Goal: Task Accomplishment & Management: Use online tool/utility

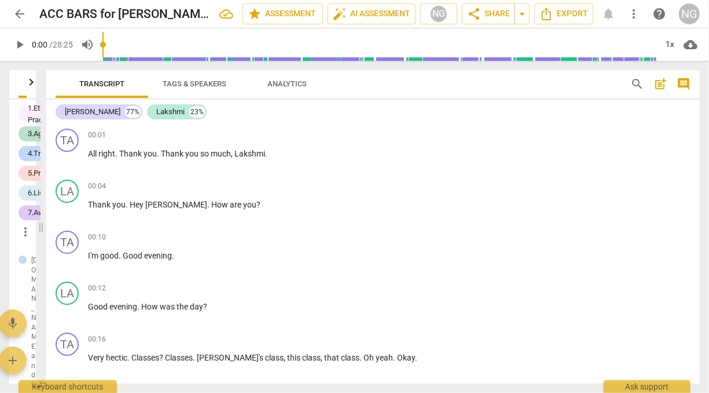
scroll to position [4036, 0]
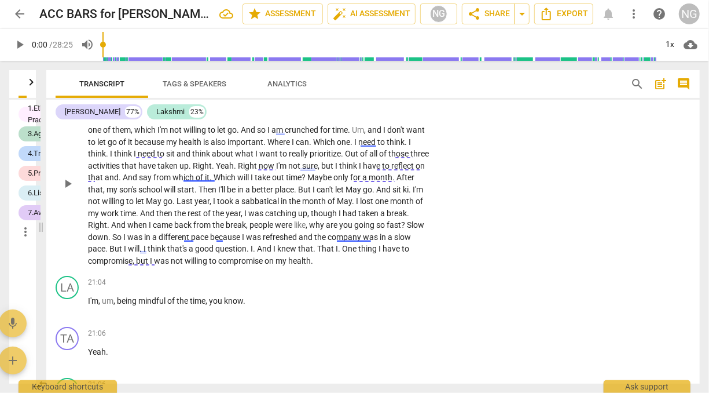
click at [406, 134] on span "don't" at bounding box center [396, 129] width 19 height 9
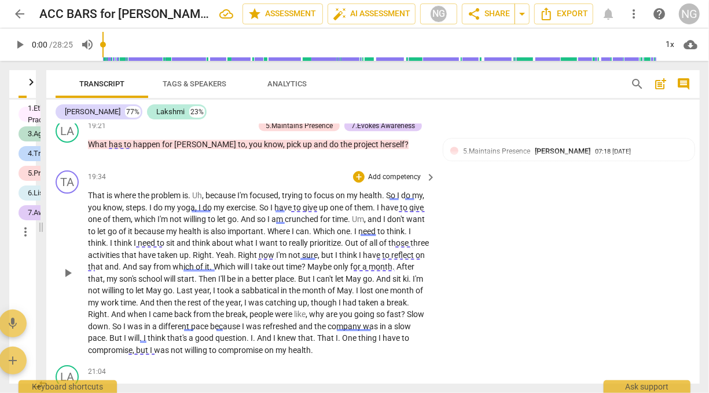
scroll to position [3968, 0]
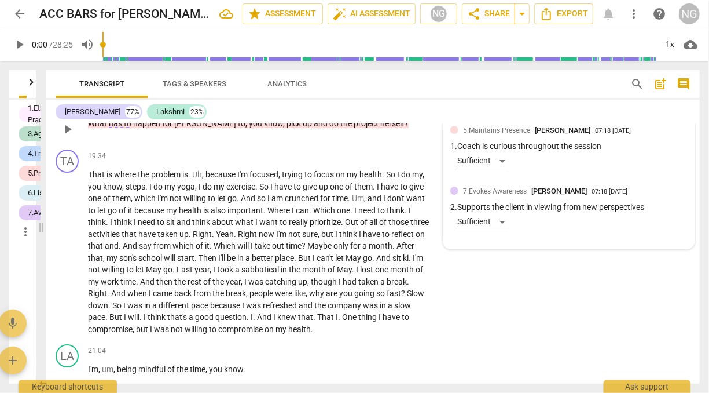
click at [545, 241] on div "7.Evokes Awareness [PERSON_NAME] 07:18 [DATE] 2. Supports the client in viewing…" at bounding box center [568, 213] width 237 height 56
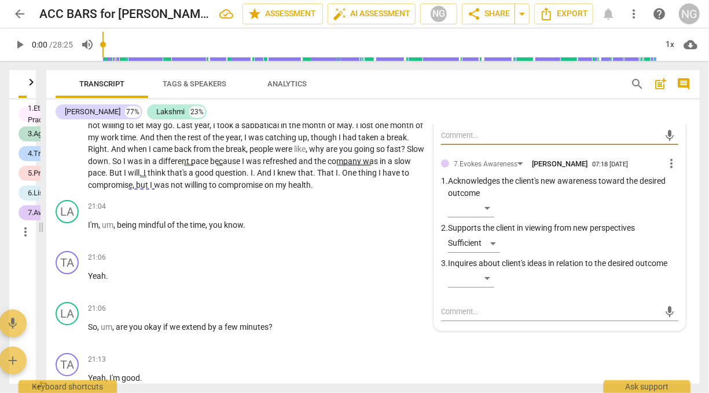
scroll to position [4113, 0]
click at [489, 287] on div "​" at bounding box center [471, 277] width 46 height 19
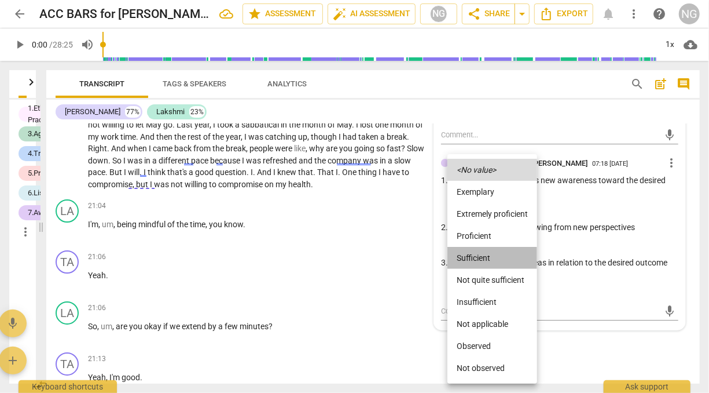
click at [472, 255] on li "Sufficient" at bounding box center [493, 258] width 90 height 22
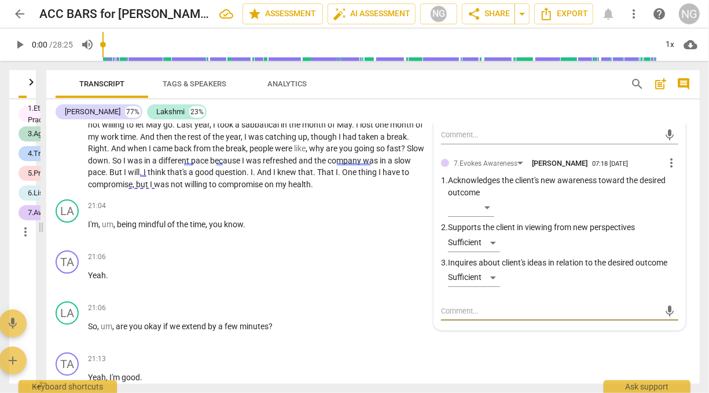
click at [493, 316] on textarea at bounding box center [550, 310] width 219 height 11
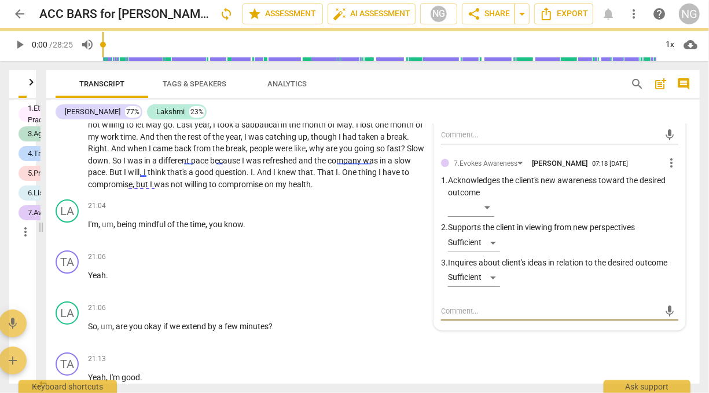
type textarea "C"
type textarea "Co"
type textarea "Coa"
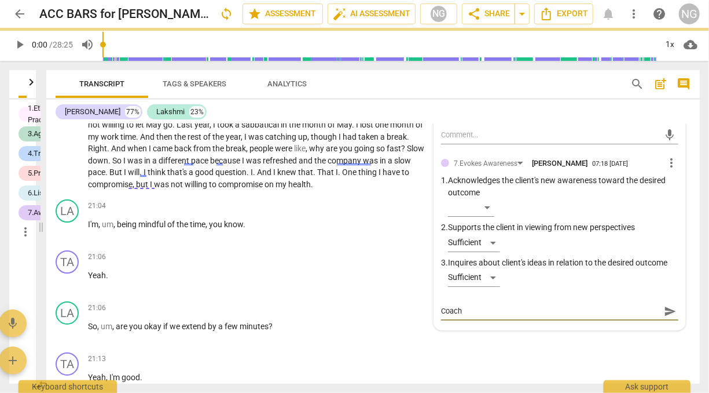
type textarea "Coach"
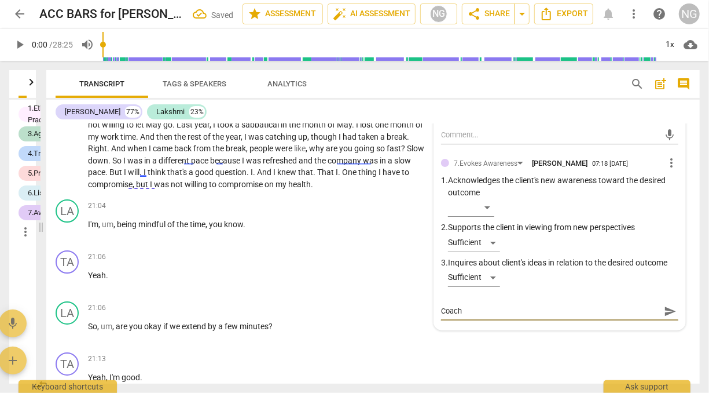
type textarea "Coach e"
type textarea "Coach en"
type textarea "Coach [PERSON_NAME]"
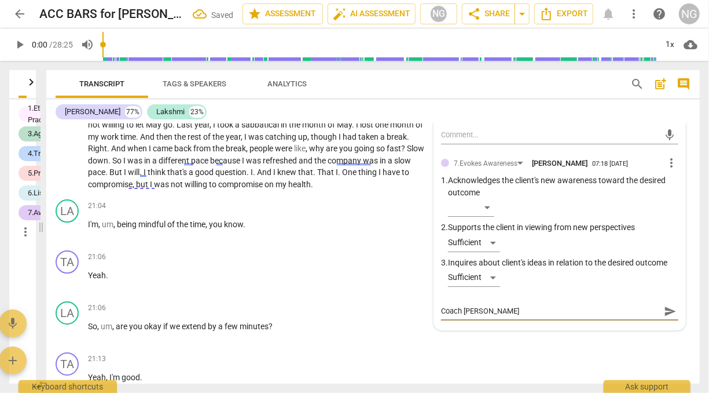
type textarea "Coach enab"
type textarea "Coach enabl"
type textarea "Coach enable"
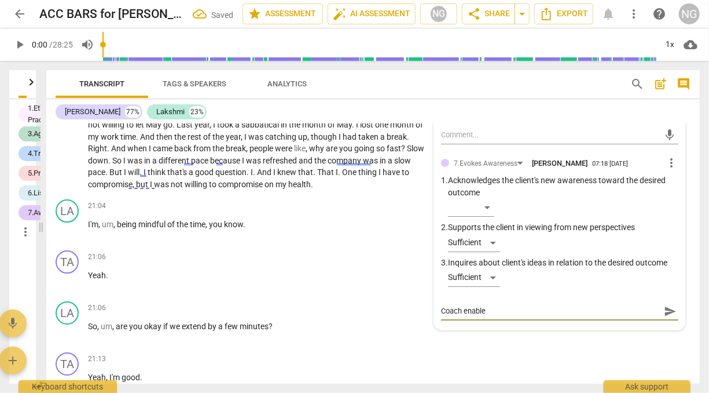
type textarea "Coach enables"
type textarea "Coach enables c"
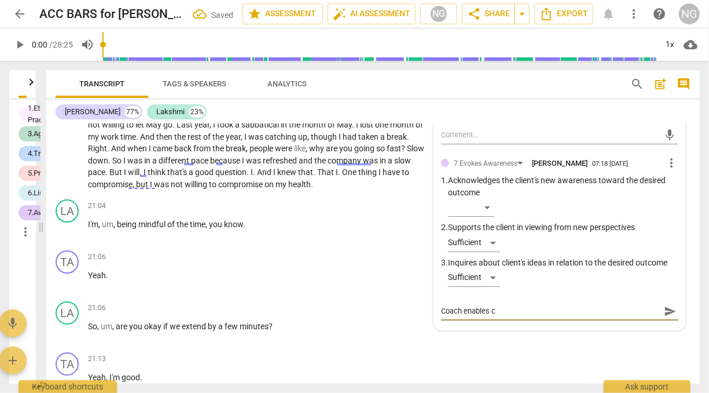
type textarea "Coach enables cl"
type textarea "Coach enables cli"
type textarea "Coach enables clie"
type textarea "Coach enables clien"
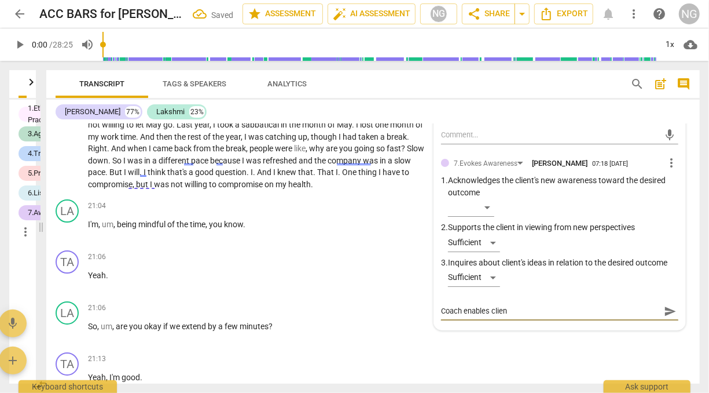
type textarea "Coach enables client"
type textarea "Coach enables clients"
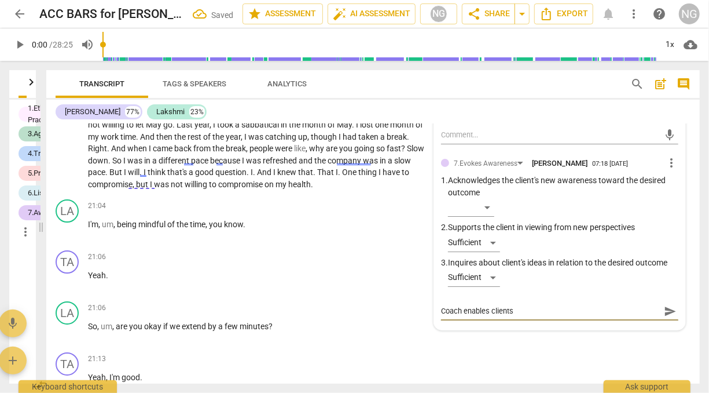
type textarea "Coach enables clients"
type textarea "Coach enables client"
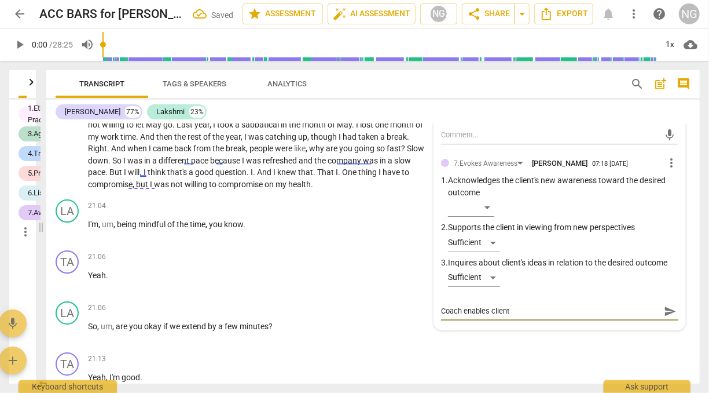
type textarea "Coach enables client"
type textarea "Coach enables client t"
type textarea "Coach enables client to"
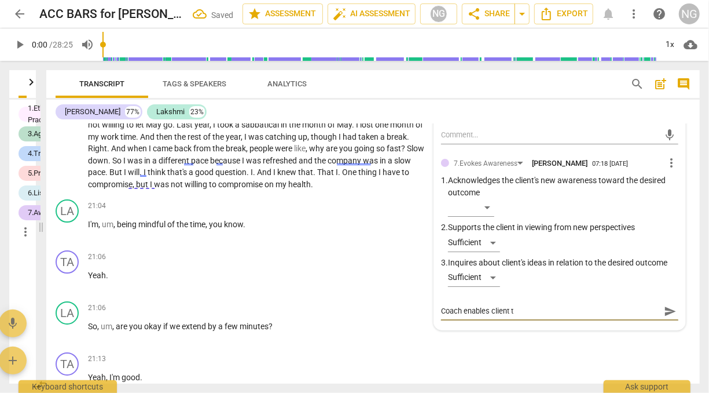
type textarea "Coach enables client to"
type textarea "Coach enables client to t"
type textarea "Coach enables client to th"
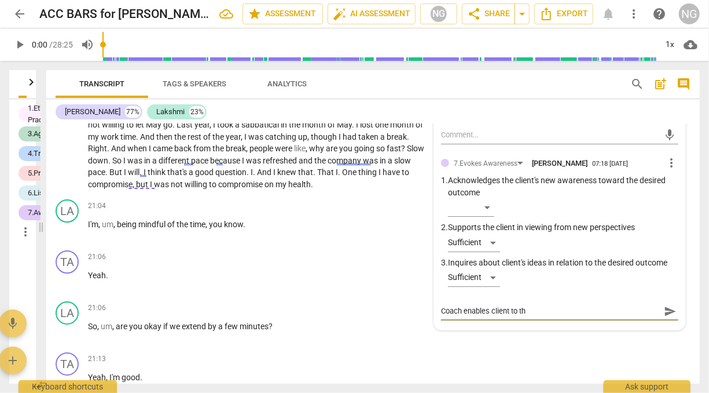
type textarea "Coach enables client to thi"
type textarea "Coach enables client to thin"
type textarea "Coach enables client to think"
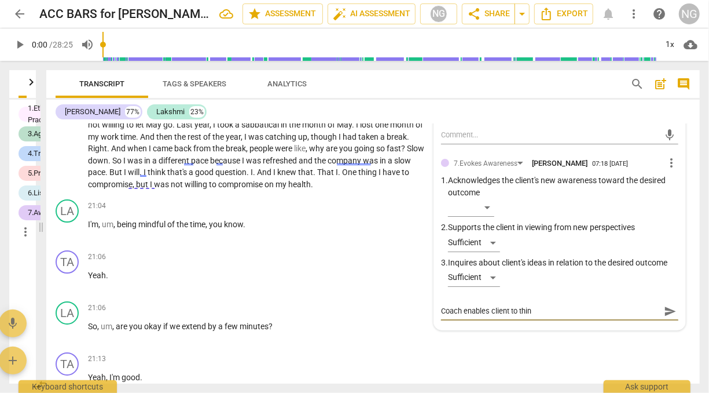
type textarea "Coach enables client to think"
type textarea "Coach enables client to think a"
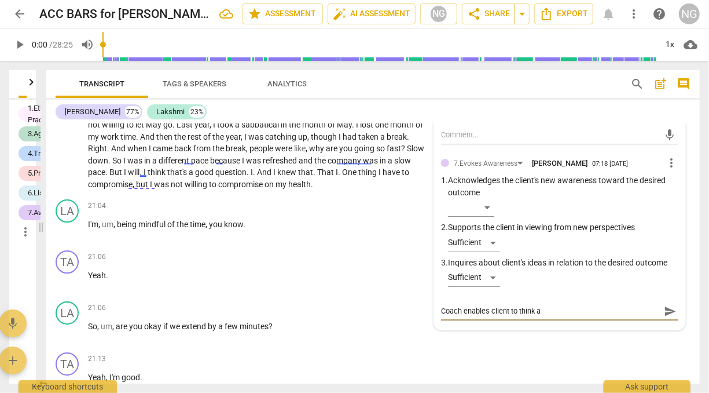
type textarea "Coach enables client to think ab"
type textarea "Coach enables client to think abo"
type textarea "Coach enables client to think abou"
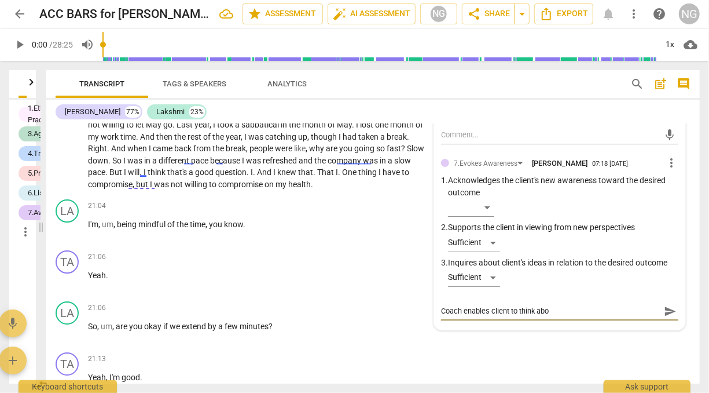
type textarea "Coach enables client to think abou"
type textarea "Coach enables client to think about"
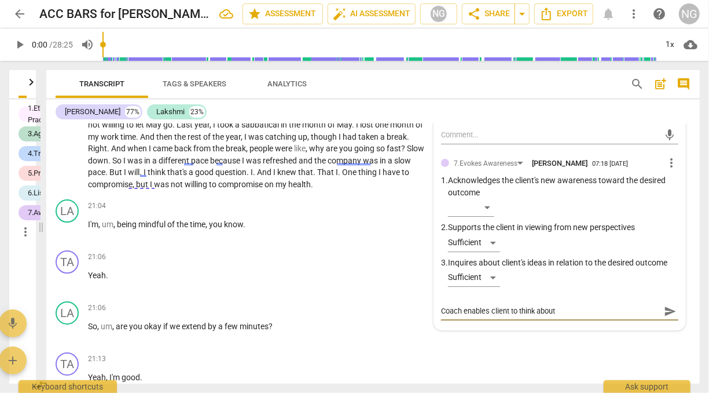
type textarea "Coach enables client to think about t"
type textarea "Coach enables client to think about th"
type textarea "Coach enables client to think about the"
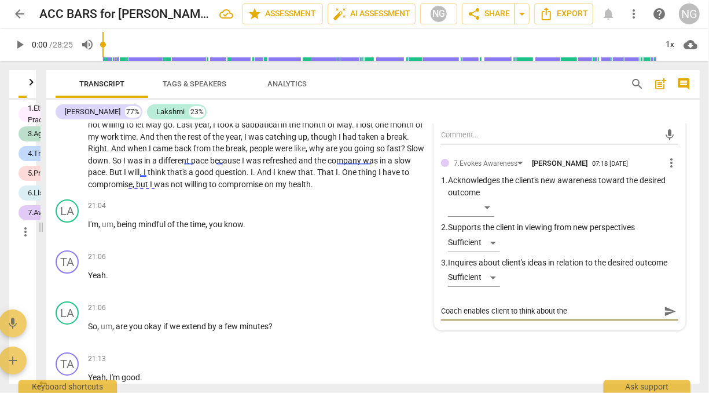
type textarea "Coach enables client to think about the"
type textarea "Coach enables client to think about th"
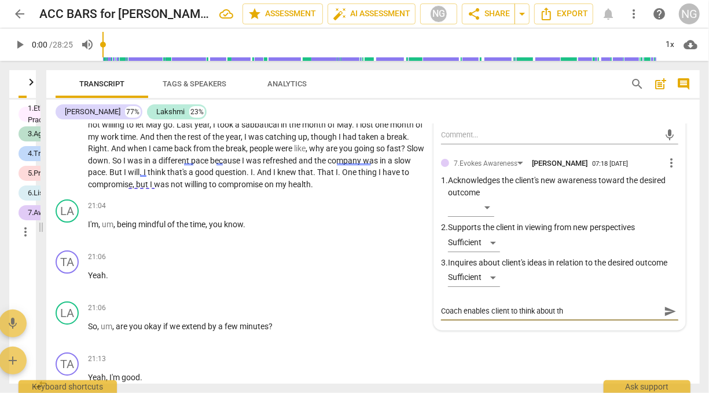
type textarea "Coach enables client to think about t"
type textarea "Coach enables client to think about"
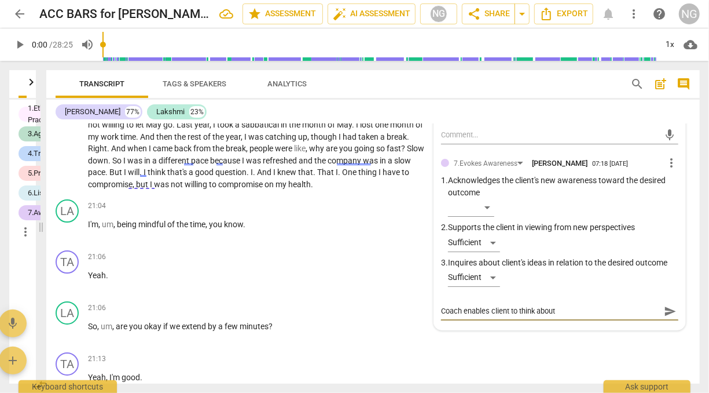
type textarea "Coach enables client to think about"
type textarea "Coach enables client to think abou"
type textarea "Coach enables client to think abo"
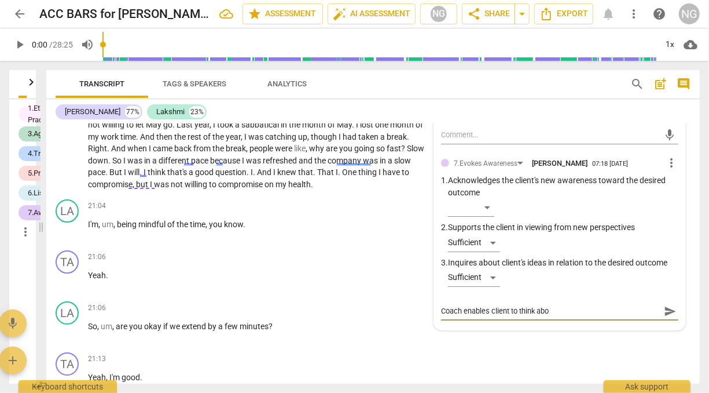
type textarea "Coach enables client to think ab"
type textarea "Coach enables client to think a"
type textarea "Coach enables client to think"
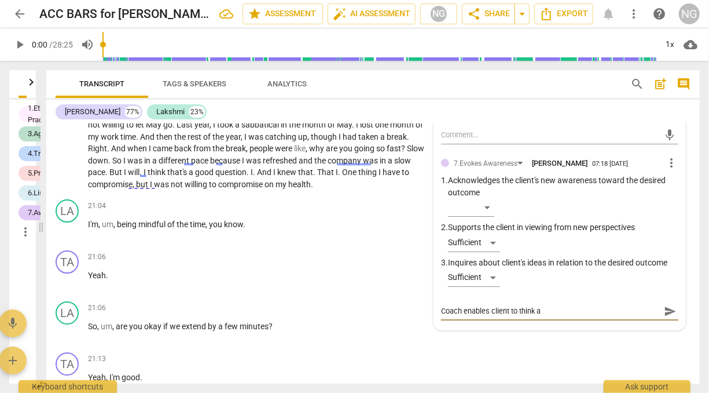
type textarea "Coach enables client to think"
type textarea "Coach enables client to thin"
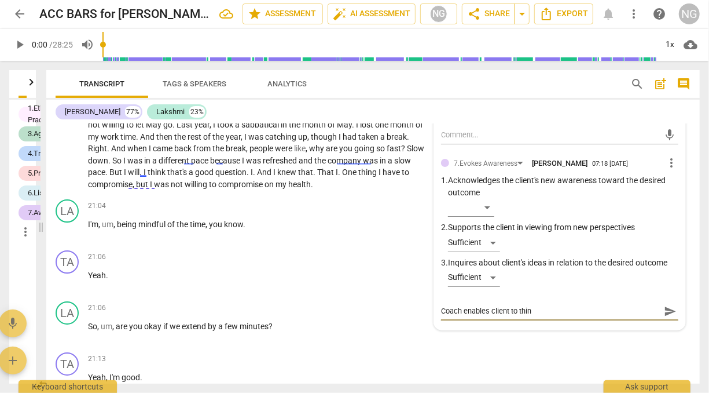
type textarea "Coach enables client to thi"
type textarea "Coach enables client to th"
type textarea "Coach enables client to t"
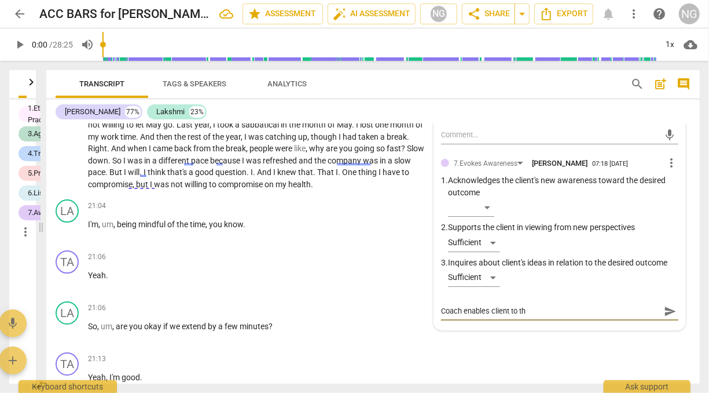
type textarea "Coach enables client to t"
type textarea "Coach enables client to"
type textarea "Coach enables client to t"
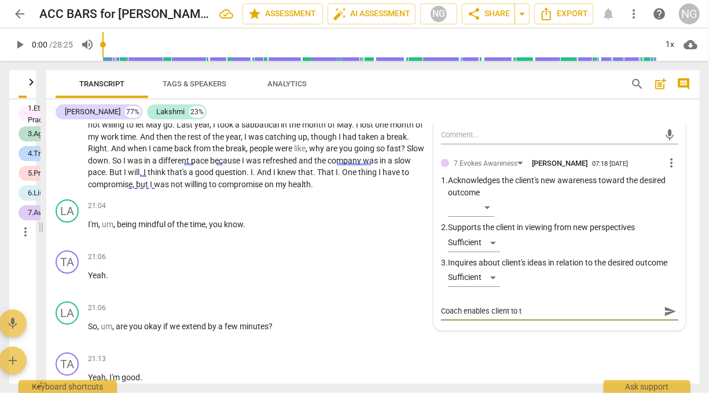
type textarea "Coach enables client to th"
type textarea "Coach enables client to thi"
type textarea "Coach enables client to thin"
type textarea "Coach enables client to think"
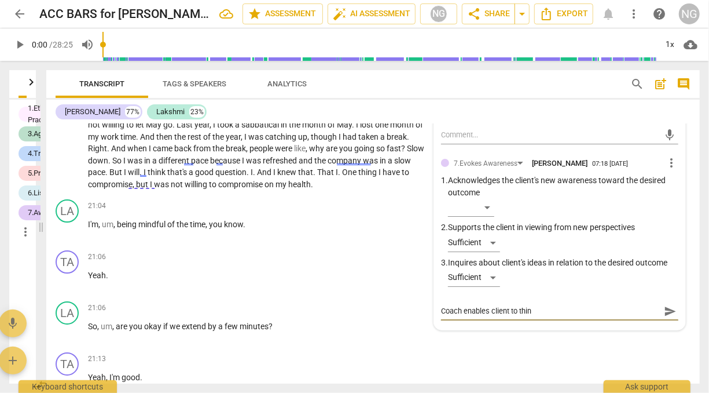
type textarea "Coach enables client to think"
type textarea "Coach enables client to think a"
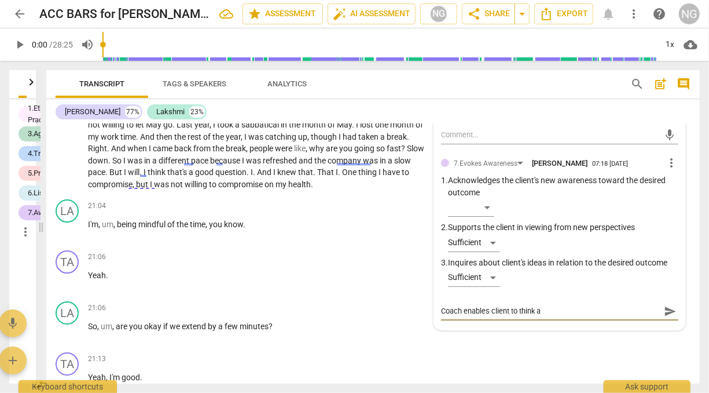
type textarea "Coach enables client to think ab"
type textarea "Coach enables client to think abo"
type textarea "Coach enables client to think abou"
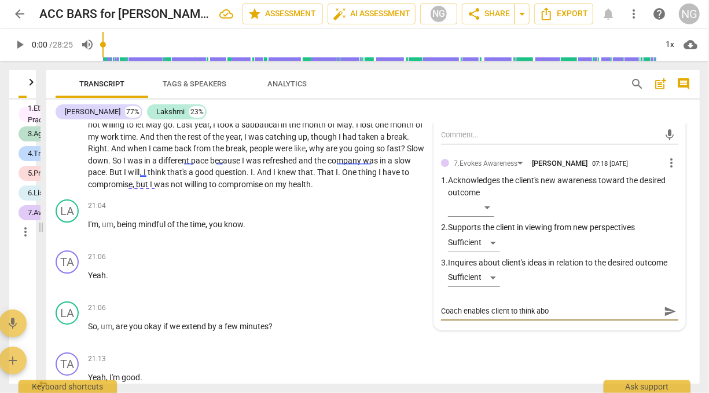
type textarea "Coach enables client to think abou"
type textarea "Coach enables client to think about"
type textarea "Coach enables client to think about w"
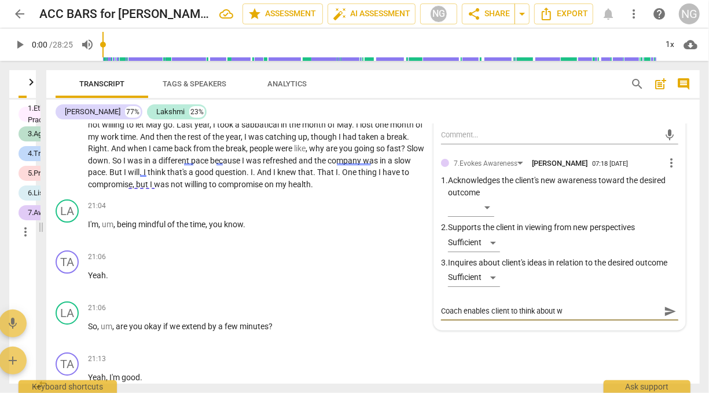
type textarea "Coach enables client to think about wh"
type textarea "Coach enables client to think about wha"
type textarea "Coach enables client to think about what"
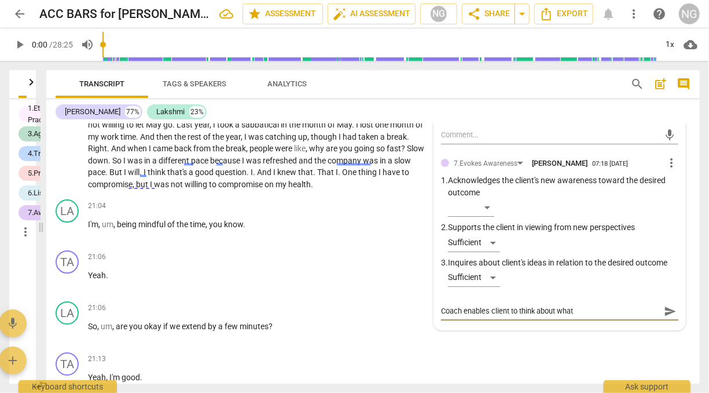
type textarea "Coach enables client to think about what"
type textarea "Coach enables client to think about what n"
type textarea "Coach enables client to think about what ne"
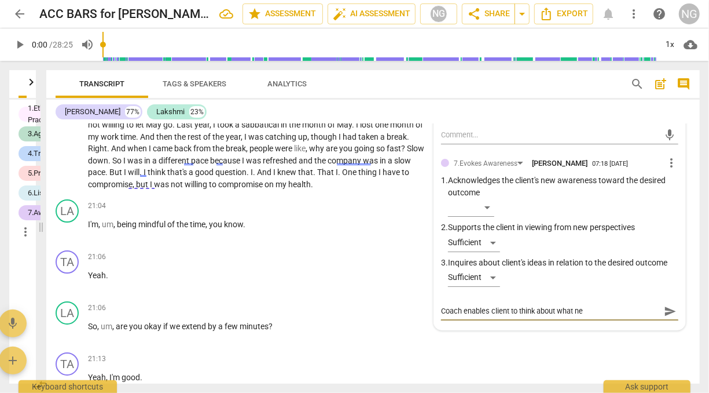
type textarea "Coach enables client to think about what [PERSON_NAME]"
type textarea "Coach enables client to think about what need"
type textarea "Coach enables client to think about what needs"
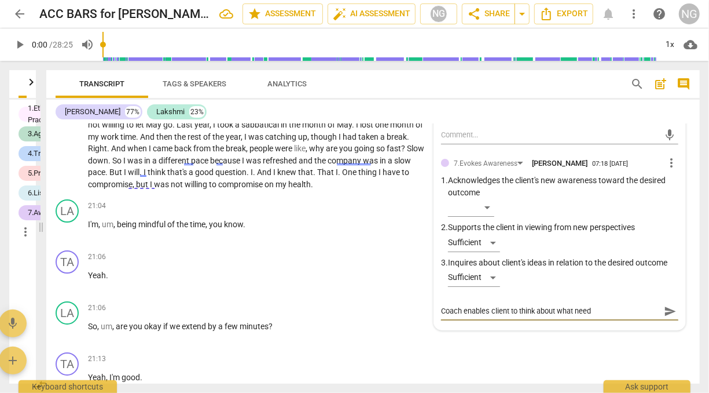
type textarea "Coach enables client to think about what needs"
type textarea "Coach enables client to think about what needs t"
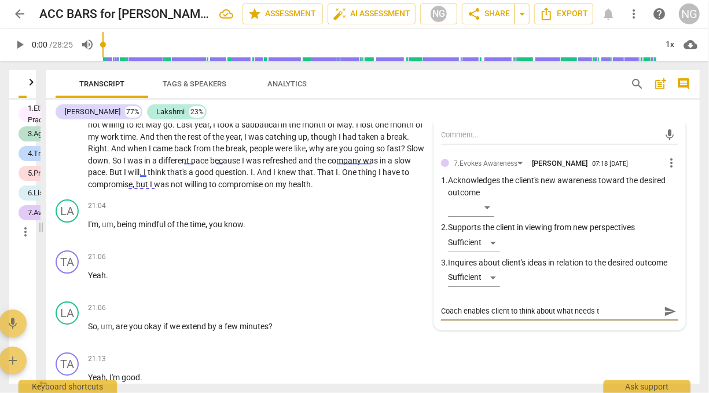
type textarea "Coach enables client to think about what needs to"
type textarea "Coach enables client to think about what needs to b"
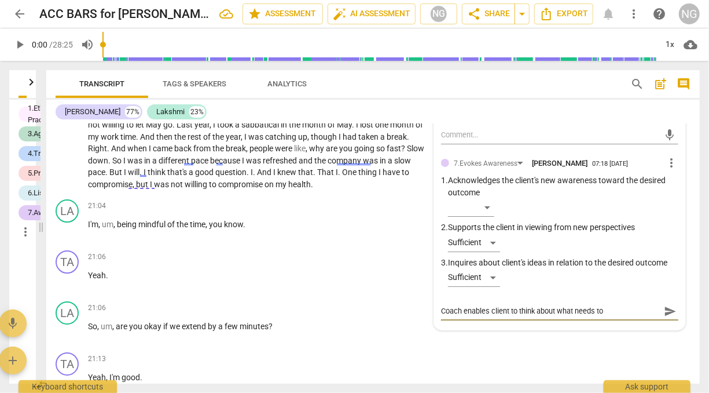
type textarea "Coach enables client to think about what needs to b"
type textarea "Coach enables client to think about what needs to be"
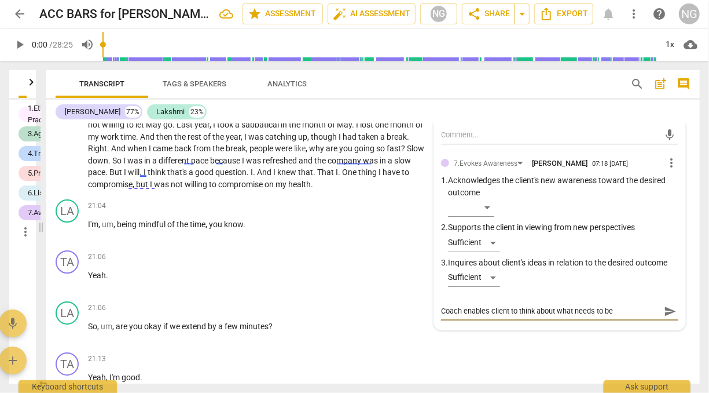
type textarea "Coach enables client to think about what needs to be d"
type textarea "Coach enables client to think about what needs to be do"
type textarea "Coach enables client to think about what needs to be don"
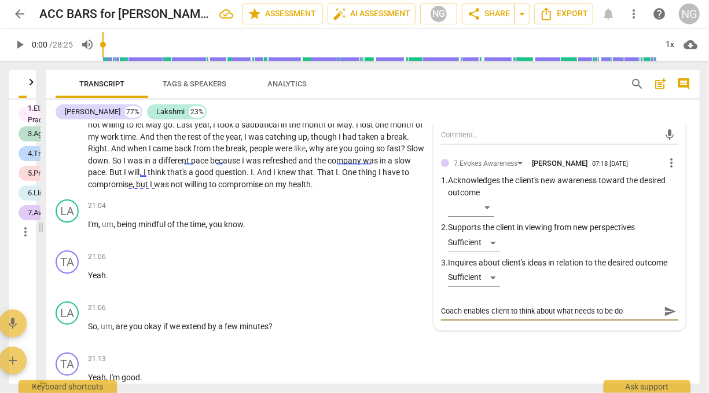
type textarea "Coach enables client to think about what needs to be don"
type textarea "Coach enables client to think about what needs to be done"
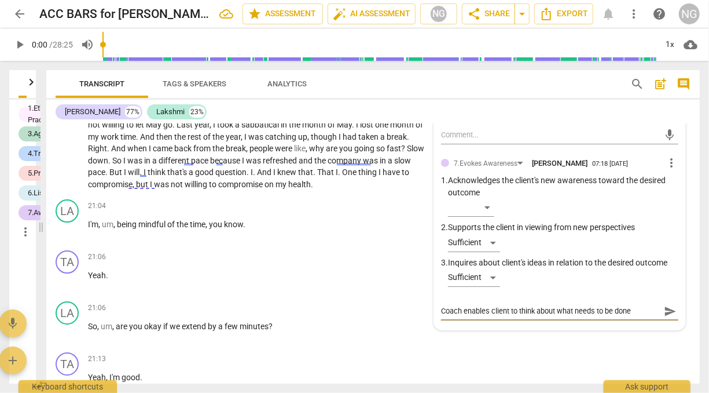
type textarea "Coach enables client to think about what needs to be done t"
type textarea "Coach enables client to think about what needs to be done to"
type textarea "Coach enables client to think about what needs to be done to g"
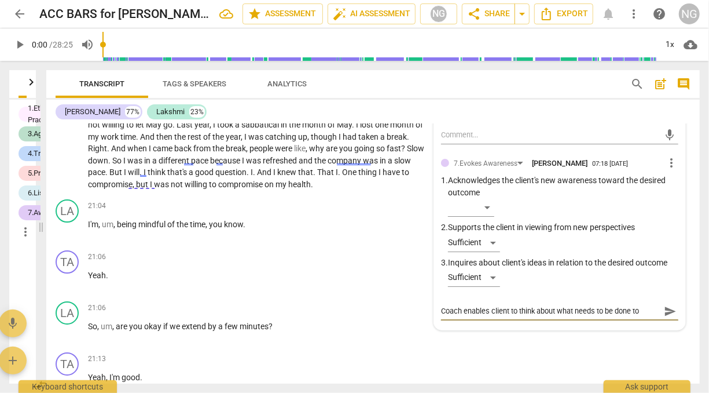
type textarea "Coach enables client to think about what needs to be done to g"
type textarea "Coach enables client to think about what needs to be done to ge"
type textarea "Coach enables client to think about what needs to be done to get"
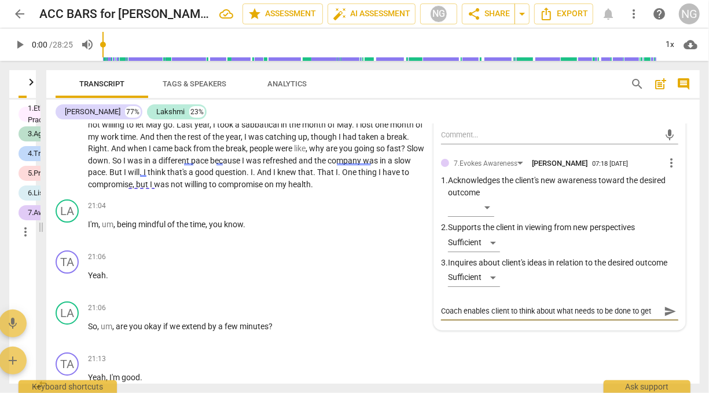
type textarea "Coach enables client to think about what needs to be done to get"
type textarea "Coach enables client to think about what needs to be done to get t"
type textarea "Coach enables client to think about what needs to be done to get to"
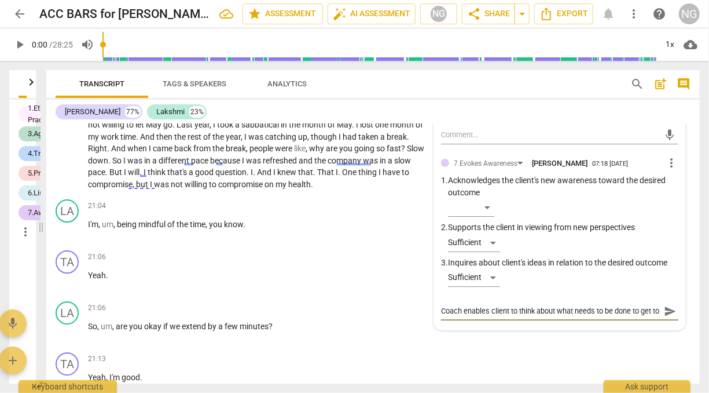
type textarea "Coach enables client to think about what needs to be done to get to"
type textarea "Coach enables client to think about what needs to be done to get to d"
type textarea "Coach enables client to think about what needs to be done to get to de"
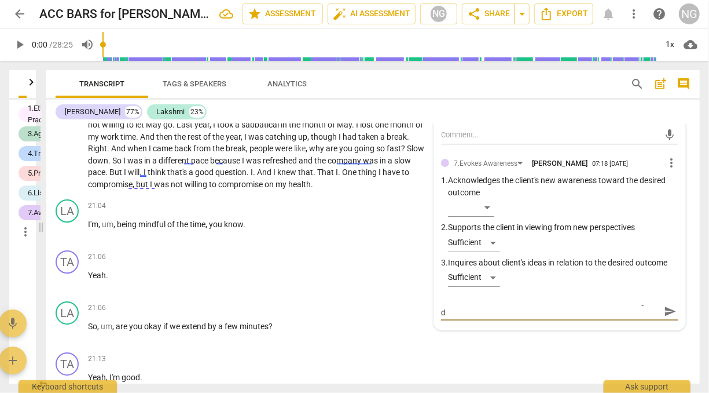
type textarea "Coach enables client to think about what needs to be done to get to de"
type textarea "Coach enables client to think about what needs to be done to get to des"
type textarea "Coach enables client to think about what needs to be done to get to desi"
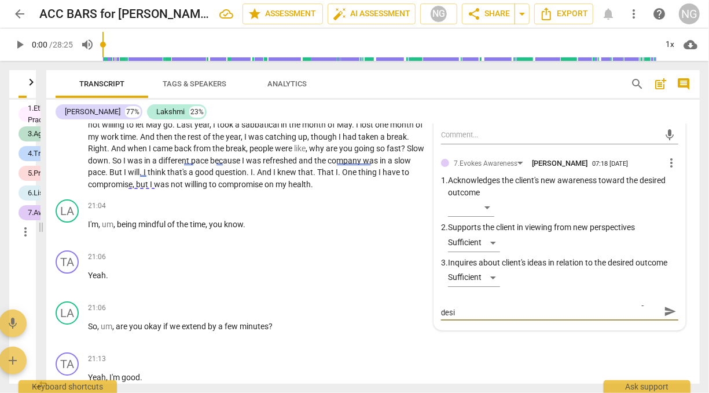
scroll to position [0, 0]
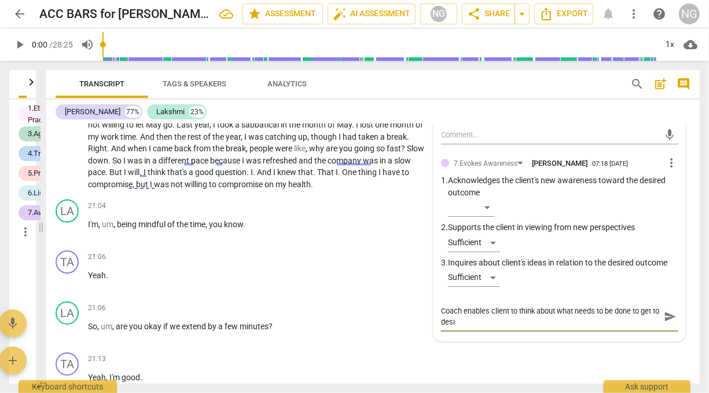
type textarea "Coach enables client to think about what needs to be done to get to [PERSON_NAM…"
type textarea "Coach enables client to think about what needs to be done to get to desire"
type textarea "Coach enables client to think about what needs to be done to get to desired"
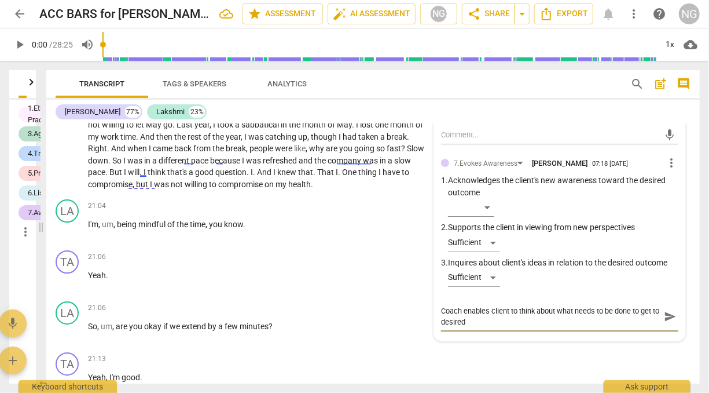
type textarea "Coach enables client to think about what needs to be done to get to desired"
type textarea "Coach enables client to think about what needs to be done to get to desired o"
type textarea "Coach enables client to think about what needs to be done to get to desired ou"
type textarea "Coach enables client to think about what needs to be done to get to desired out"
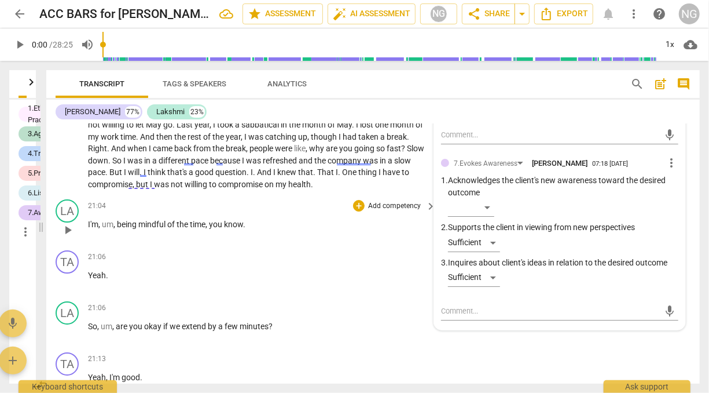
click at [358, 239] on div "21:04 + Add competency keyboard_arrow_right I'm , um , being mindful of the tim…" at bounding box center [262, 220] width 349 height 42
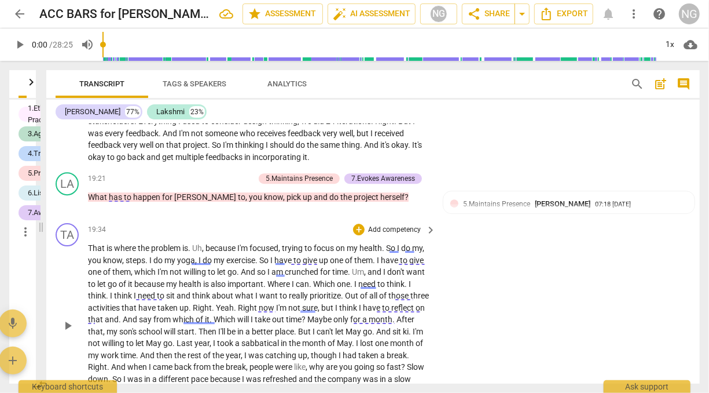
scroll to position [3894, 0]
click at [219, 185] on p "Add competency" at bounding box center [226, 179] width 55 height 10
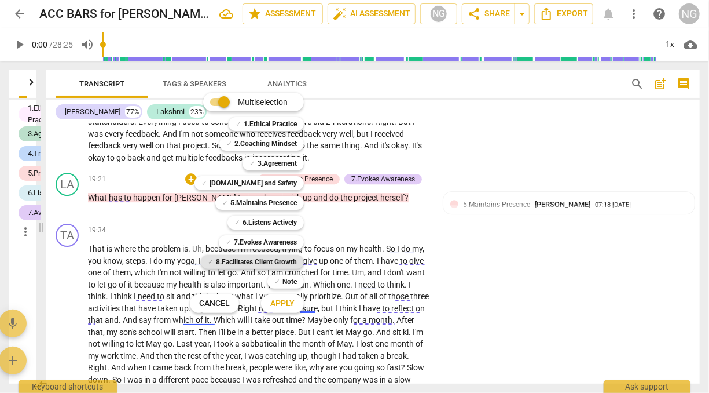
click at [277, 258] on b "8.Facilitates Client Growth" at bounding box center [256, 262] width 81 height 14
click at [292, 308] on span "Apply" at bounding box center [282, 304] width 24 height 12
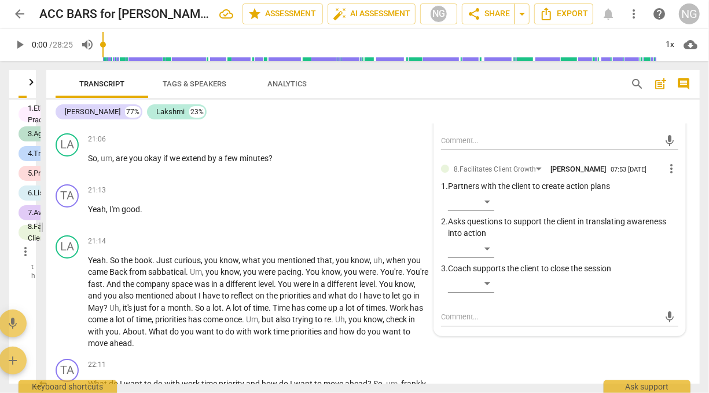
scroll to position [4288, 0]
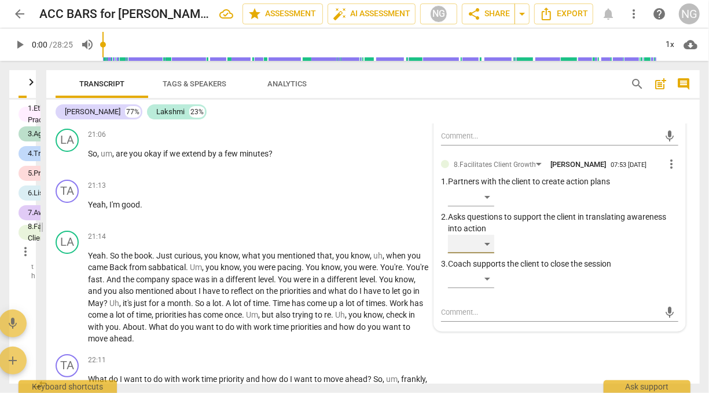
click at [488, 253] on div "​" at bounding box center [471, 243] width 46 height 19
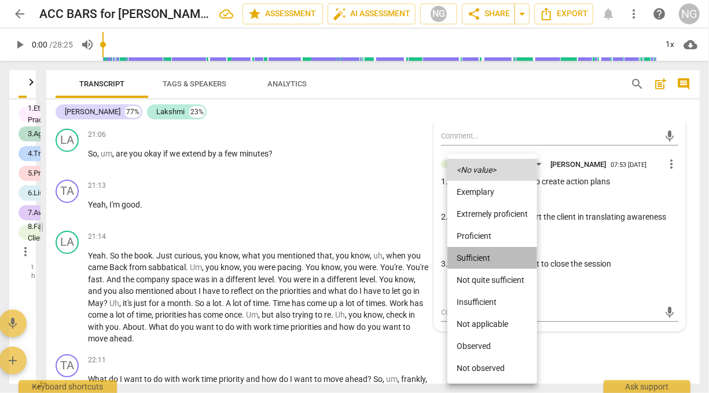
click at [480, 257] on li "Sufficient" at bounding box center [493, 258] width 90 height 22
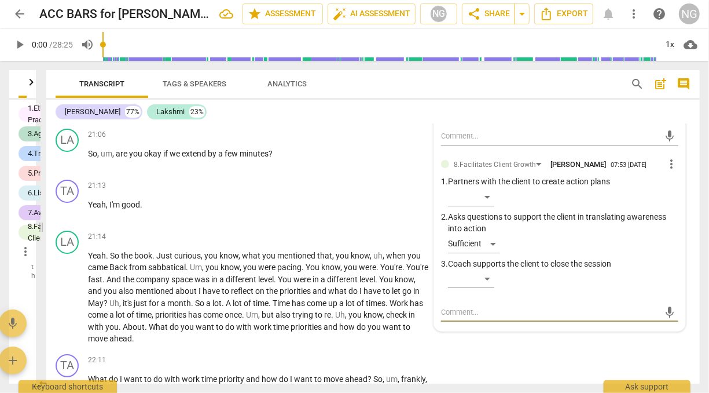
click at [503, 317] on textarea at bounding box center [550, 311] width 219 height 11
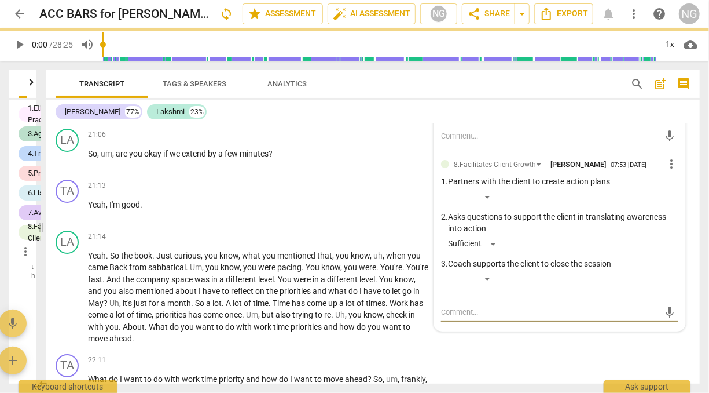
paste textarea "Coach enables client to think about what needs to be done to get to desired out…"
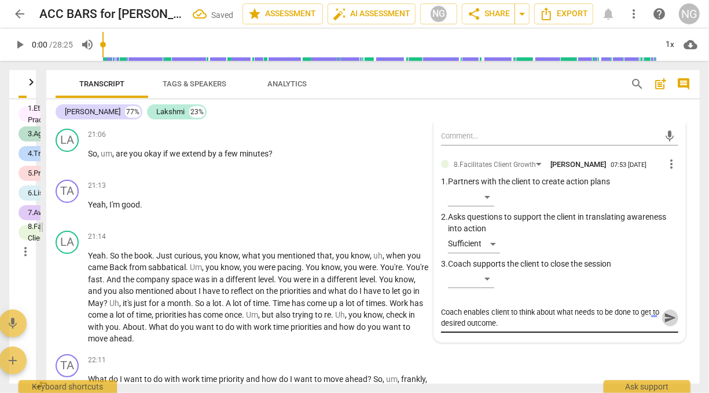
click at [664, 324] on span "send" at bounding box center [670, 317] width 13 height 13
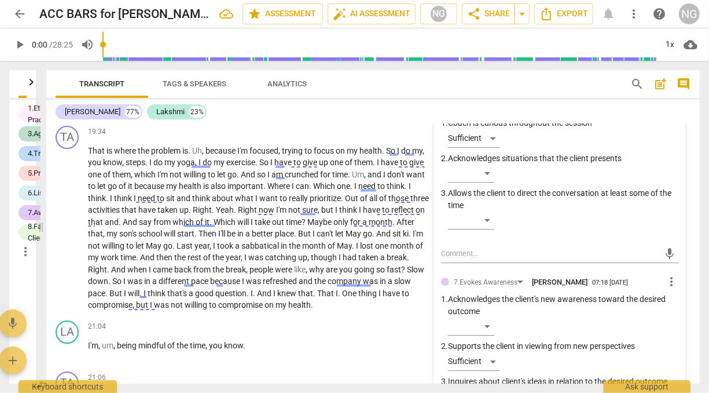
scroll to position [3993, 0]
click at [309, 139] on div "19:34 + Add competency keyboard_arrow_right" at bounding box center [262, 132] width 349 height 13
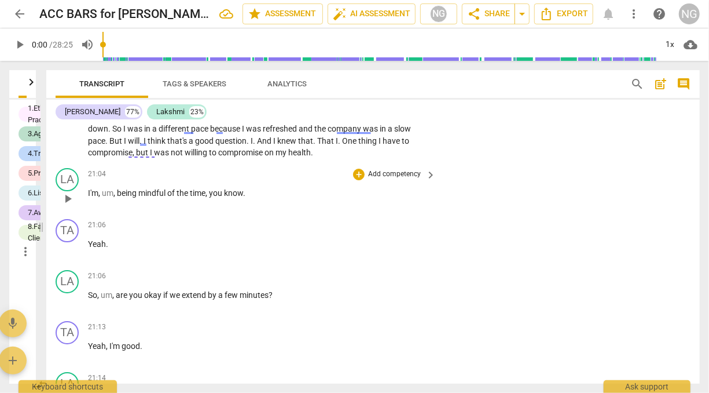
scroll to position [4153, 0]
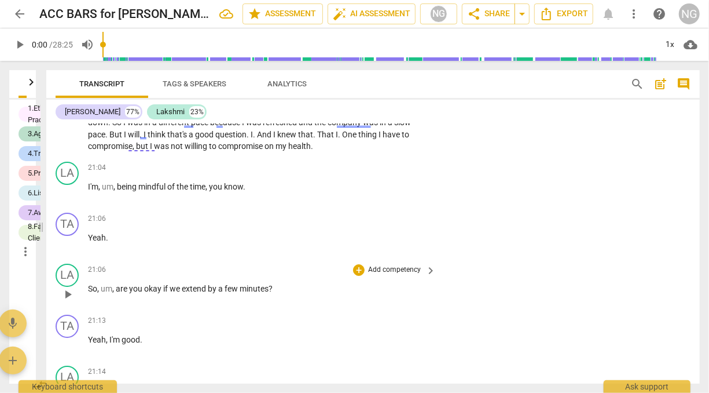
click at [376, 275] on p "Add competency" at bounding box center [394, 270] width 55 height 10
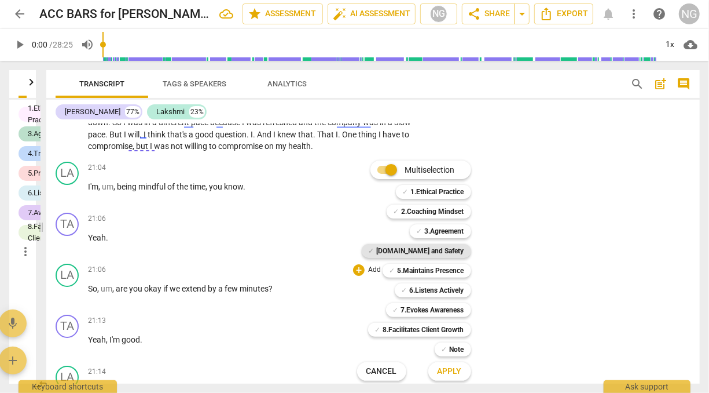
click at [424, 252] on b "[DOMAIN_NAME] and Safety" at bounding box center [420, 251] width 87 height 14
click at [445, 370] on span "Apply" at bounding box center [450, 371] width 24 height 12
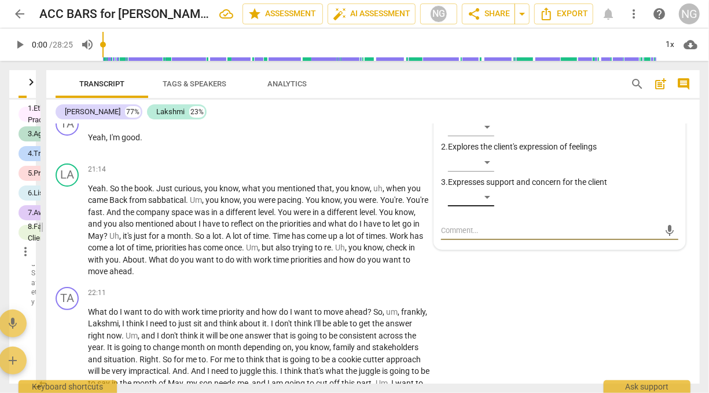
scroll to position [4356, 0]
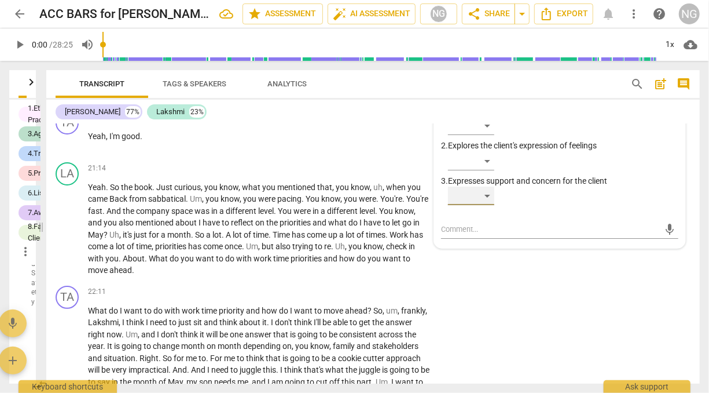
click at [487, 205] on div "​" at bounding box center [471, 195] width 46 height 19
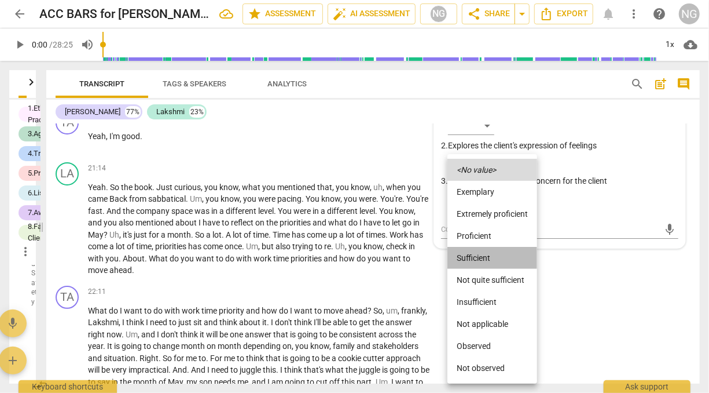
click at [478, 258] on li "Sufficient" at bounding box center [493, 258] width 90 height 22
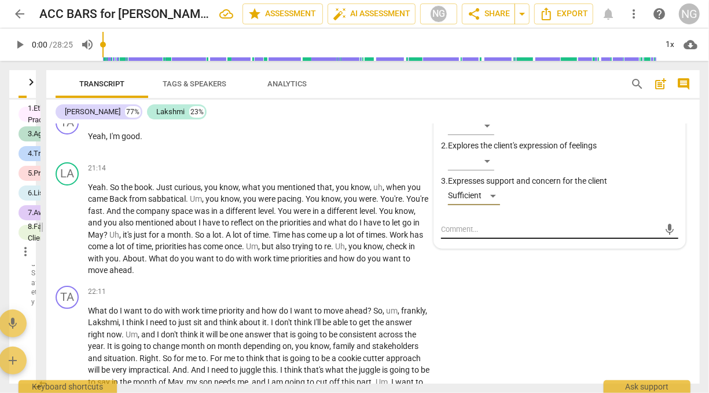
click at [470, 234] on textarea at bounding box center [550, 228] width 219 height 11
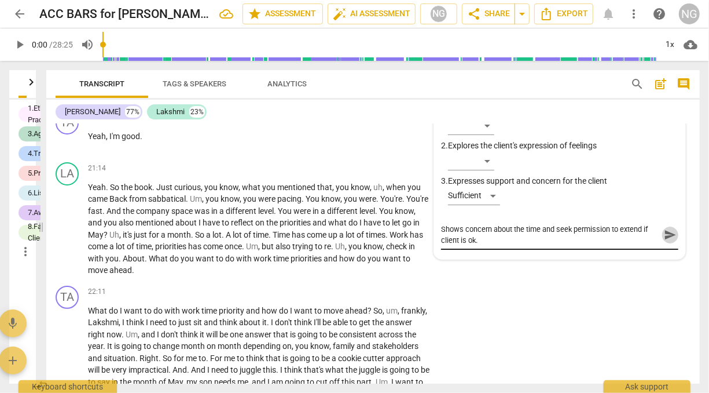
click at [664, 241] on span "send" at bounding box center [670, 234] width 13 height 13
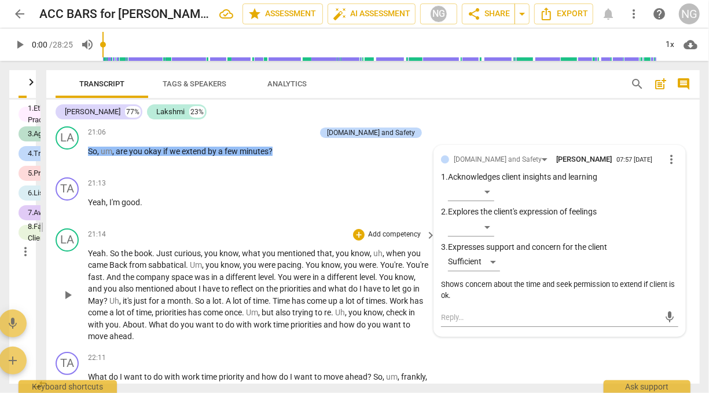
scroll to position [4289, 0]
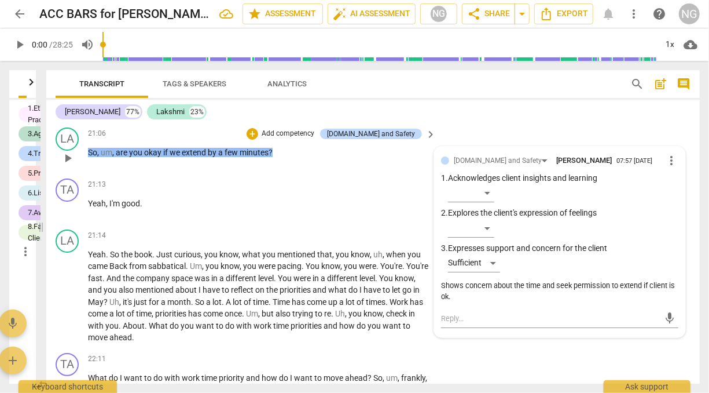
click at [313, 139] on p "Add competency" at bounding box center [288, 134] width 55 height 10
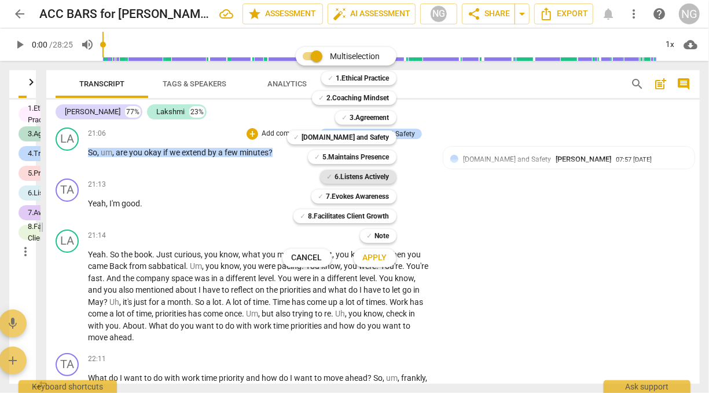
click at [356, 173] on b "6.Listens Actively" at bounding box center [362, 177] width 54 height 14
click at [369, 257] on span "Apply" at bounding box center [375, 258] width 24 height 12
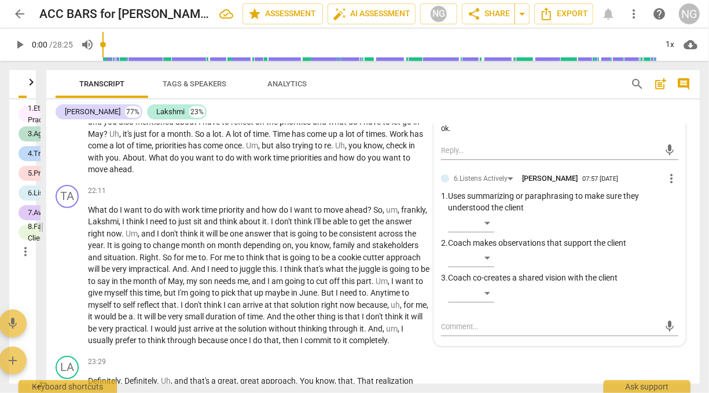
scroll to position [4459, 0]
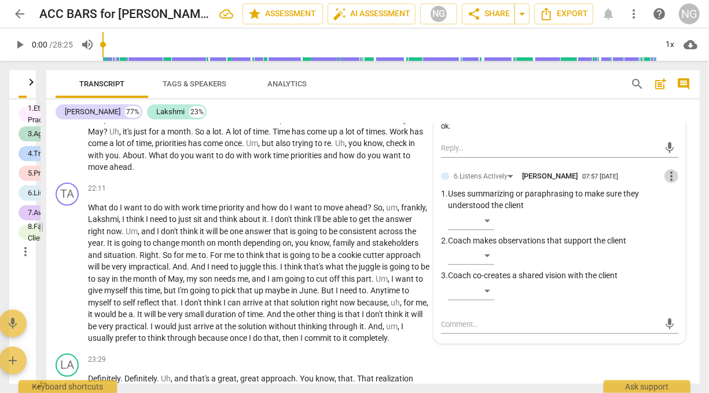
click at [665, 183] on span "more_vert" at bounding box center [672, 176] width 14 height 14
click at [511, 200] on div at bounding box center [354, 196] width 709 height 393
click at [505, 182] on div "6.Listens Actively" at bounding box center [481, 176] width 54 height 11
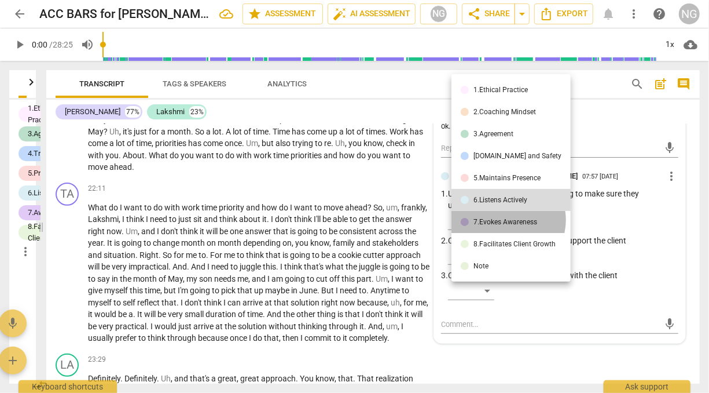
click at [506, 220] on div "7.Evokes Awareness" at bounding box center [506, 221] width 64 height 7
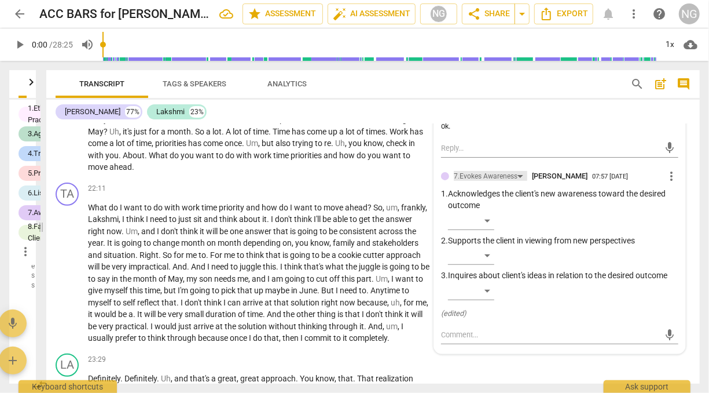
click at [517, 181] on div "7.Evokes Awareness" at bounding box center [491, 176] width 74 height 10
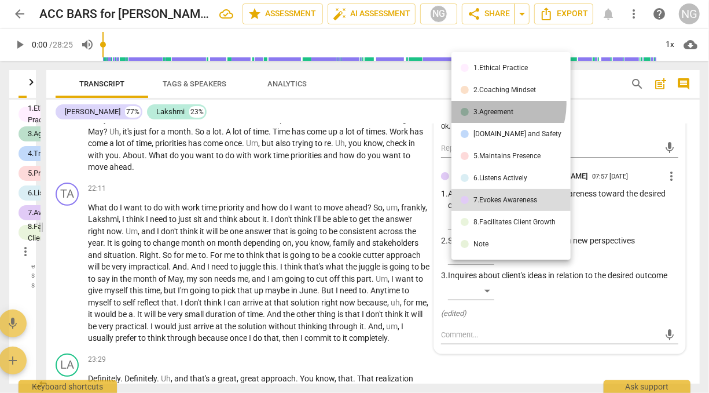
click at [492, 104] on li "3.Agreement" at bounding box center [511, 112] width 119 height 22
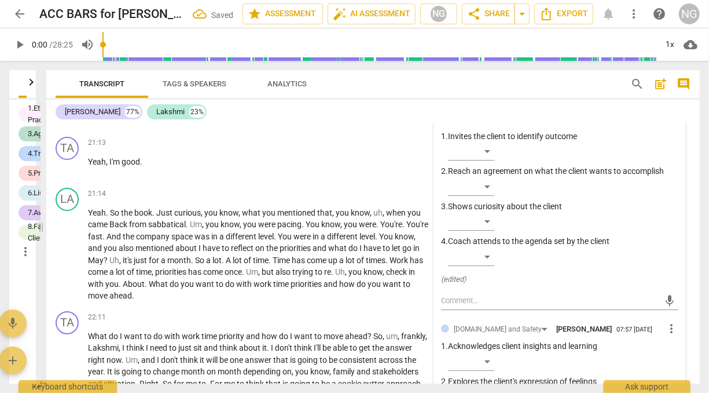
scroll to position [4332, 0]
click at [496, 122] on div "3.Agreement" at bounding box center [479, 117] width 50 height 10
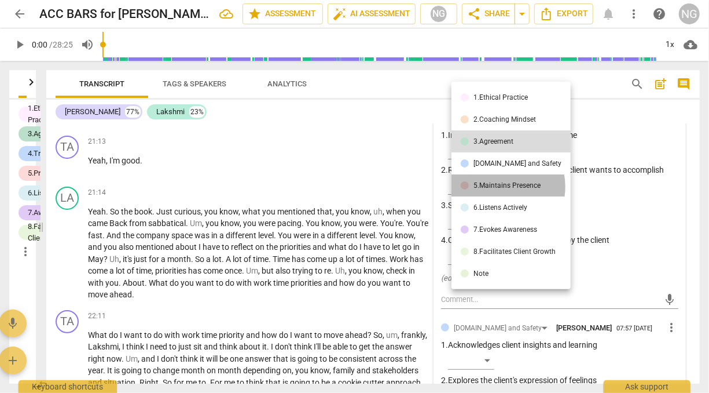
click at [498, 186] on div "5.Maintains Presence" at bounding box center [507, 185] width 67 height 7
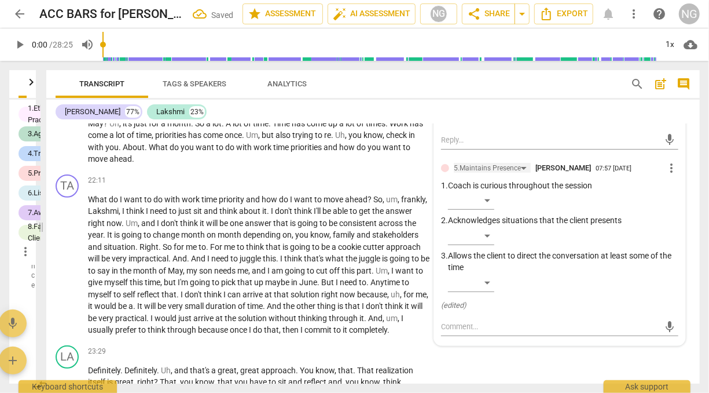
scroll to position [4467, 0]
click at [489, 292] on div "​" at bounding box center [471, 282] width 46 height 19
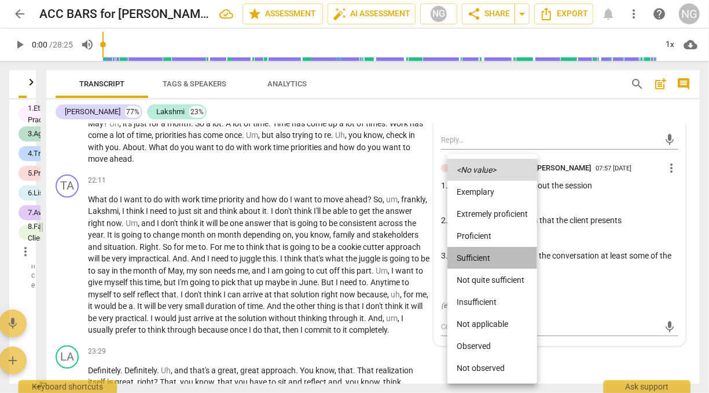
click at [471, 255] on li "Sufficient" at bounding box center [493, 258] width 90 height 22
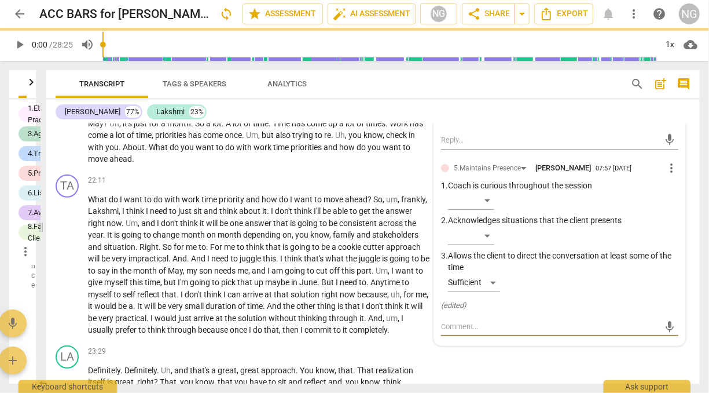
click at [468, 332] on textarea at bounding box center [550, 326] width 219 height 11
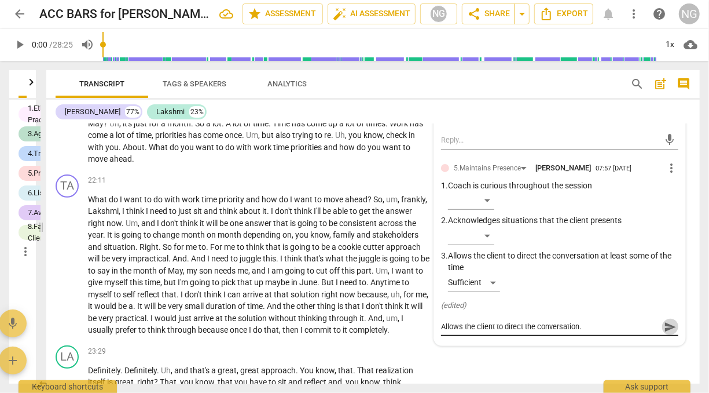
click at [664, 333] on span "send" at bounding box center [670, 326] width 13 height 13
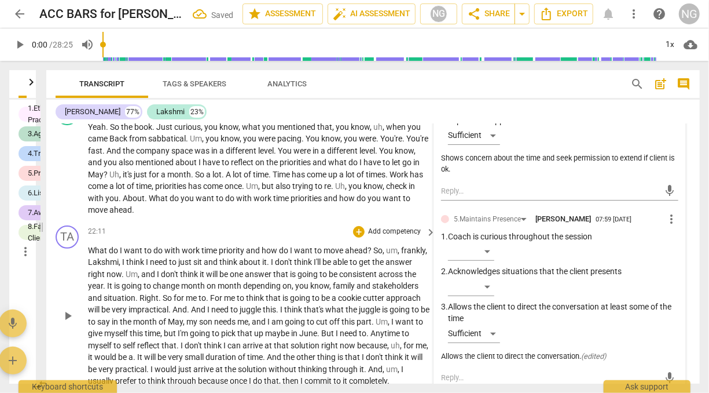
scroll to position [4417, 0]
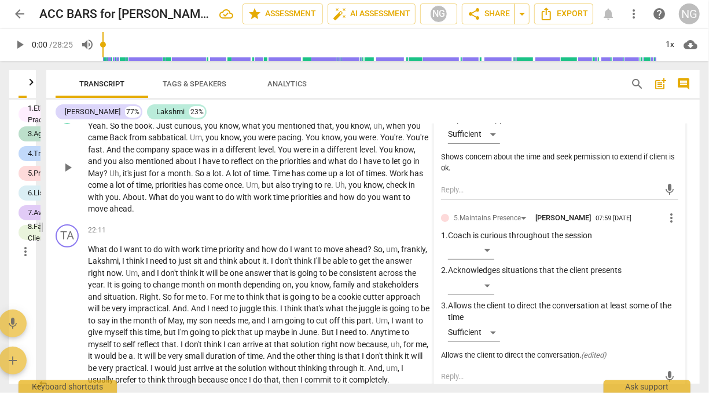
click at [152, 130] on span "book" at bounding box center [143, 125] width 18 height 9
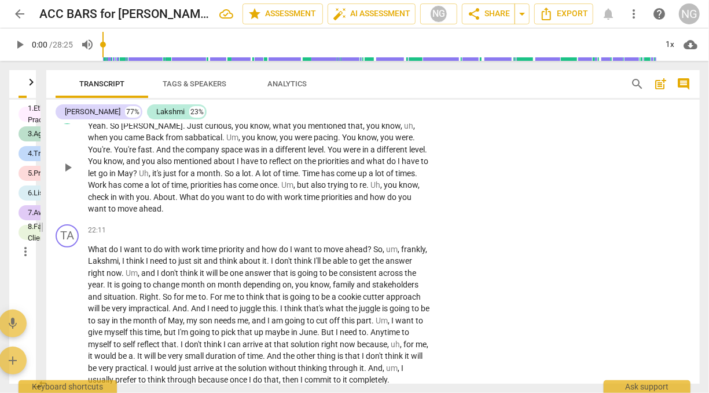
click at [391, 113] on div "+ Add competency" at bounding box center [387, 107] width 69 height 12
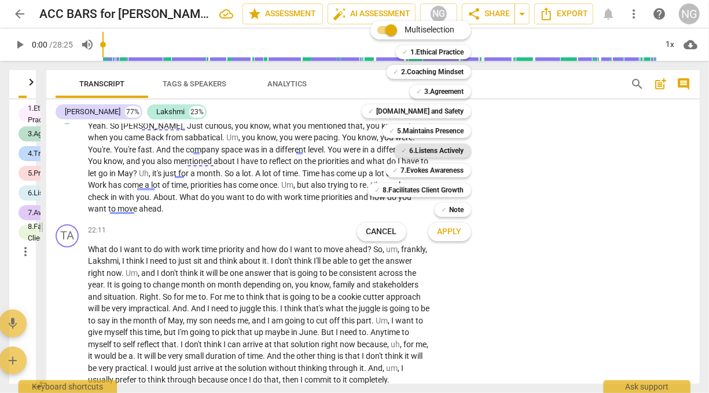
click at [429, 153] on b "6.Listens Actively" at bounding box center [437, 151] width 54 height 14
click at [429, 133] on b "5.Maintains Presence" at bounding box center [431, 131] width 67 height 14
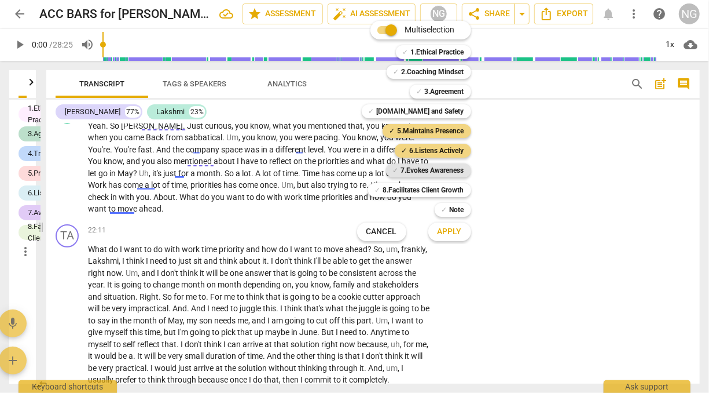
click at [428, 173] on b "7.Evokes Awareness" at bounding box center [432, 170] width 63 height 14
click at [427, 187] on b "8.Facilitates Client Growth" at bounding box center [423, 190] width 81 height 14
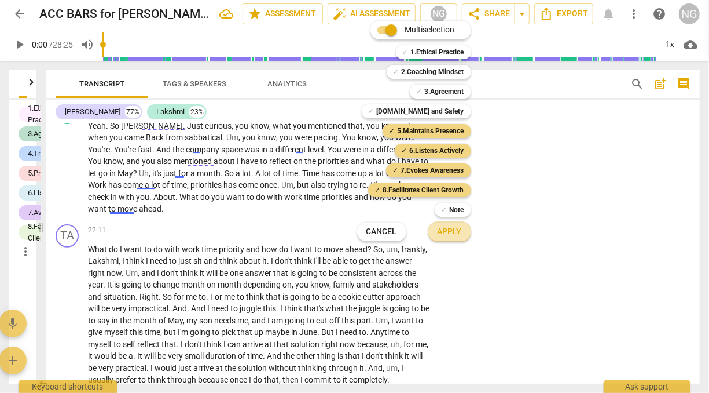
click at [442, 233] on span "Apply" at bounding box center [450, 232] width 24 height 12
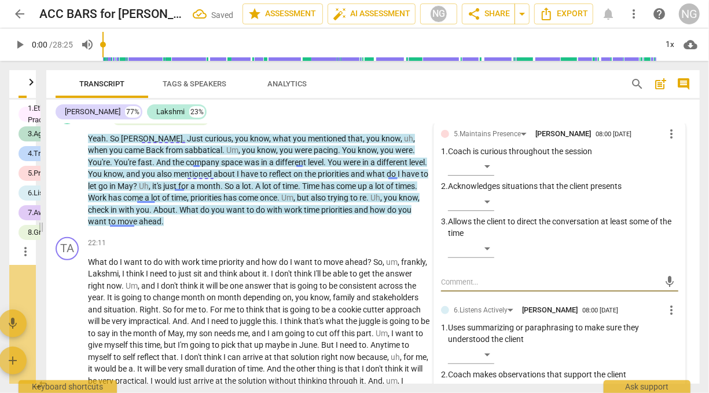
scroll to position [38416, 0]
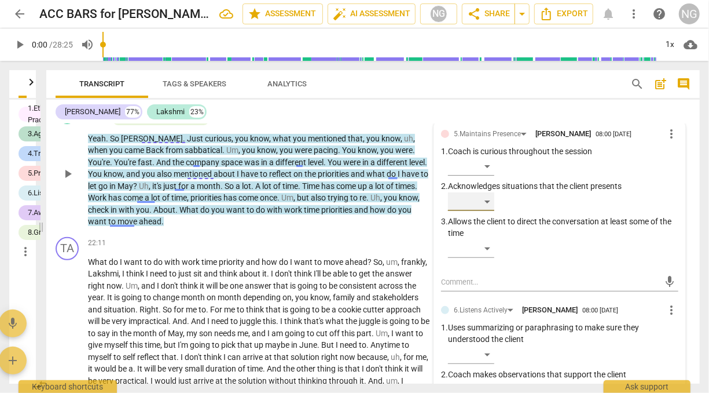
click at [486, 211] on div "​" at bounding box center [471, 201] width 46 height 19
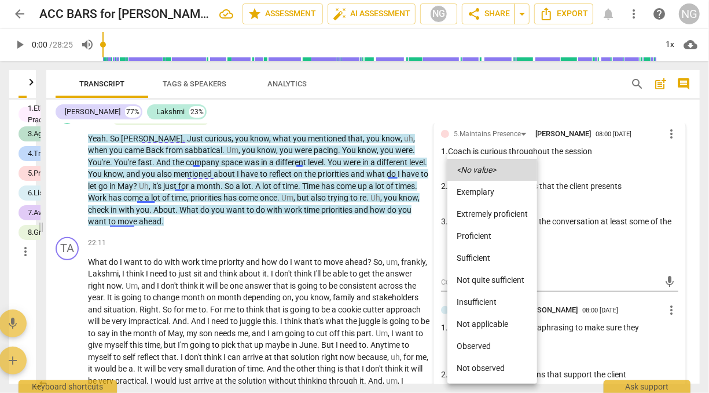
click at [576, 264] on div at bounding box center [354, 196] width 709 height 393
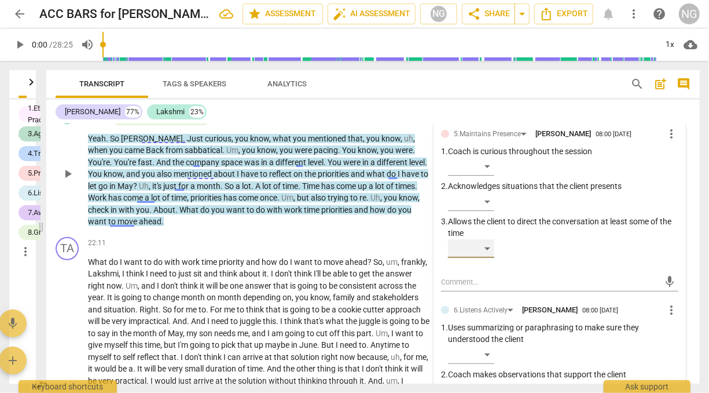
click at [485, 258] on div "​" at bounding box center [471, 248] width 46 height 19
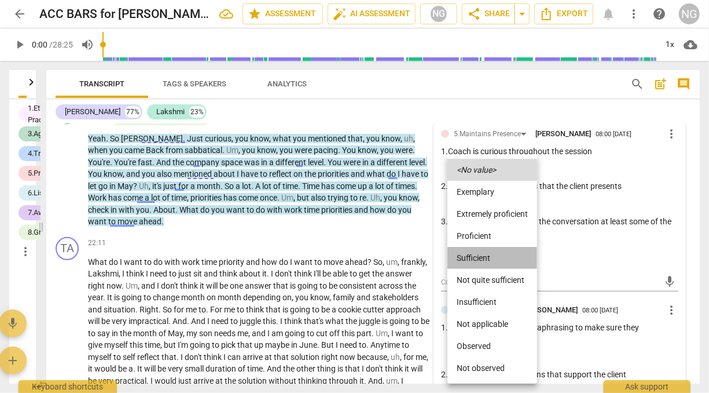
click at [480, 250] on li "Sufficient" at bounding box center [493, 258] width 90 height 22
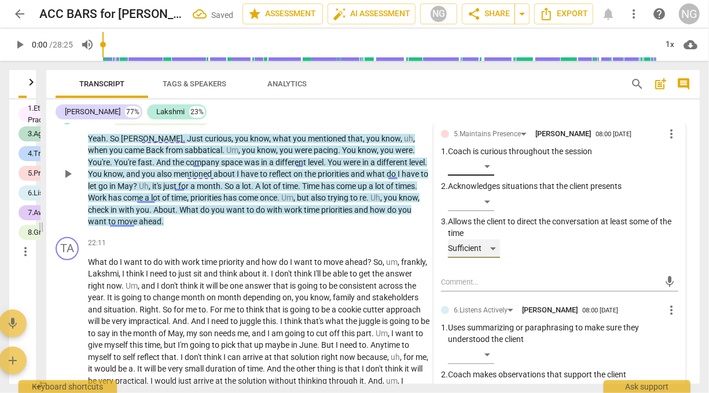
scroll to position [38523, 0]
click at [486, 211] on div "​" at bounding box center [471, 201] width 46 height 19
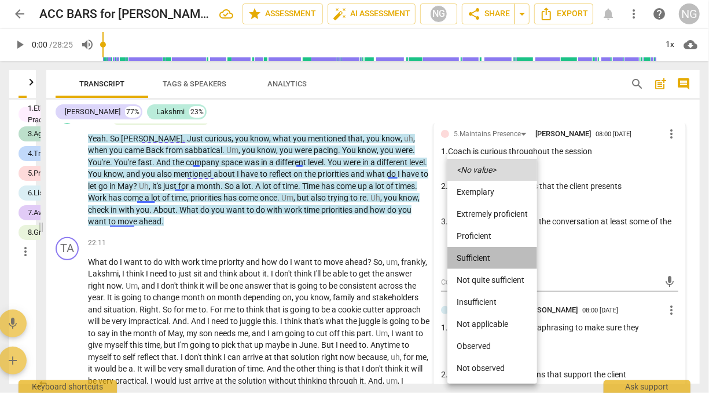
click at [480, 259] on li "Sufficient" at bounding box center [493, 258] width 90 height 22
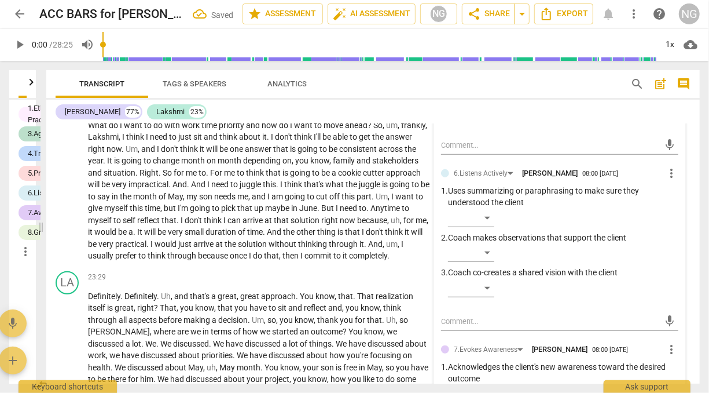
scroll to position [4555, 0]
click at [487, 226] on div "​" at bounding box center [471, 216] width 46 height 19
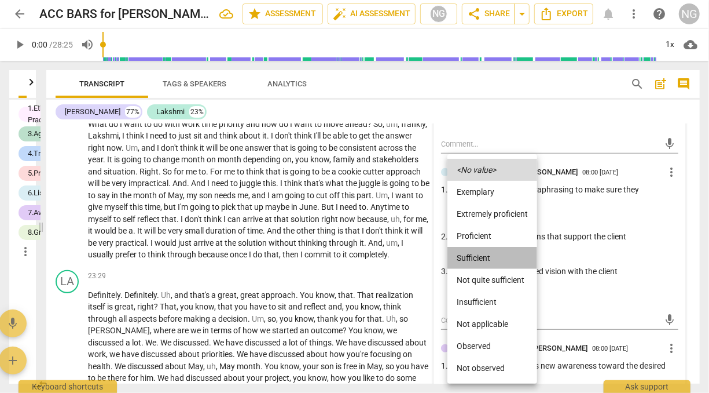
click at [482, 257] on li "Sufficient" at bounding box center [493, 258] width 90 height 22
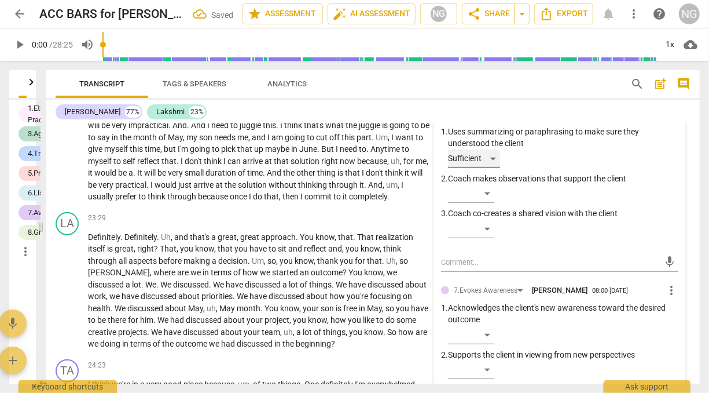
scroll to position [4613, 0]
click at [488, 203] on div "​" at bounding box center [471, 193] width 46 height 19
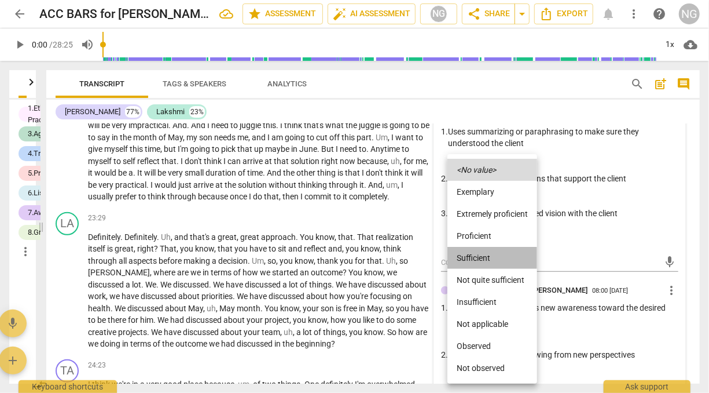
click at [478, 257] on li "Sufficient" at bounding box center [493, 258] width 90 height 22
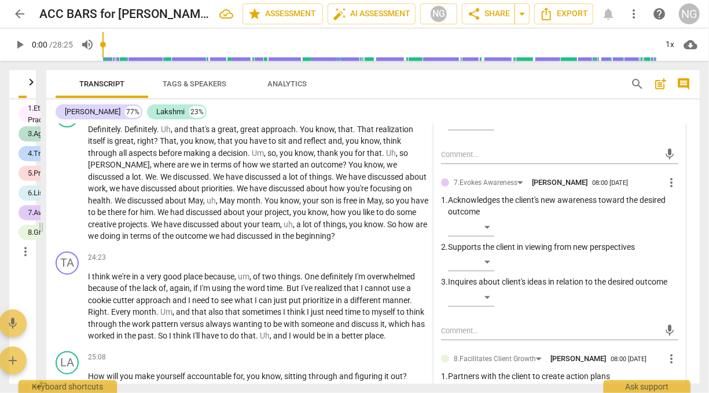
scroll to position [4722, 0]
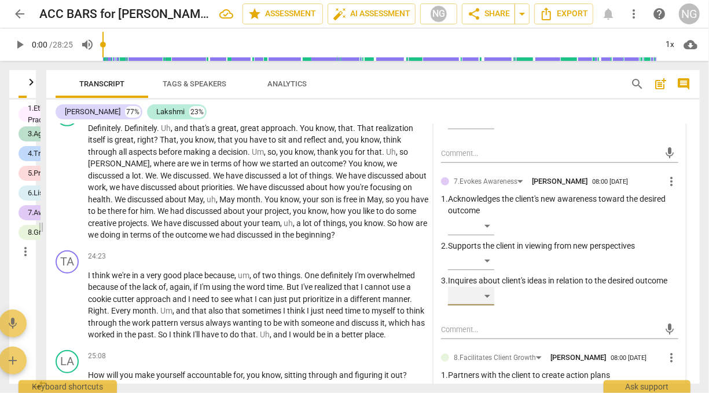
click at [488, 305] on div "​" at bounding box center [471, 296] width 46 height 19
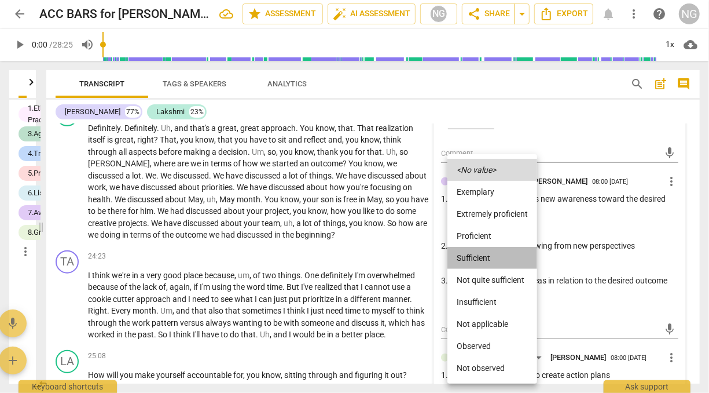
click at [461, 251] on li "Sufficient" at bounding box center [493, 258] width 90 height 22
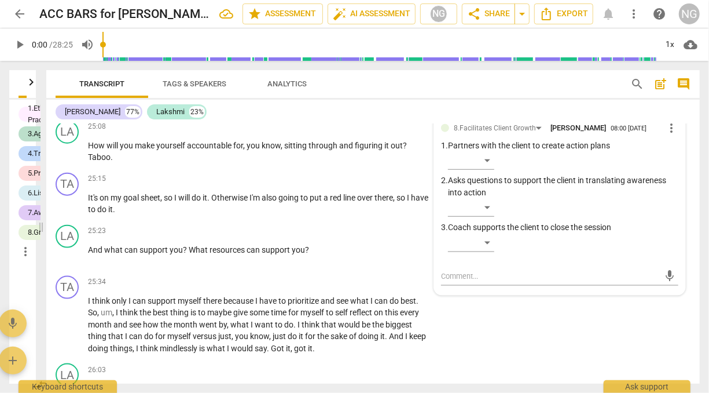
scroll to position [4952, 0]
click at [486, 215] on div "​" at bounding box center [471, 206] width 46 height 19
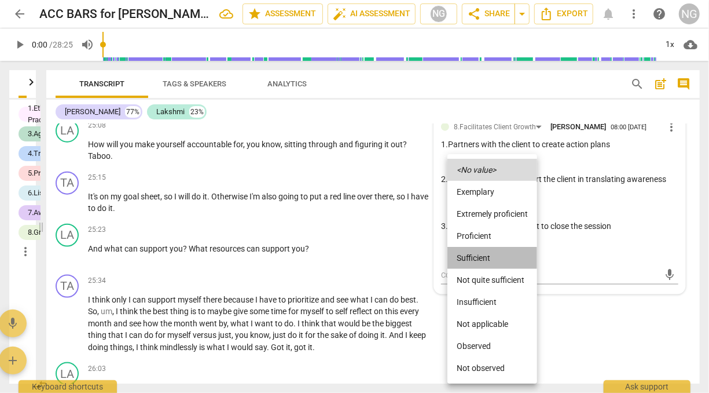
click at [486, 259] on li "Sufficient" at bounding box center [493, 258] width 90 height 22
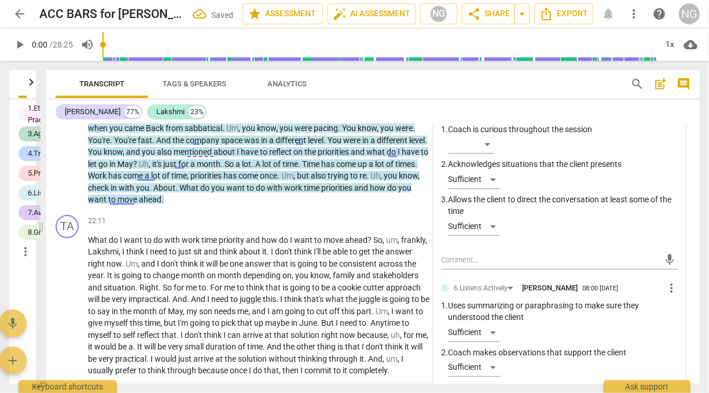
scroll to position [4437, 0]
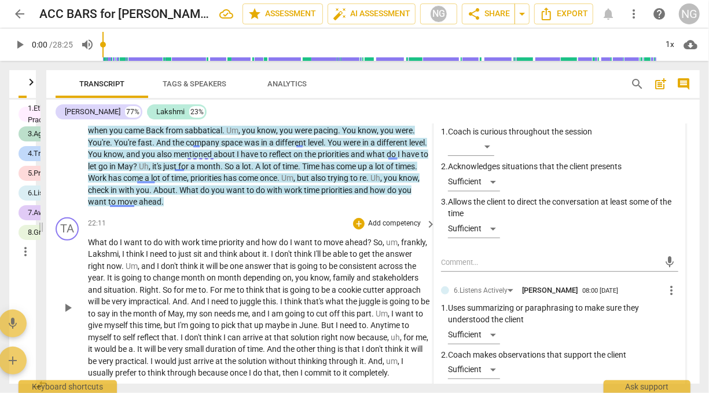
click at [296, 258] on span "think" at bounding box center [304, 253] width 20 height 9
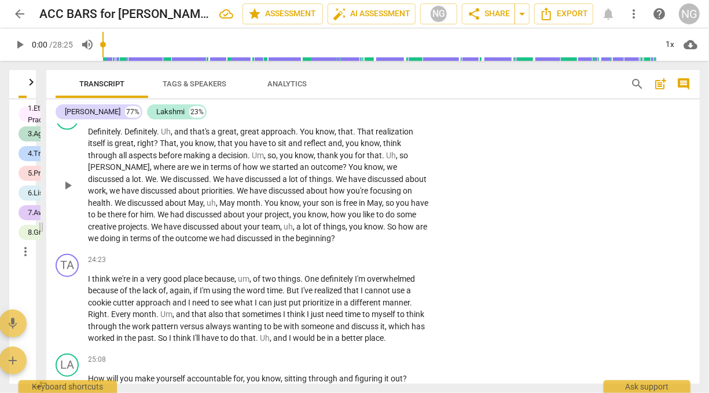
scroll to position [4718, 0]
click at [398, 118] on p "Add competency" at bounding box center [394, 113] width 55 height 10
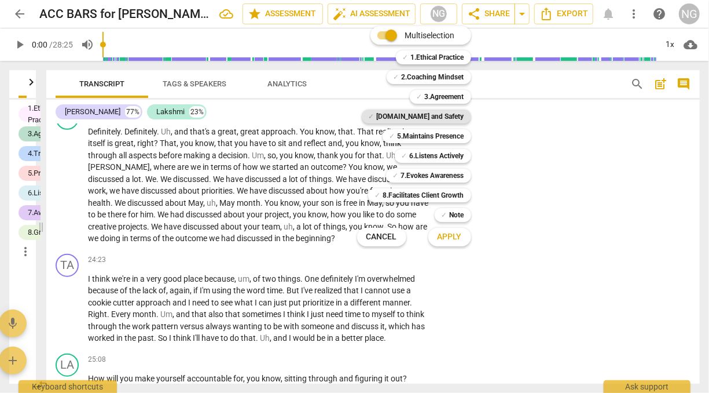
click at [422, 116] on b "[DOMAIN_NAME] and Safety" at bounding box center [420, 116] width 87 height 14
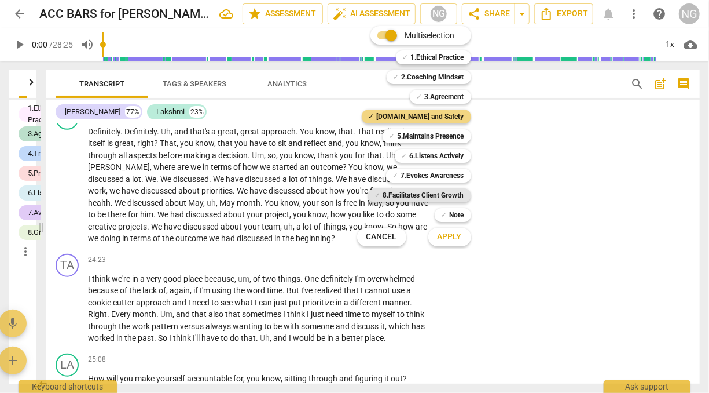
click at [433, 189] on b "8.Facilitates Client Growth" at bounding box center [423, 195] width 81 height 14
click at [444, 237] on span "Apply" at bounding box center [450, 237] width 24 height 12
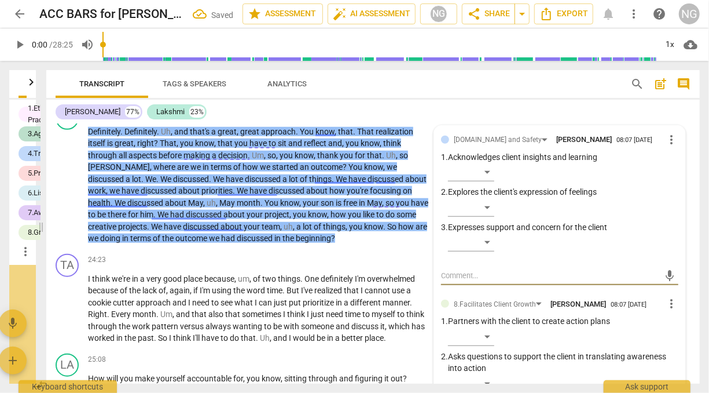
scroll to position [42861, 0]
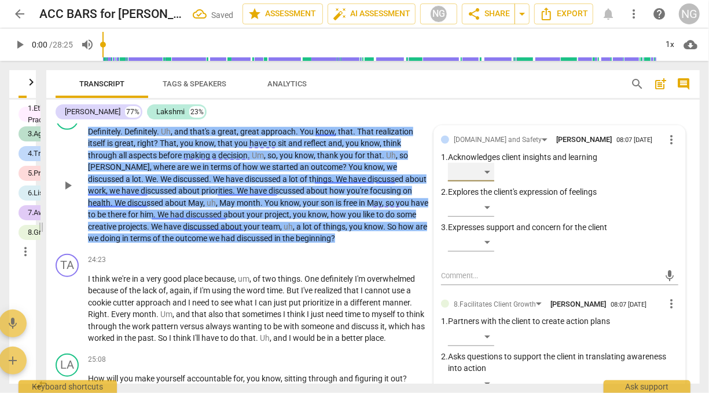
click at [485, 181] on div "​" at bounding box center [471, 172] width 46 height 19
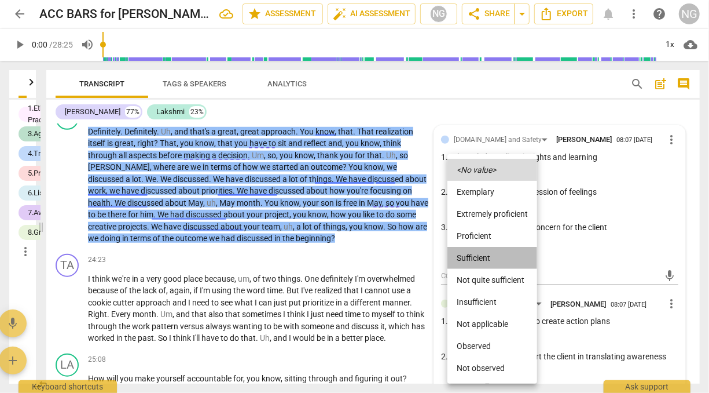
click at [485, 252] on li "Sufficient" at bounding box center [493, 258] width 90 height 22
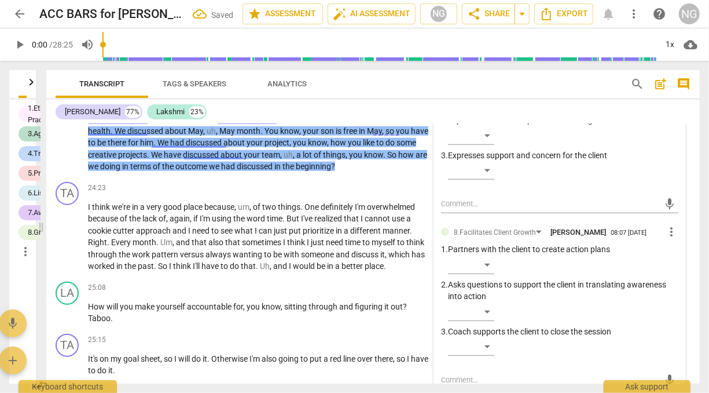
scroll to position [42920, 0]
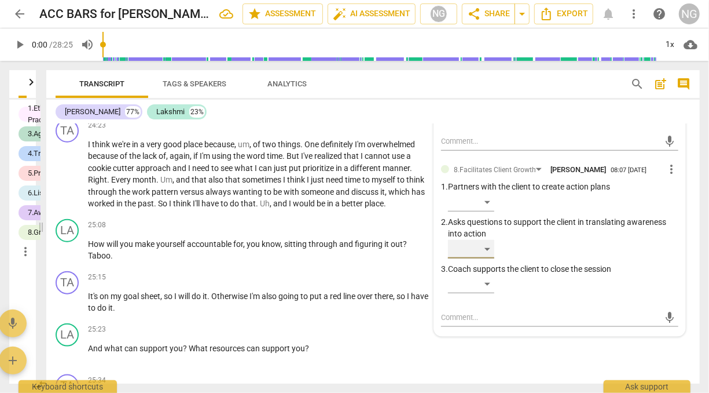
click at [486, 258] on div "​" at bounding box center [471, 249] width 46 height 19
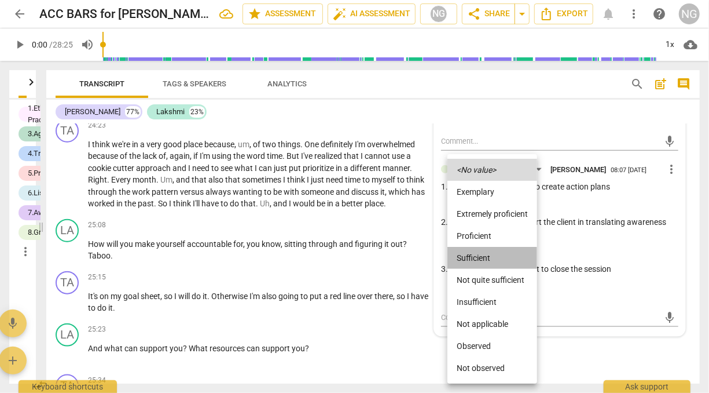
click at [475, 257] on li "Sufficient" at bounding box center [493, 258] width 90 height 22
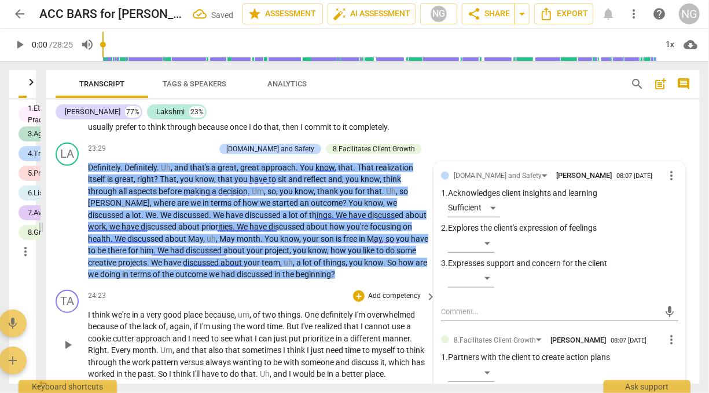
scroll to position [4681, 0]
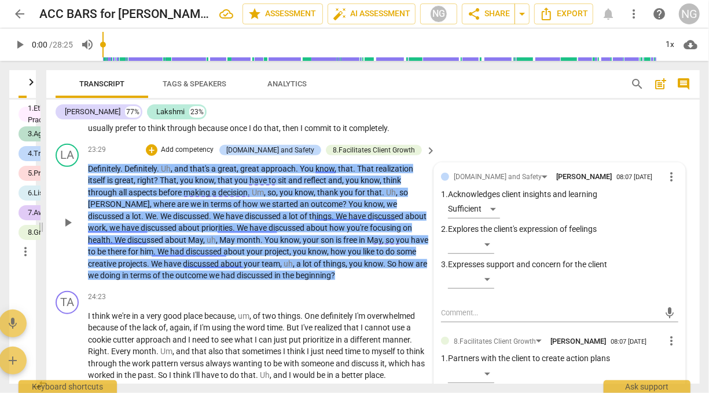
click at [383, 281] on p "Definitely . Definitely . Uh , and that's a great , great approach . You know ,…" at bounding box center [259, 222] width 342 height 119
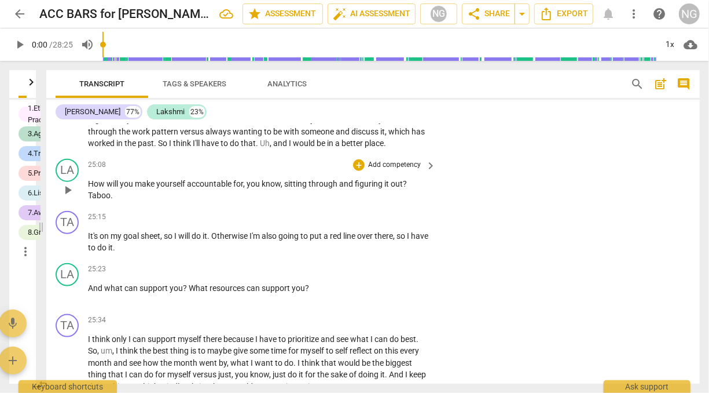
scroll to position [4914, 0]
click at [395, 169] on p "Add competency" at bounding box center [394, 164] width 55 height 10
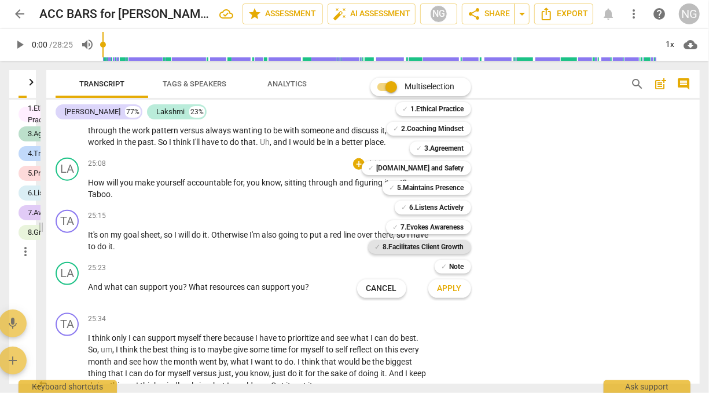
click at [414, 245] on b "8.Facilitates Client Growth" at bounding box center [423, 247] width 81 height 14
click at [453, 286] on span "Apply" at bounding box center [450, 289] width 24 height 12
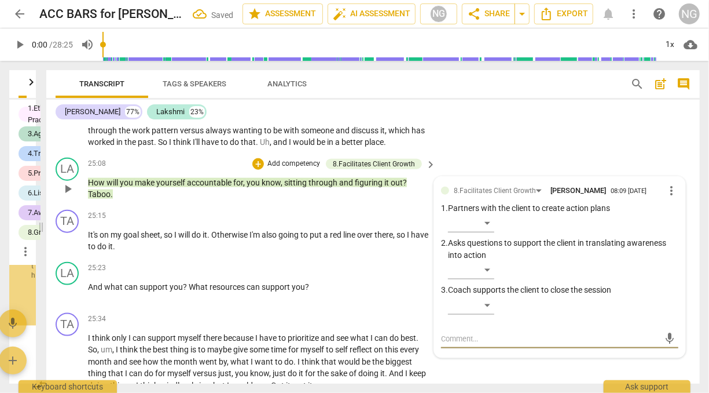
scroll to position [44164, 0]
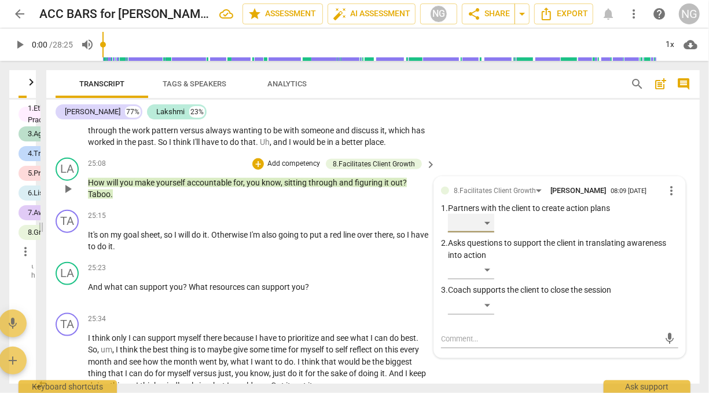
click at [486, 232] on div "​" at bounding box center [471, 223] width 46 height 19
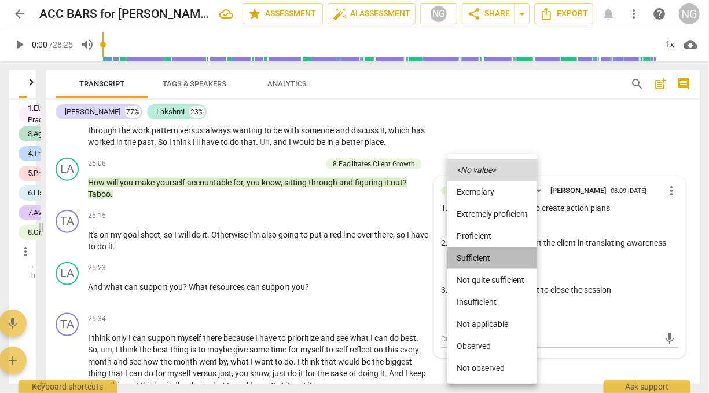
click at [475, 254] on li "Sufficient" at bounding box center [493, 258] width 90 height 22
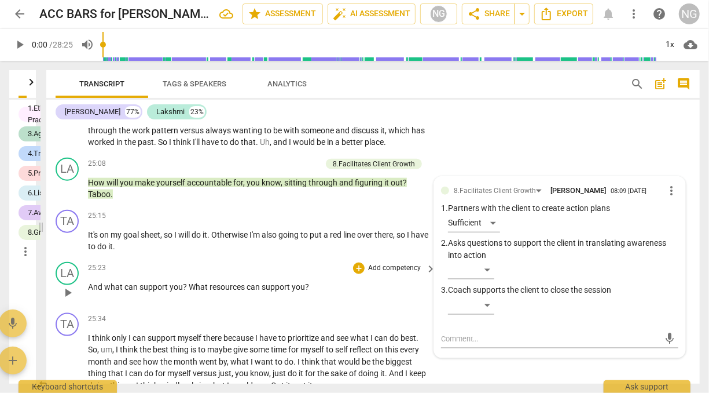
click at [386, 273] on p "Add competency" at bounding box center [394, 268] width 55 height 10
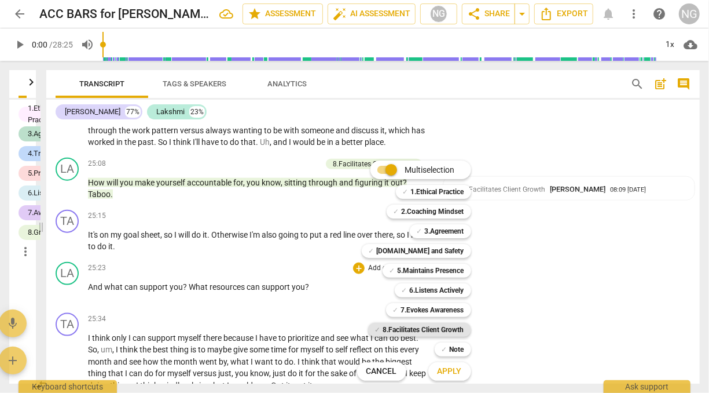
click at [415, 327] on b "8.Facilitates Client Growth" at bounding box center [423, 329] width 81 height 14
click at [451, 371] on span "Apply" at bounding box center [450, 371] width 24 height 12
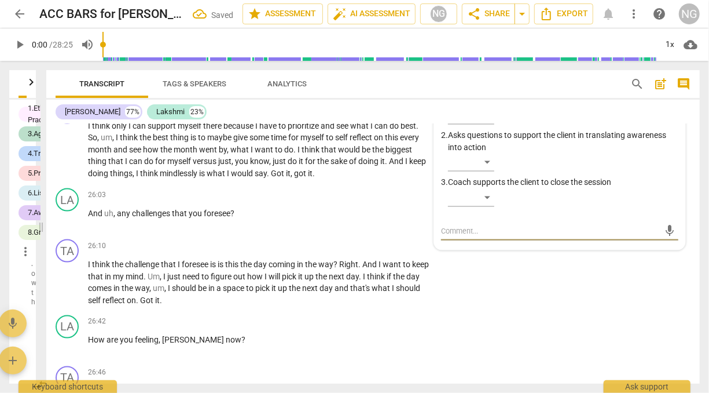
scroll to position [5058, 0]
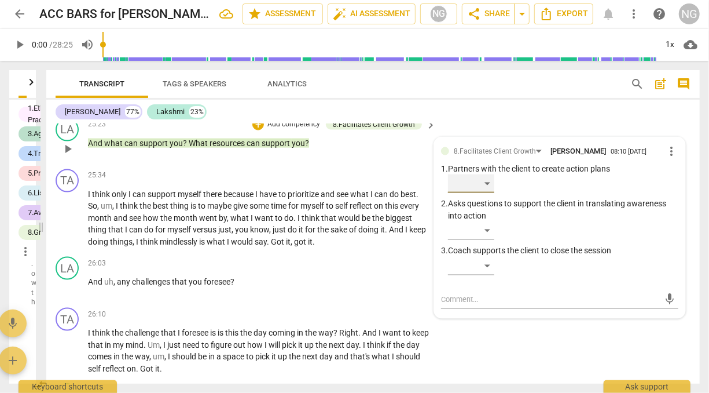
click at [485, 193] on div "​" at bounding box center [471, 183] width 46 height 19
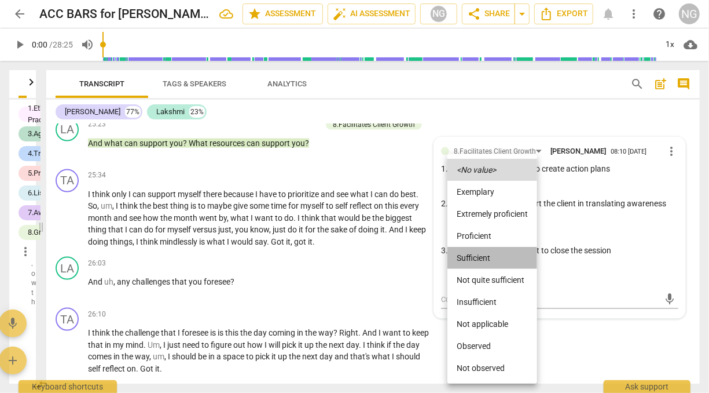
click at [483, 263] on li "Sufficient" at bounding box center [493, 258] width 90 height 22
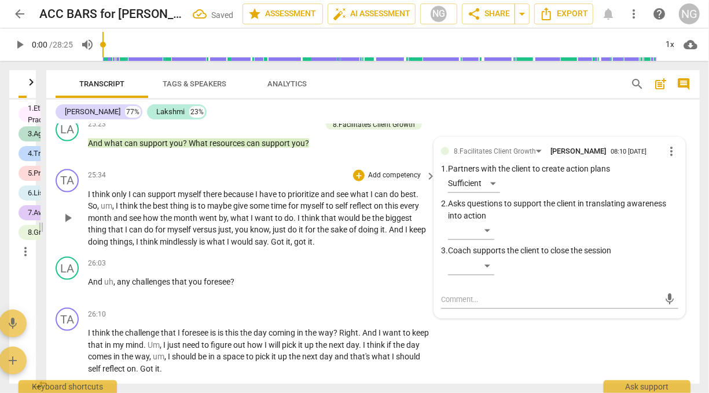
click at [345, 252] on div "TA play_arrow pause 25:34 + Add competency keyboard_arrow_right I think only I …" at bounding box center [373, 208] width 654 height 88
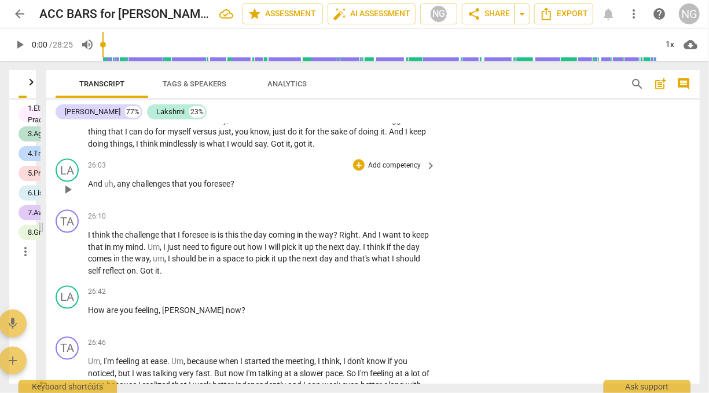
scroll to position [5156, 0]
click at [390, 170] on p "Add competency" at bounding box center [394, 165] width 55 height 10
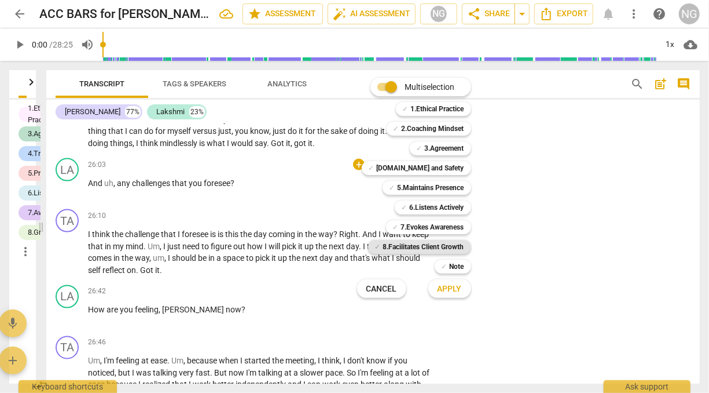
click at [432, 244] on b "8.Facilitates Client Growth" at bounding box center [423, 247] width 81 height 14
click at [446, 285] on span "Apply" at bounding box center [450, 289] width 24 height 12
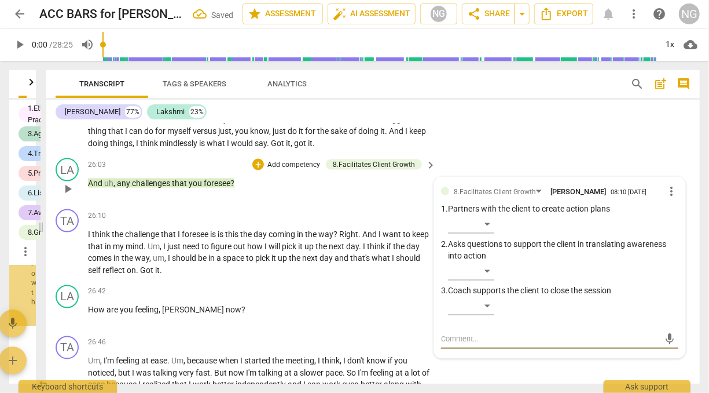
scroll to position [44764, 0]
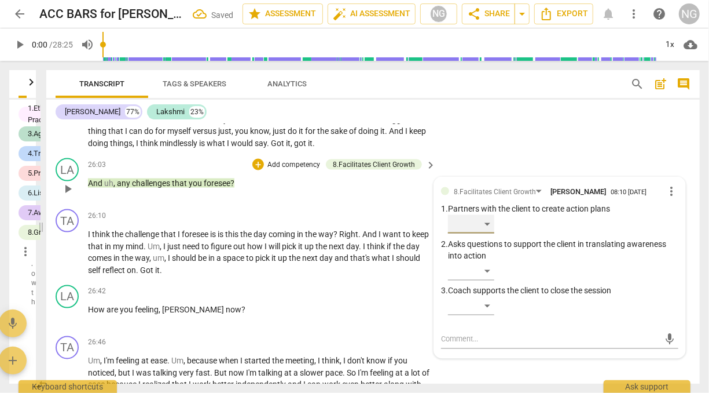
click at [490, 233] on div "​" at bounding box center [471, 224] width 46 height 19
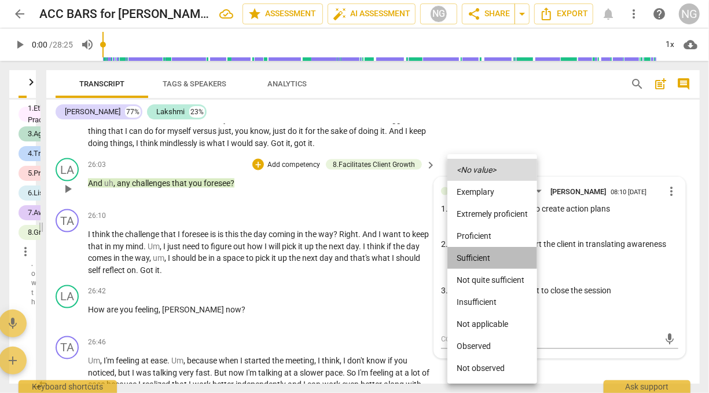
click at [490, 254] on li "Sufficient" at bounding box center [493, 258] width 90 height 22
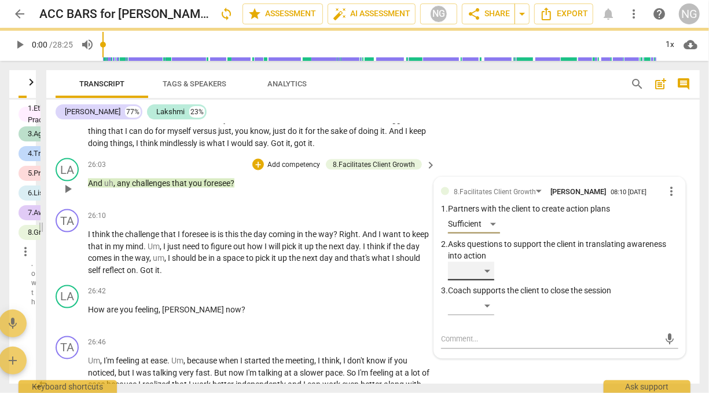
click at [489, 280] on div "​" at bounding box center [471, 271] width 46 height 19
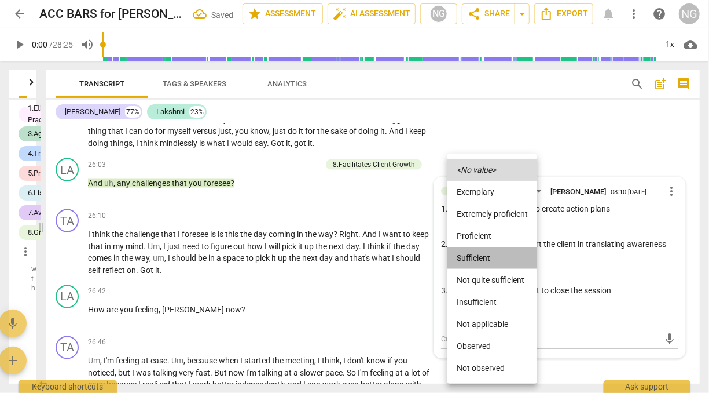
click at [480, 258] on li "Sufficient" at bounding box center [493, 258] width 90 height 22
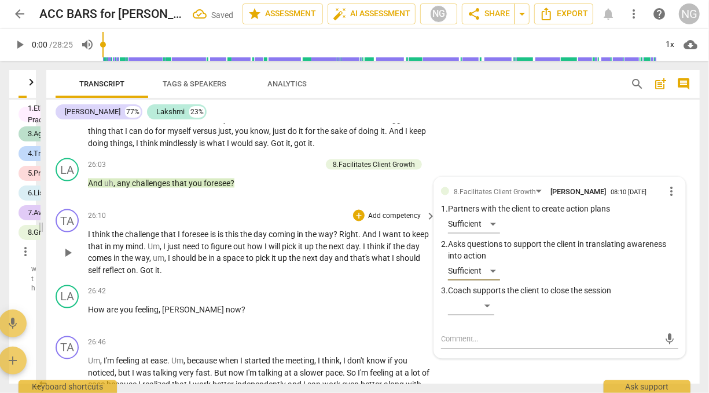
click at [359, 251] on span "day" at bounding box center [352, 245] width 13 height 9
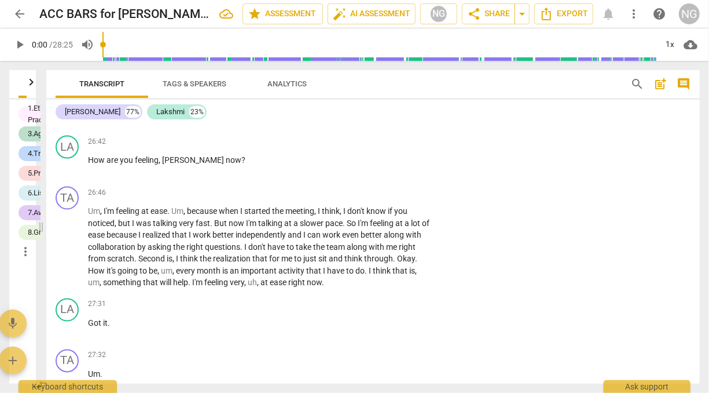
scroll to position [5308, 0]
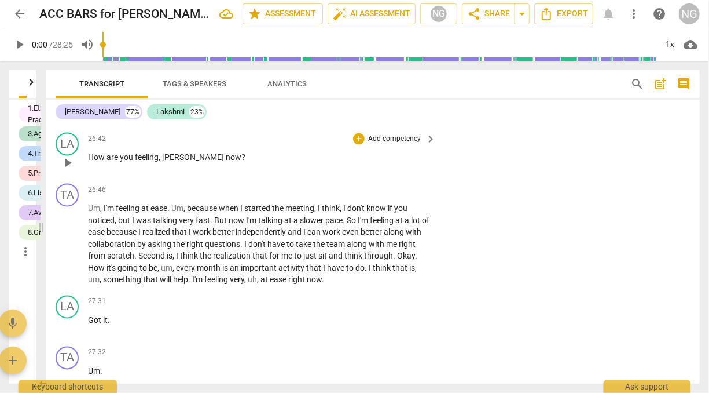
click at [394, 145] on p "Add competency" at bounding box center [394, 139] width 55 height 10
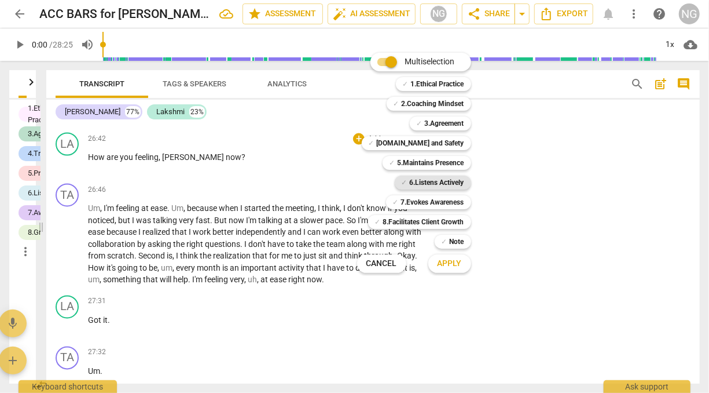
click at [432, 182] on b "6.Listens Actively" at bounding box center [437, 182] width 54 height 14
click at [442, 265] on span "Apply" at bounding box center [450, 264] width 24 height 12
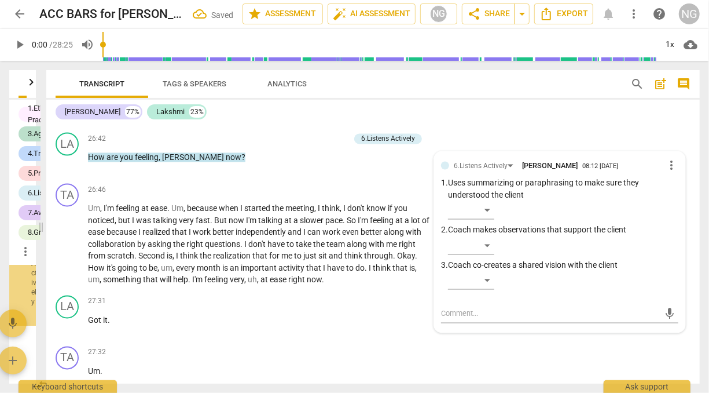
scroll to position [45084, 0]
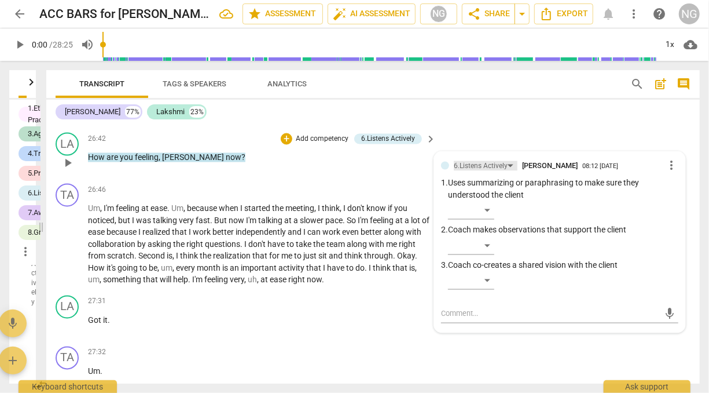
click at [508, 171] on div "6.Listens Actively" at bounding box center [486, 166] width 64 height 10
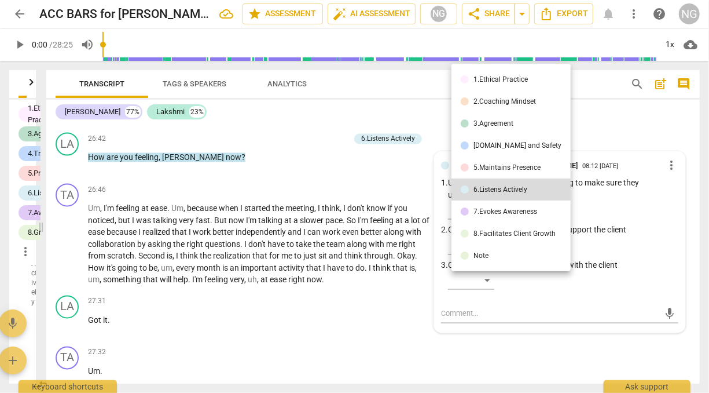
click at [502, 164] on div "5.Maintains Presence" at bounding box center [507, 167] width 67 height 7
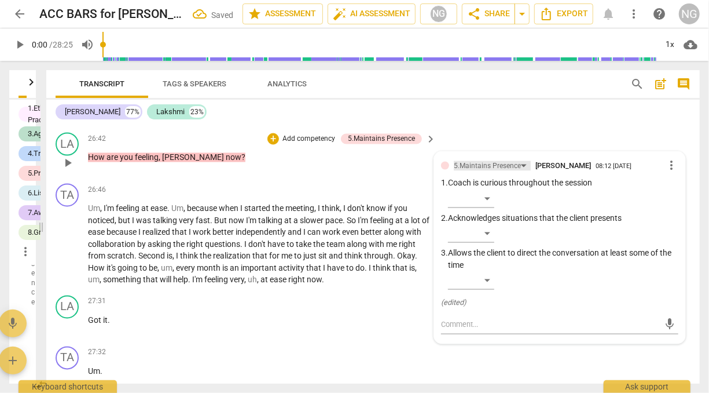
click at [516, 172] on div "5.Maintains Presence" at bounding box center [487, 166] width 67 height 11
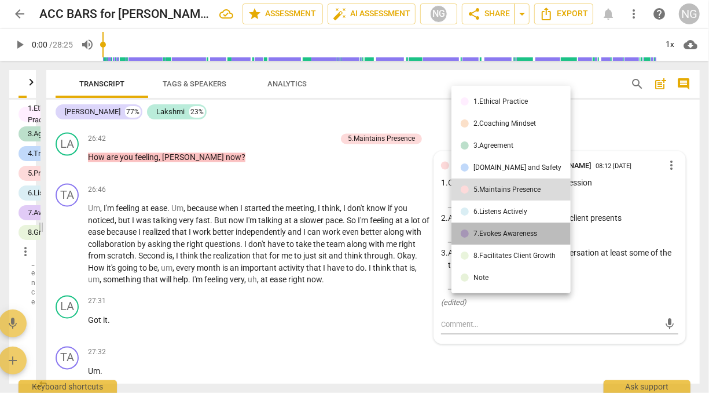
click at [512, 240] on li "7.Evokes Awareness" at bounding box center [511, 233] width 119 height 22
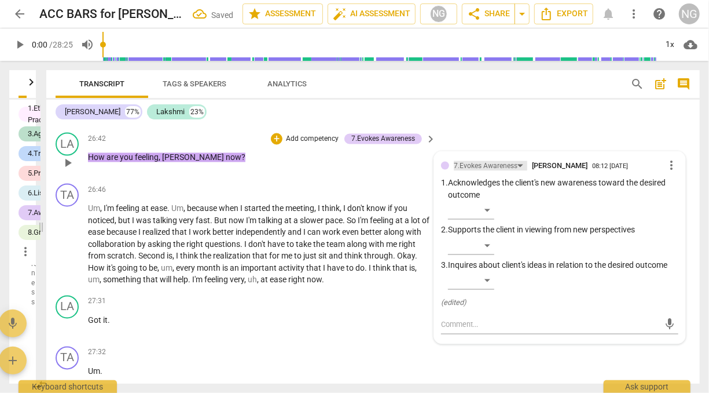
click at [515, 172] on div "7.Evokes Awareness" at bounding box center [486, 166] width 64 height 11
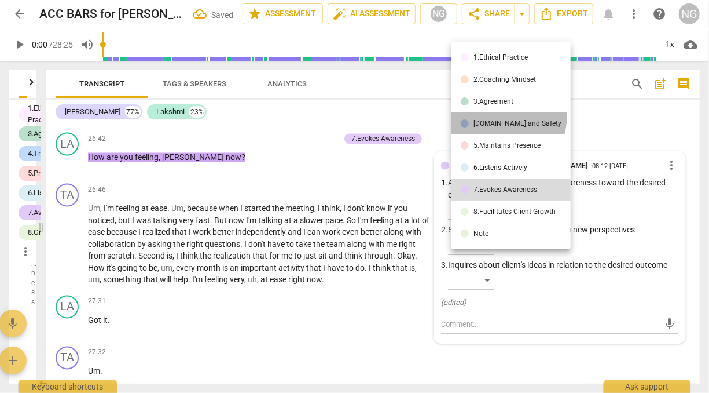
click at [503, 116] on li "[DOMAIN_NAME] and Safety" at bounding box center [511, 123] width 119 height 22
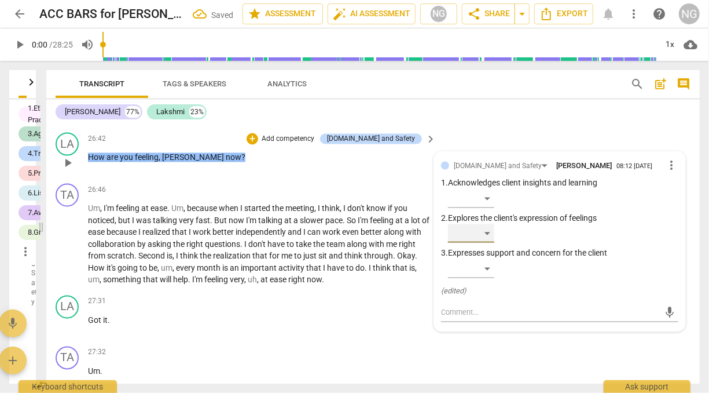
click at [490, 243] on div "​" at bounding box center [471, 233] width 46 height 19
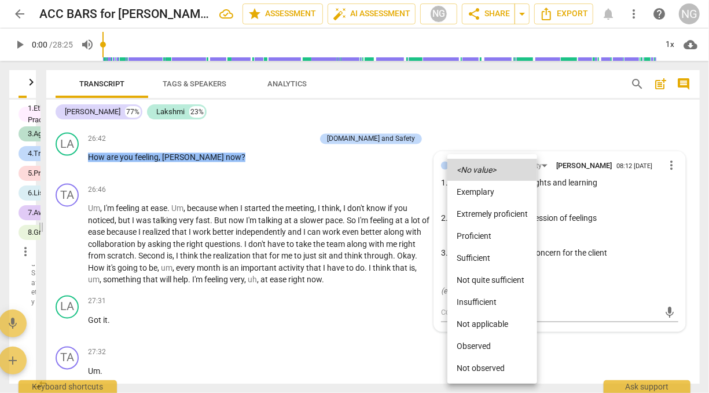
click at [624, 250] on div at bounding box center [354, 196] width 709 height 393
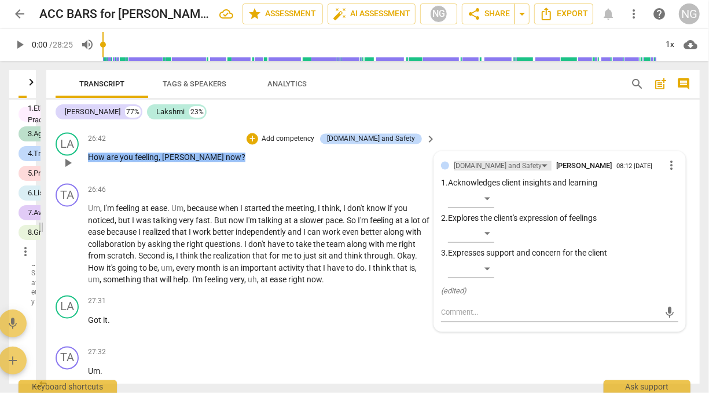
click at [511, 171] on div "[DOMAIN_NAME] and Safety" at bounding box center [503, 166] width 98 height 10
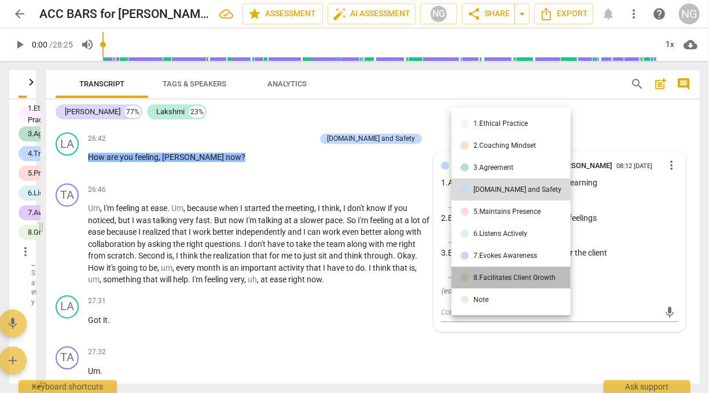
click at [511, 283] on li "8.Facilitates Client Growth" at bounding box center [511, 277] width 119 height 22
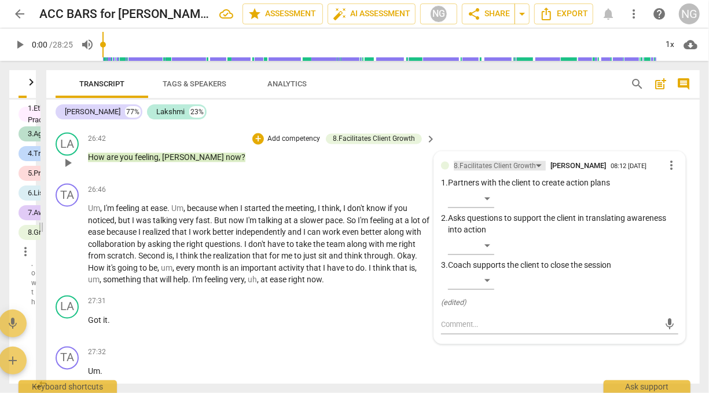
click at [534, 171] on div "8.Facilitates Client Growth" at bounding box center [500, 166] width 92 height 10
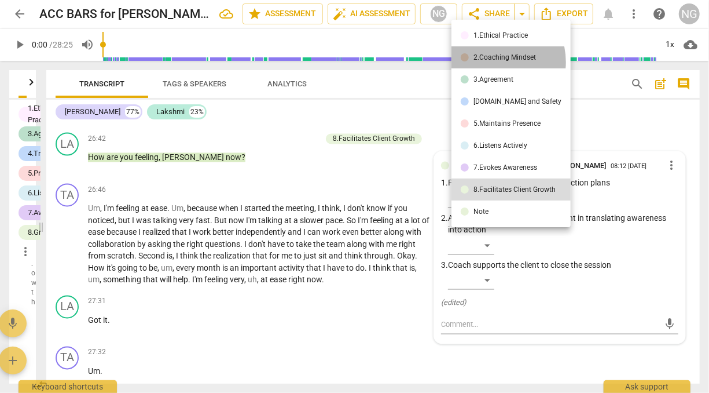
click at [492, 62] on li "2.Coaching Mindset" at bounding box center [511, 57] width 119 height 22
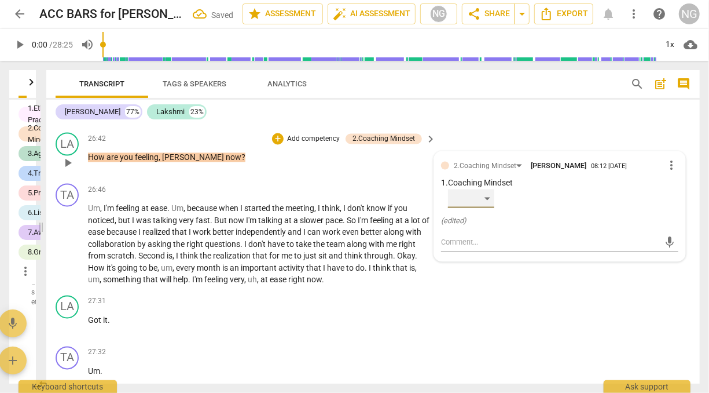
click at [488, 208] on div "​" at bounding box center [471, 198] width 46 height 19
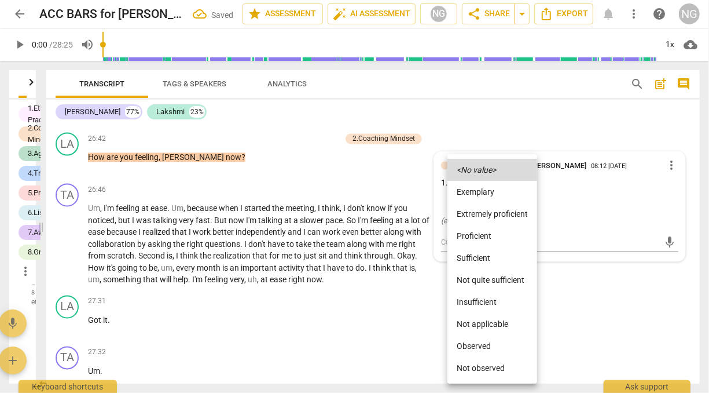
click at [585, 234] on div at bounding box center [354, 196] width 709 height 393
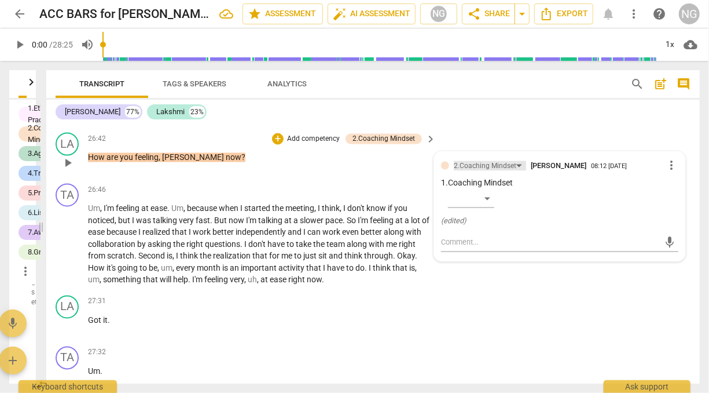
click at [516, 171] on div "2.Coaching Mindset" at bounding box center [490, 166] width 72 height 10
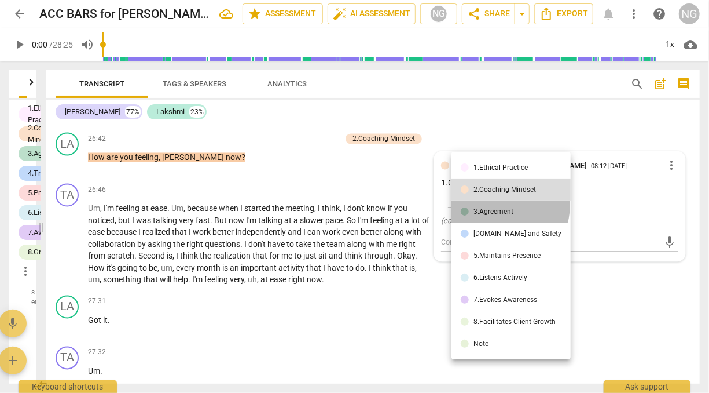
click at [509, 206] on li "3.Agreement" at bounding box center [511, 211] width 119 height 22
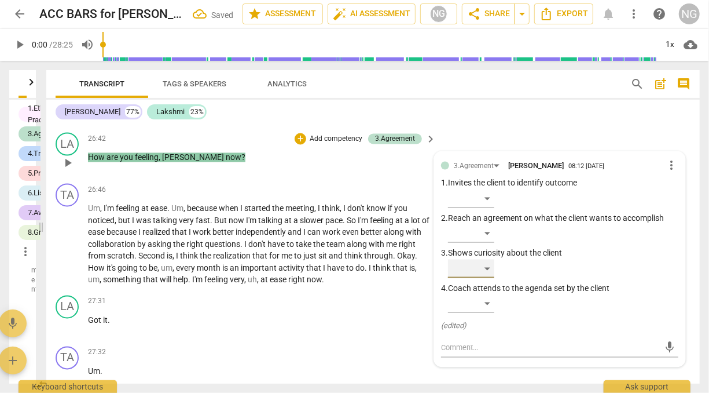
click at [487, 278] on div "​" at bounding box center [471, 268] width 46 height 19
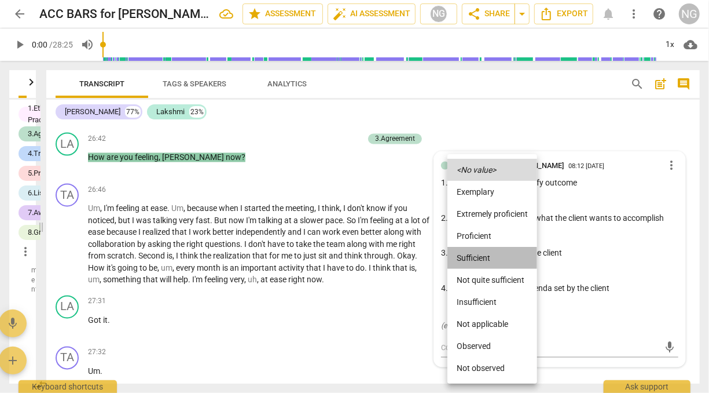
click at [482, 254] on li "Sufficient" at bounding box center [493, 258] width 90 height 22
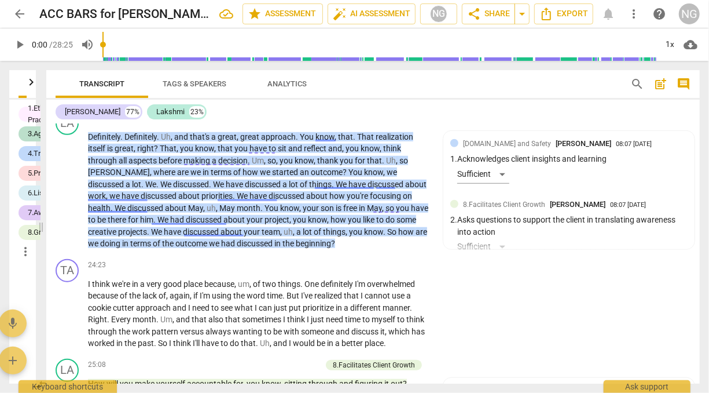
scroll to position [4713, 0]
click at [215, 124] on p "Add competency" at bounding box center [187, 118] width 55 height 10
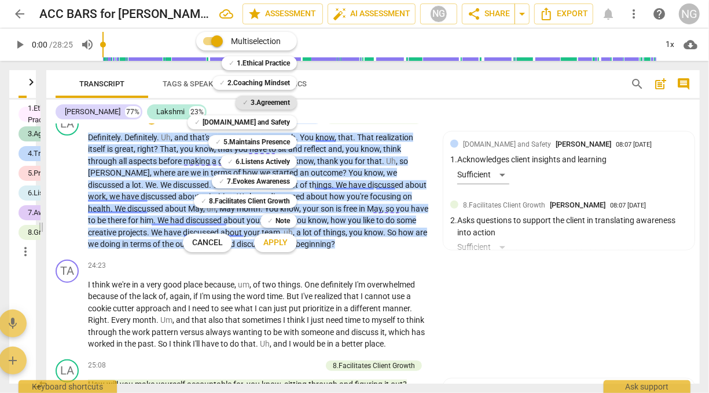
click at [267, 98] on b "3.Agreement" at bounding box center [270, 103] width 39 height 14
click at [277, 239] on span "Apply" at bounding box center [275, 243] width 24 height 12
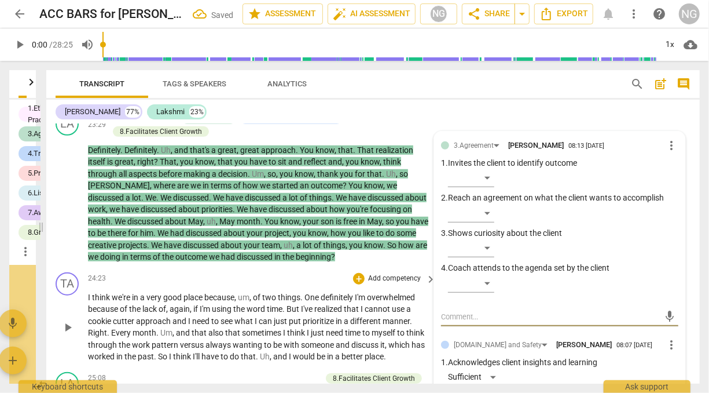
scroll to position [45042, 0]
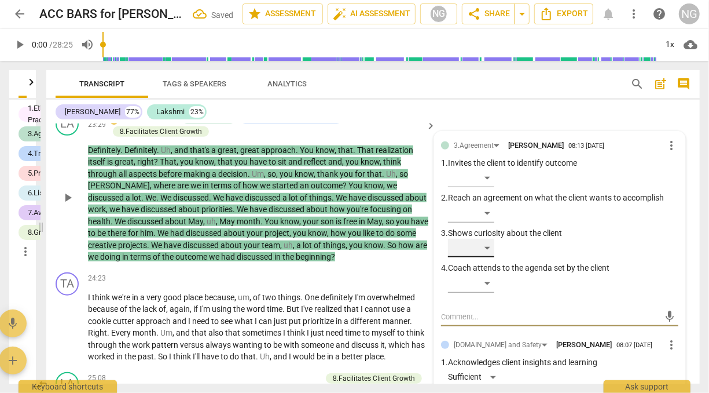
click at [490, 257] on div "​" at bounding box center [471, 248] width 46 height 19
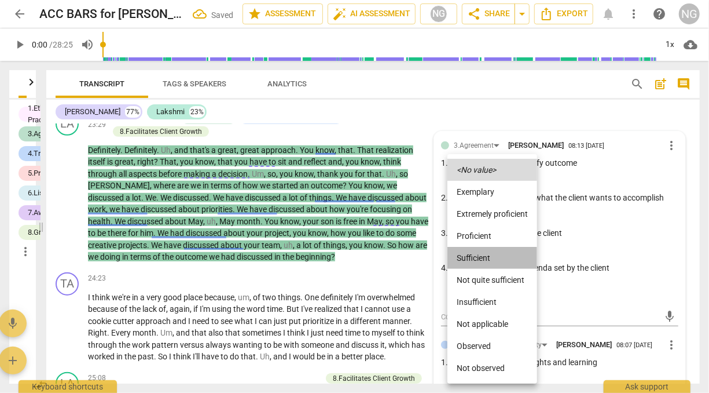
click at [477, 256] on li "Sufficient" at bounding box center [493, 258] width 90 height 22
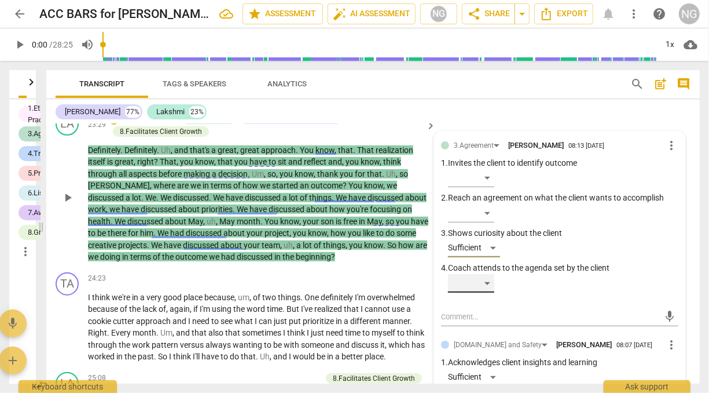
click at [487, 292] on div "​" at bounding box center [471, 283] width 46 height 19
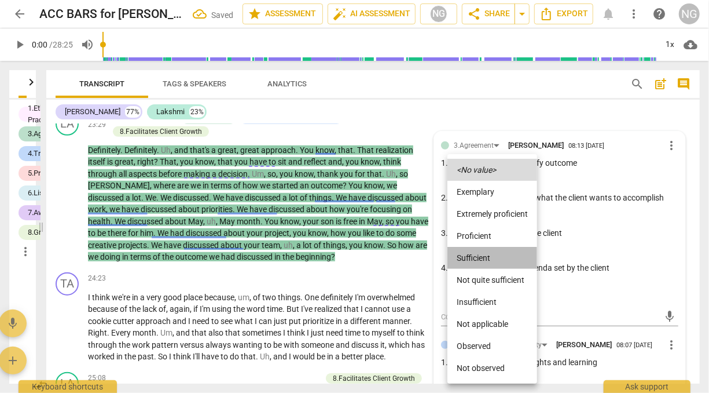
click at [472, 256] on li "Sufficient" at bounding box center [493, 258] width 90 height 22
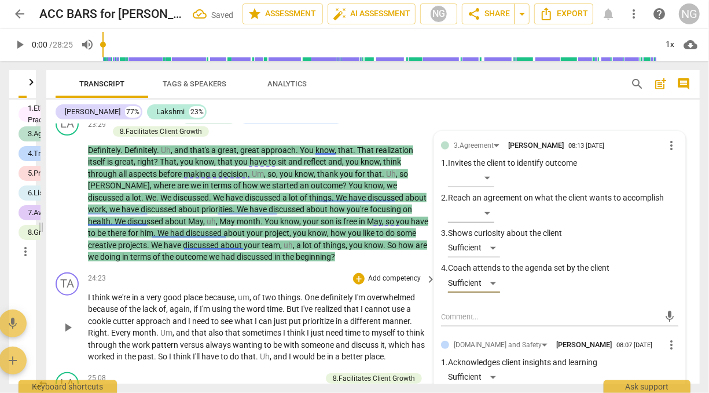
click at [364, 325] on span "different" at bounding box center [366, 320] width 32 height 9
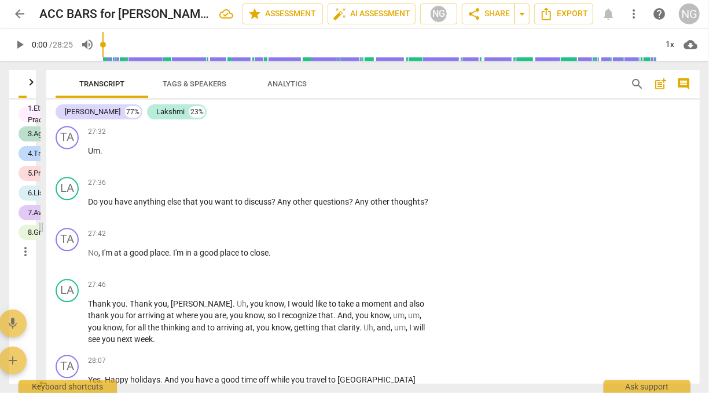
scroll to position [5540, 0]
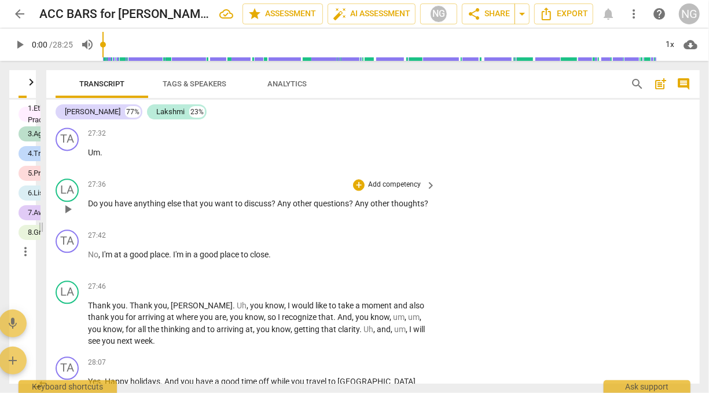
click at [393, 190] on p "Add competency" at bounding box center [394, 184] width 55 height 10
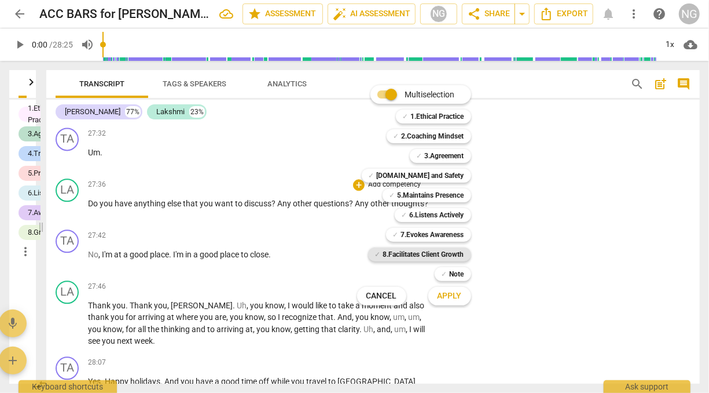
click at [430, 252] on b "8.Facilitates Client Growth" at bounding box center [423, 254] width 81 height 14
click at [446, 298] on span "Apply" at bounding box center [450, 296] width 24 height 12
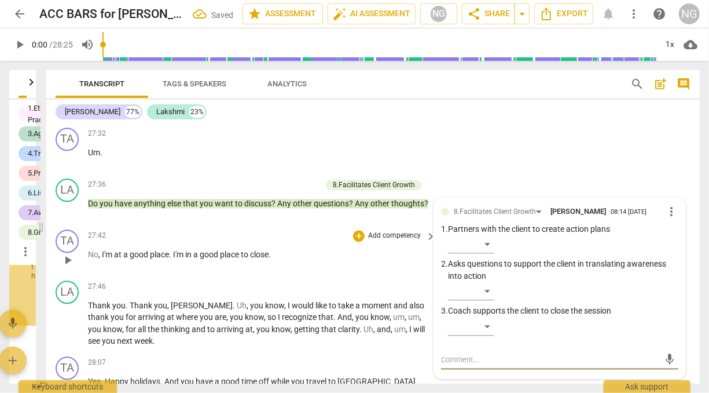
scroll to position [47537, 0]
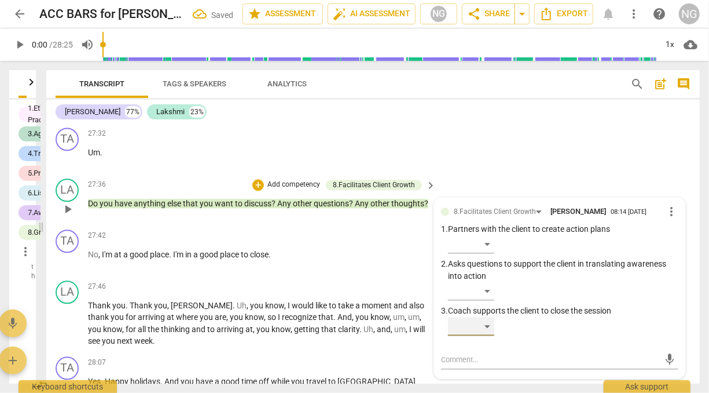
click at [487, 335] on div "​" at bounding box center [471, 326] width 46 height 19
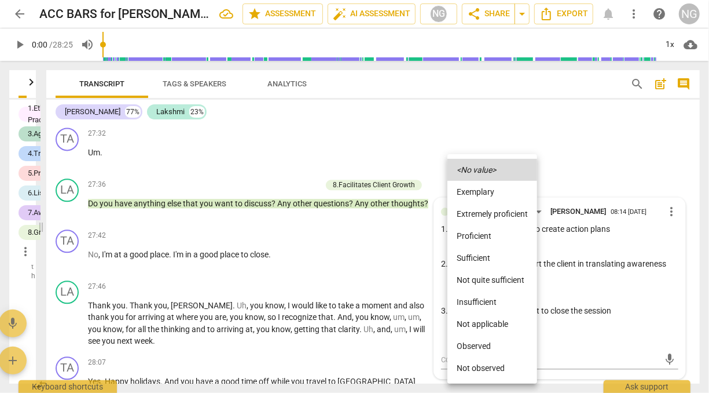
click at [469, 257] on li "Sufficient" at bounding box center [493, 258] width 90 height 22
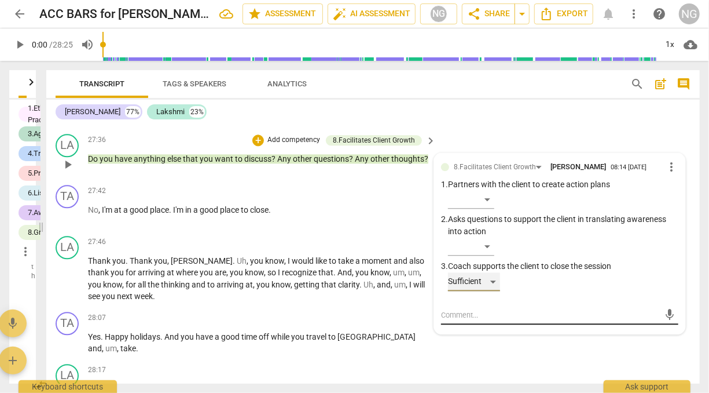
scroll to position [5591, 0]
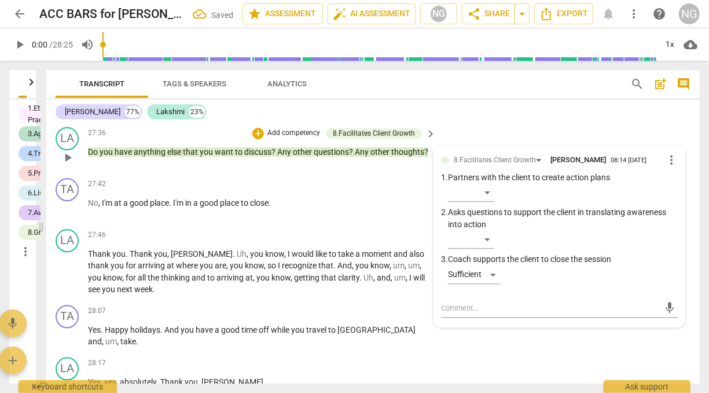
click at [320, 168] on div "27:36 + Add competency 8.Facilitates Client Growth keyboard_arrow_right Do you …" at bounding box center [262, 148] width 349 height 42
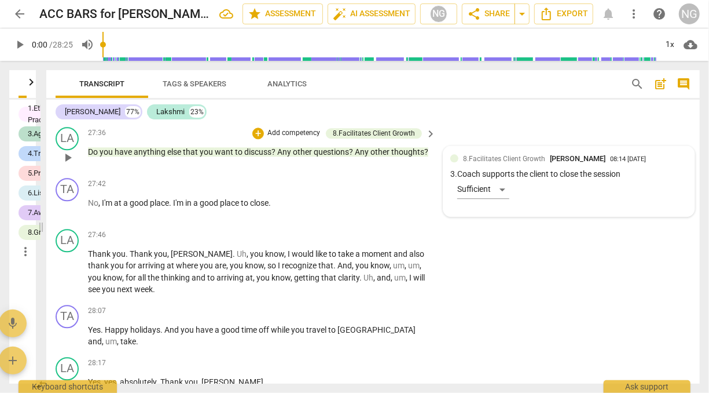
click at [487, 163] on span "8.Facilitates Client Growth" at bounding box center [504, 159] width 82 height 8
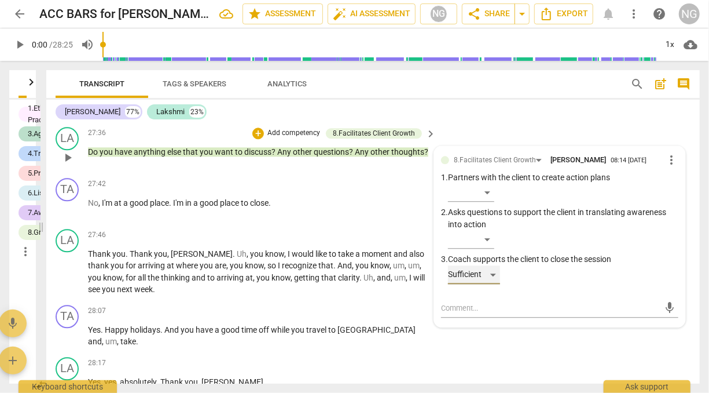
click at [493, 284] on div "Sufficient" at bounding box center [474, 274] width 52 height 19
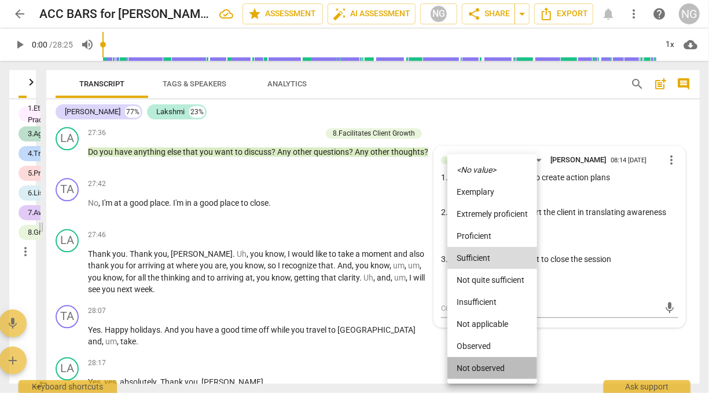
click at [475, 364] on li "Not observed" at bounding box center [493, 368] width 90 height 22
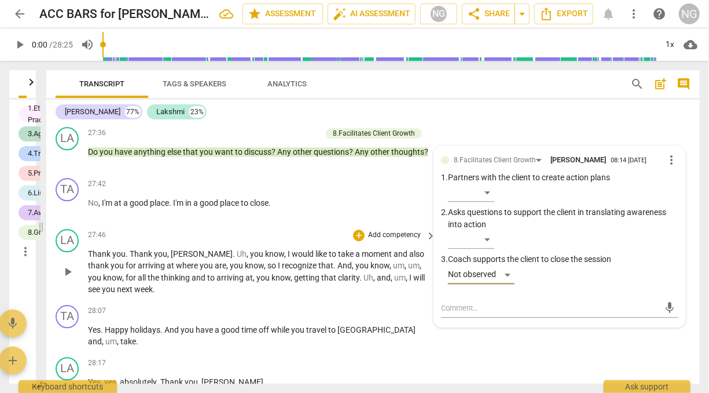
click at [408, 270] on span "um" at bounding box center [414, 265] width 12 height 9
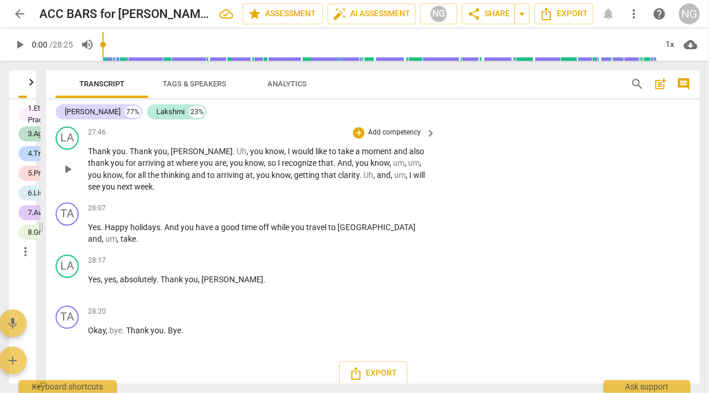
scroll to position [5696, 0]
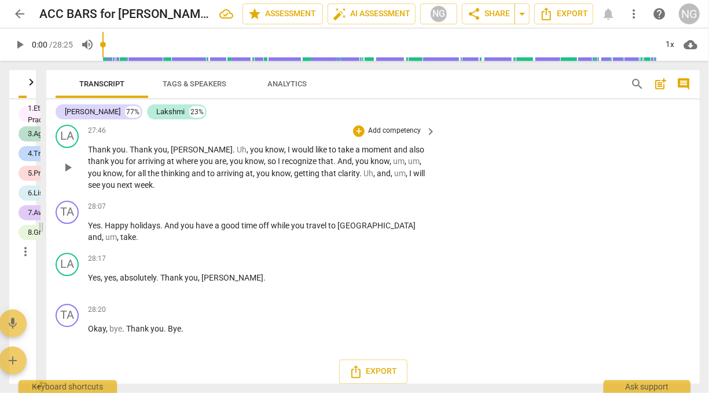
click at [395, 136] on p "Add competency" at bounding box center [394, 131] width 55 height 10
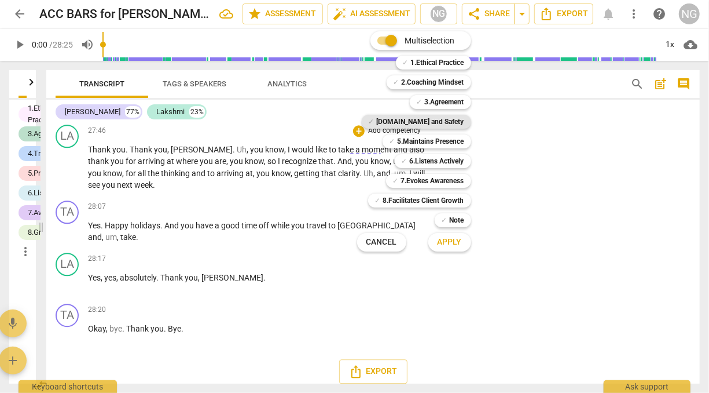
click at [424, 119] on b "[DOMAIN_NAME] and Safety" at bounding box center [420, 122] width 87 height 14
click at [449, 239] on span "Apply" at bounding box center [450, 242] width 24 height 12
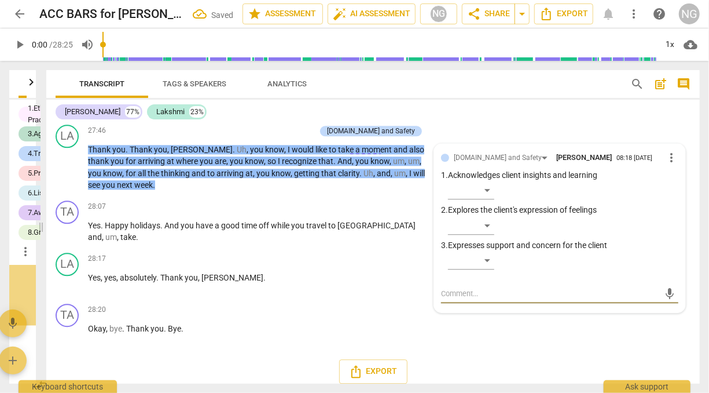
scroll to position [48152, 0]
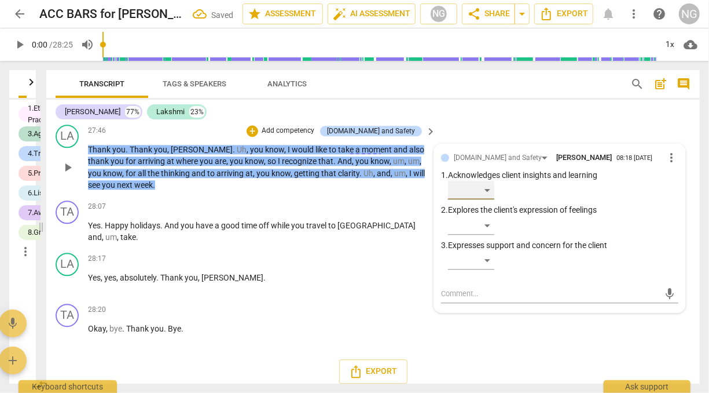
click at [486, 199] on div "​" at bounding box center [471, 190] width 46 height 19
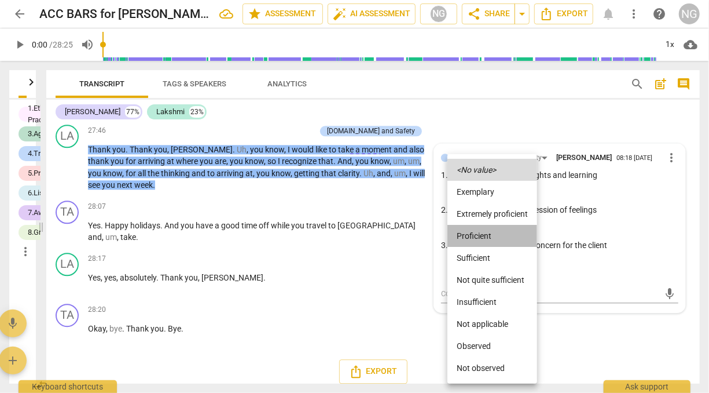
click at [486, 236] on li "Proficient" at bounding box center [493, 236] width 90 height 22
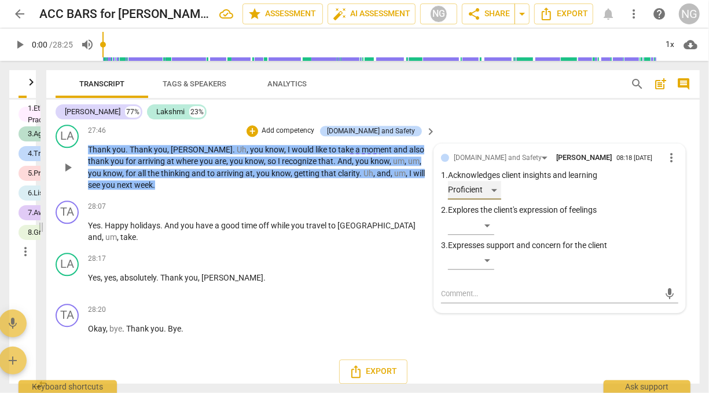
click at [497, 199] on div "Proficient" at bounding box center [474, 190] width 53 height 19
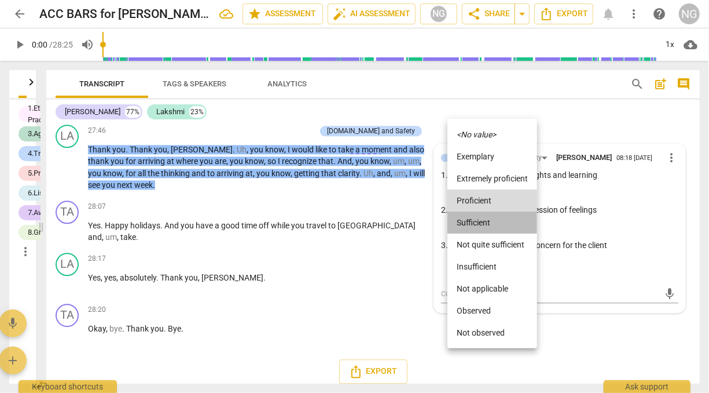
click at [488, 229] on li "Sufficient" at bounding box center [493, 222] width 90 height 22
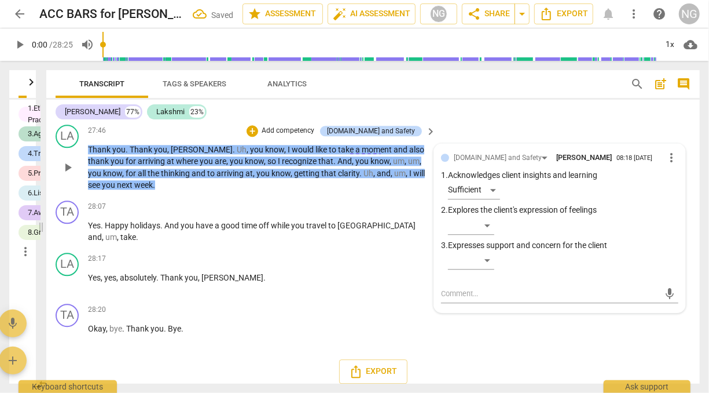
click at [290, 191] on p "Thank you . Thank you , [PERSON_NAME] . Uh , you know , I would like to take a …" at bounding box center [259, 167] width 342 height 47
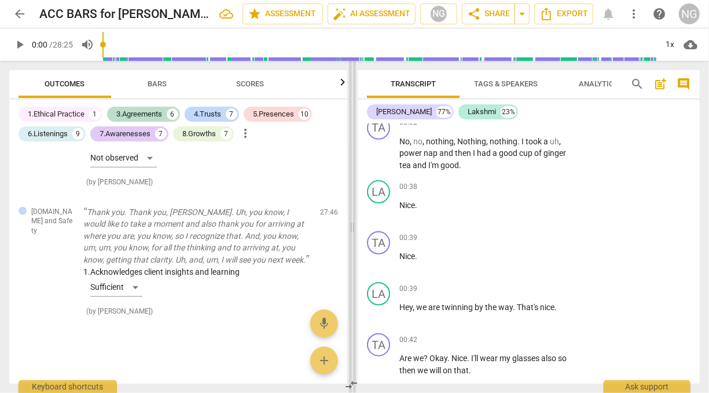
scroll to position [364, 0]
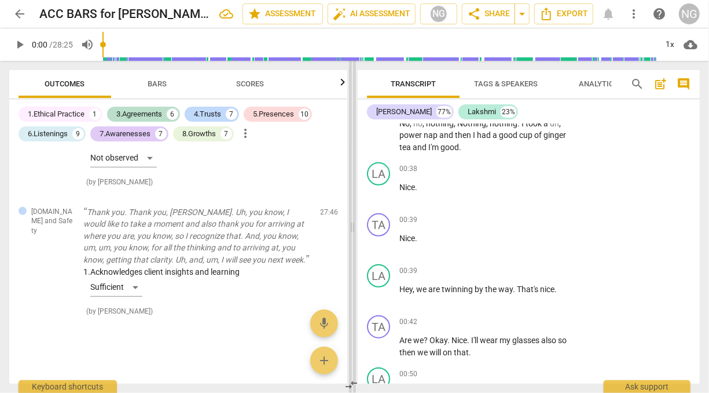
drag, startPoint x: 42, startPoint y: 225, endPoint x: 354, endPoint y: 250, distance: 312.5
click at [354, 250] on span at bounding box center [352, 227] width 7 height 332
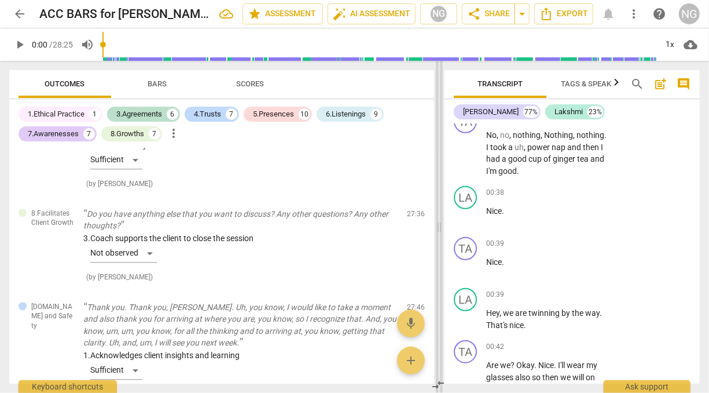
scroll to position [395, 0]
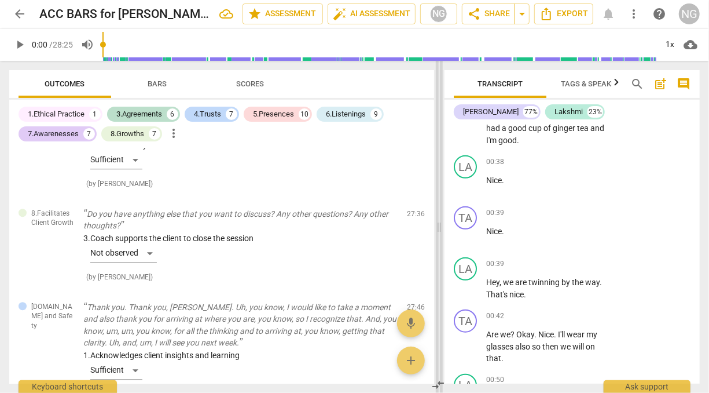
drag, startPoint x: 350, startPoint y: 225, endPoint x: 438, endPoint y: 222, distance: 88.0
click at [438, 222] on span at bounding box center [439, 227] width 7 height 332
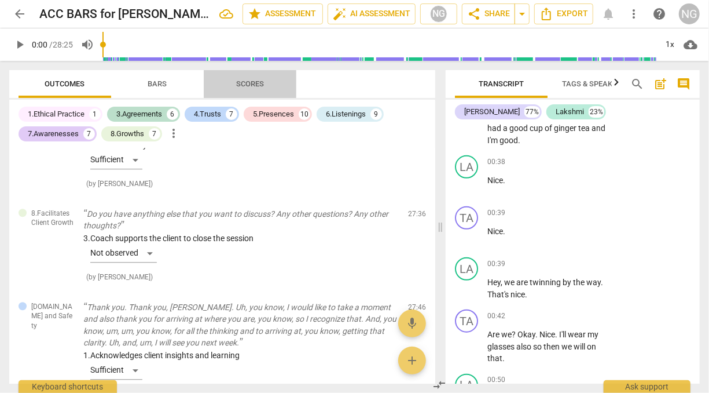
click at [248, 88] on span "Scores" at bounding box center [250, 83] width 28 height 9
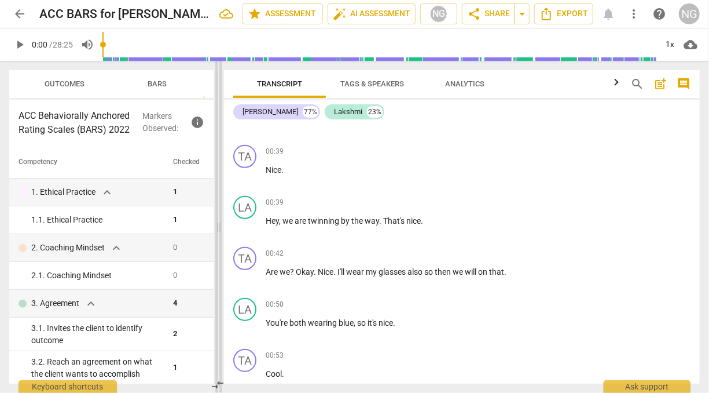
scroll to position [346, 0]
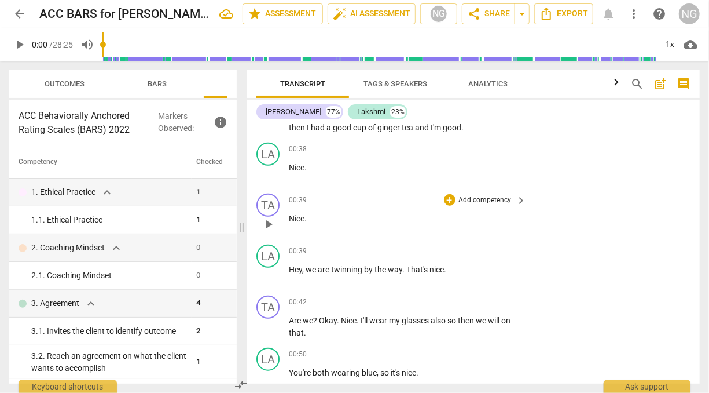
drag, startPoint x: 441, startPoint y: 228, endPoint x: 243, endPoint y: 214, distance: 199.1
click at [243, 214] on span at bounding box center [242, 227] width 7 height 332
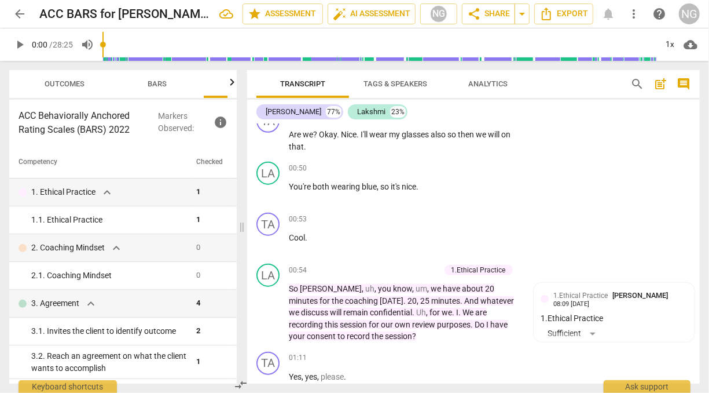
scroll to position [585, 0]
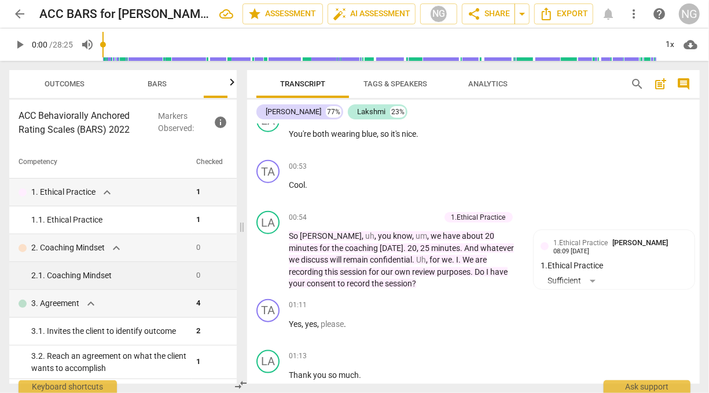
click at [141, 278] on div "2. 1. Coaching Mindset" at bounding box center [109, 275] width 156 height 12
drag, startPoint x: 141, startPoint y: 278, endPoint x: 124, endPoint y: 276, distance: 17.5
click at [124, 276] on div "2. 1. Coaching Mindset" at bounding box center [109, 275] width 156 height 12
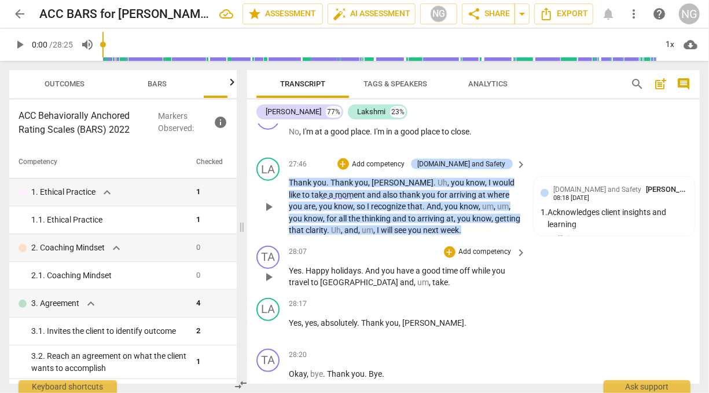
scroll to position [6977, 0]
click at [406, 159] on p "Add competency" at bounding box center [378, 164] width 55 height 10
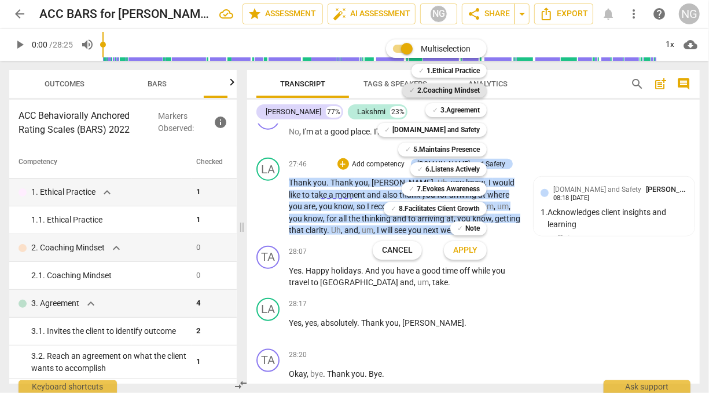
click at [456, 87] on b "2.Coaching Mindset" at bounding box center [448, 90] width 63 height 14
click at [462, 248] on span "Apply" at bounding box center [465, 250] width 24 height 12
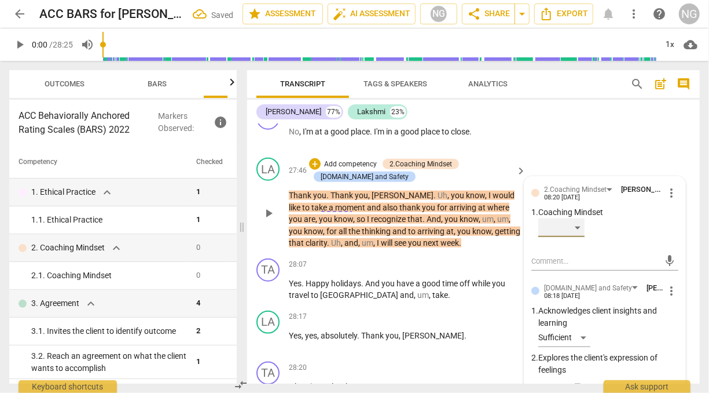
click at [580, 218] on div "​" at bounding box center [561, 227] width 46 height 19
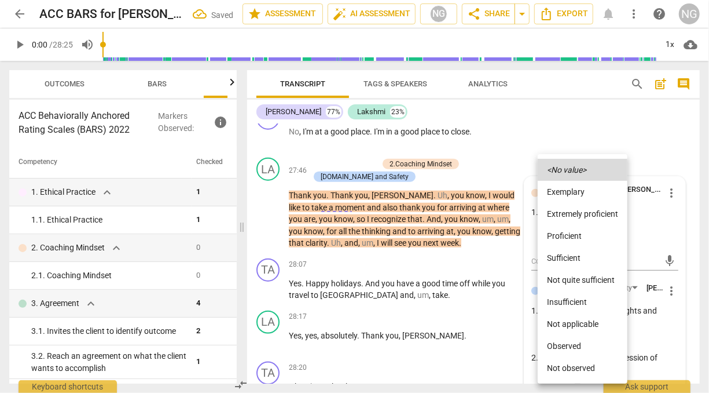
click at [569, 256] on li "Sufficient" at bounding box center [583, 258] width 90 height 22
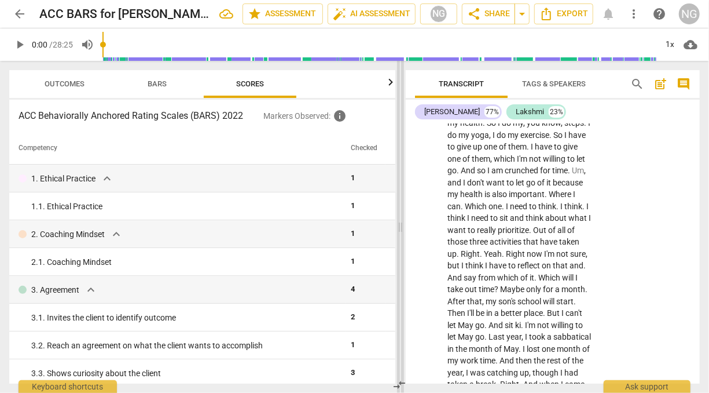
scroll to position [9890, 0]
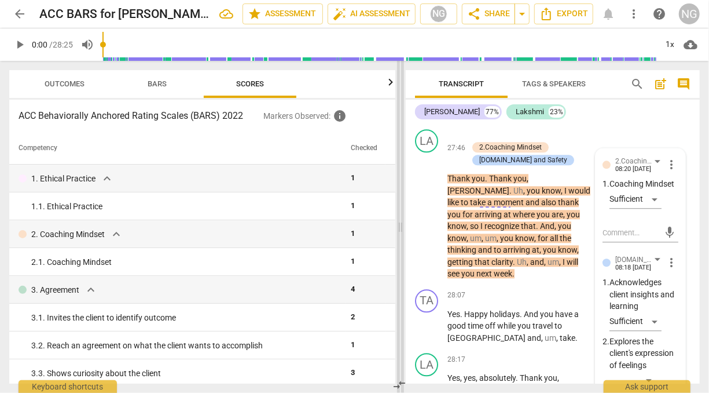
drag, startPoint x: 244, startPoint y: 226, endPoint x: 402, endPoint y: 240, distance: 159.2
click at [402, 240] on span at bounding box center [400, 227] width 7 height 332
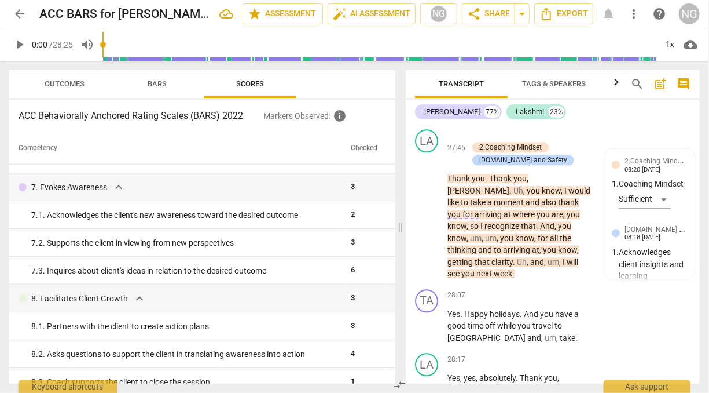
scroll to position [587, 0]
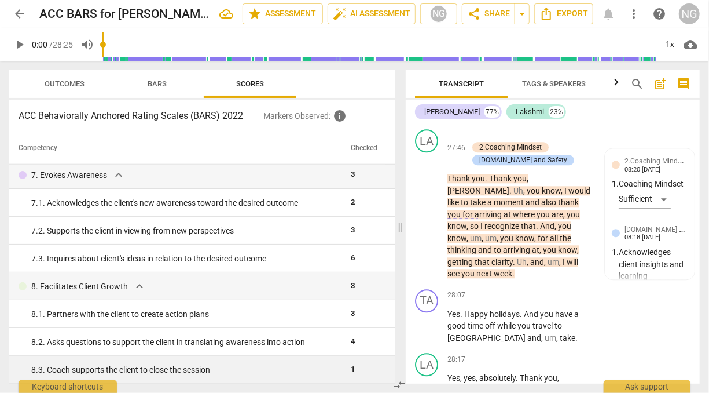
click at [333, 369] on div "8. 3. Coach supports the client to close the session" at bounding box center [186, 370] width 310 height 12
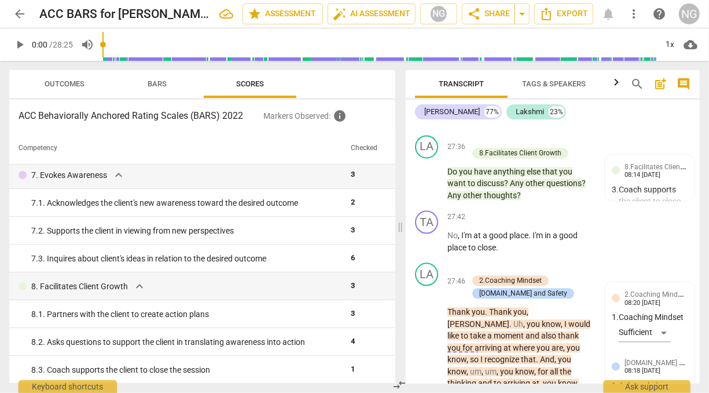
scroll to position [9753, 0]
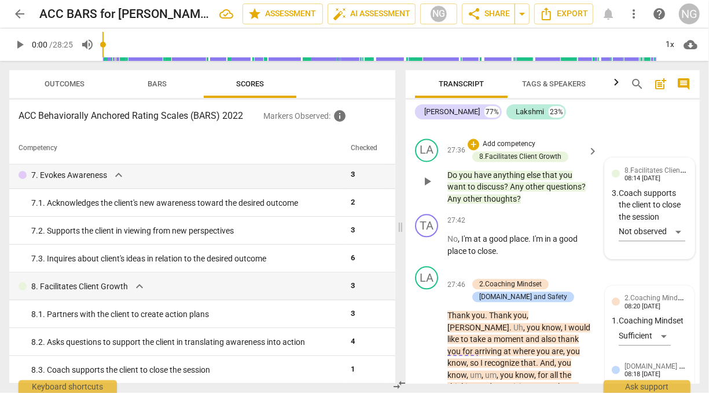
click at [677, 249] on div "8.Facilitates Client Growth [PERSON_NAME] 08:14 [DATE] 3. Coach supports the cl…" at bounding box center [650, 207] width 76 height 87
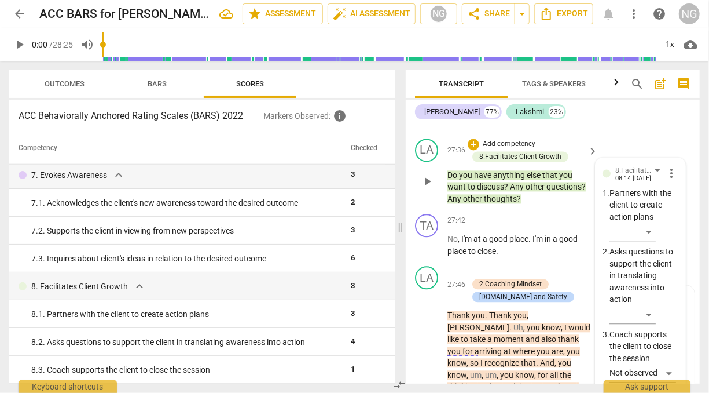
scroll to position [9921, 0]
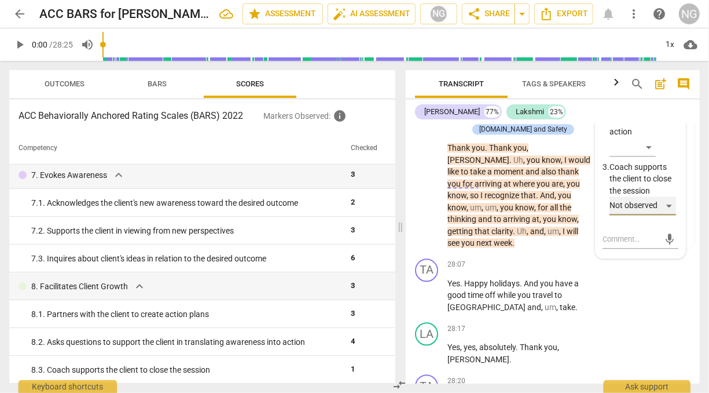
click at [657, 215] on div "Not observed" at bounding box center [643, 205] width 67 height 19
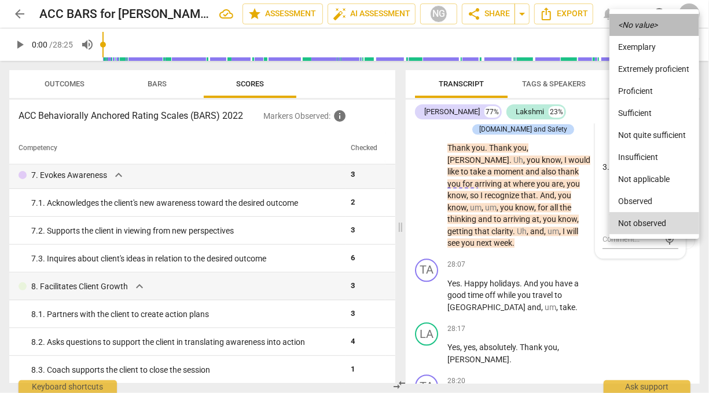
click at [632, 24] on icon "<No value>" at bounding box center [638, 25] width 39 height 8
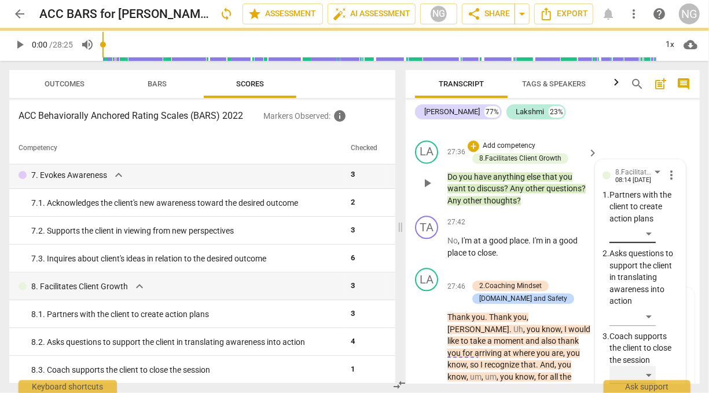
scroll to position [9751, 0]
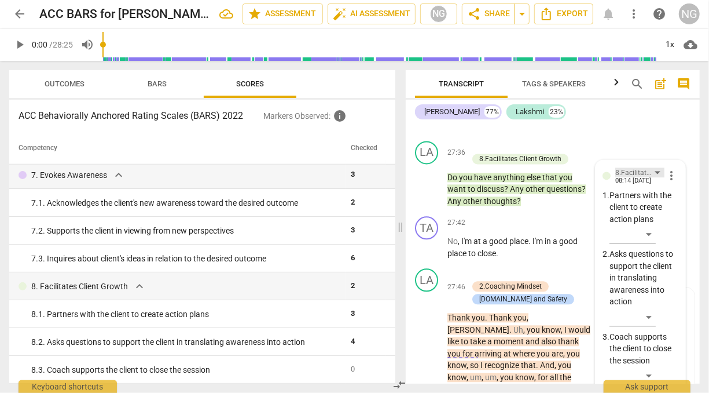
click at [655, 177] on div "8.Facilitates Client Growth" at bounding box center [639, 172] width 49 height 10
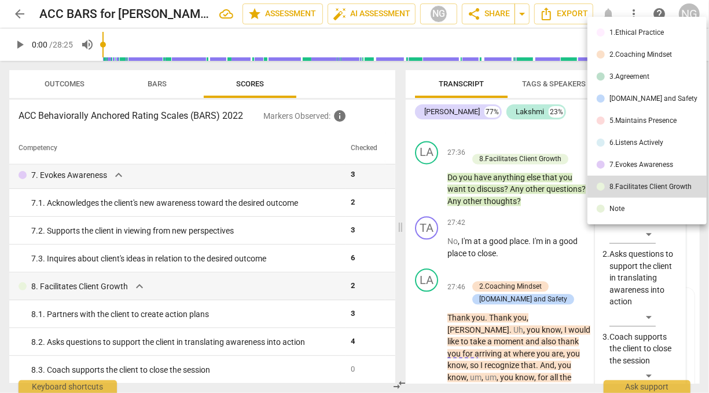
click at [630, 116] on li "5.Maintains Presence" at bounding box center [647, 120] width 119 height 22
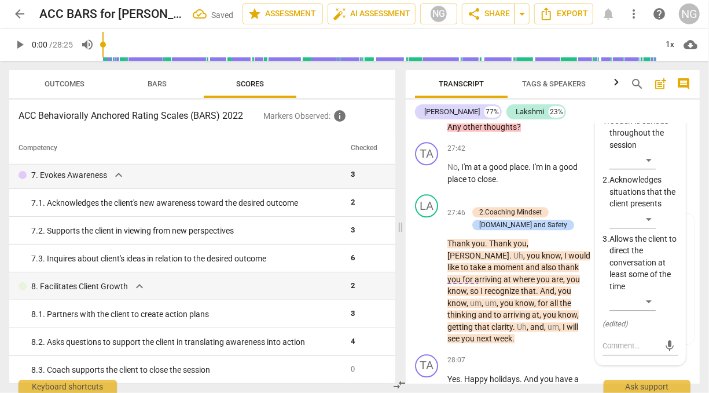
scroll to position [9830, 0]
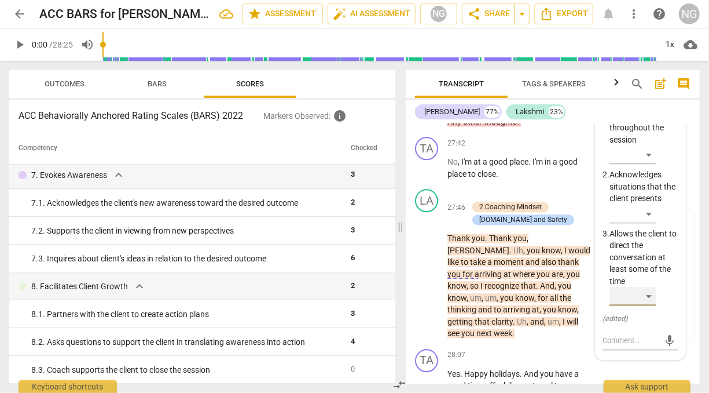
click at [648, 305] on div "​" at bounding box center [633, 296] width 46 height 19
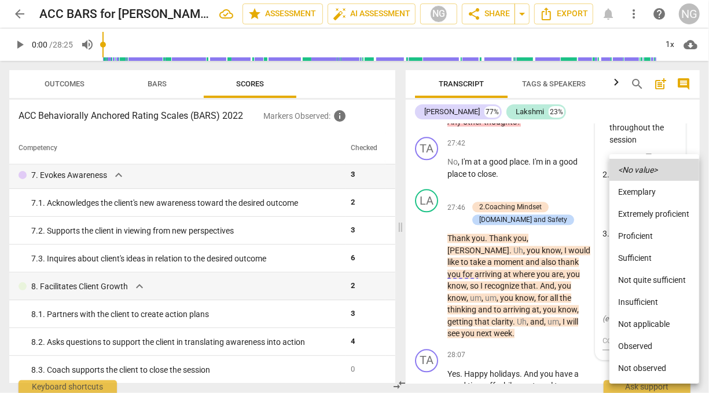
click at [630, 256] on li "Sufficient" at bounding box center [655, 258] width 90 height 22
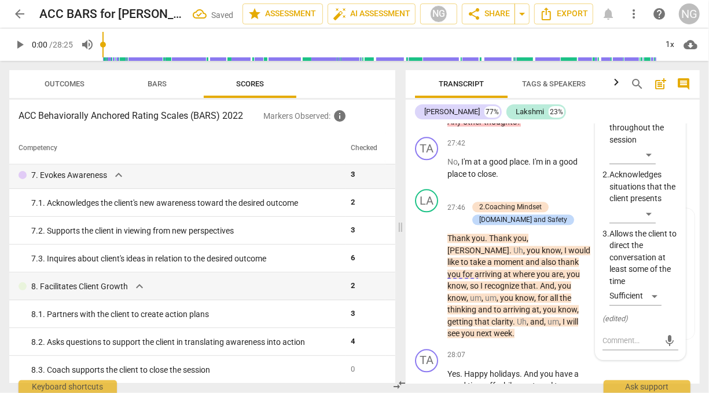
click at [546, 128] on p "Do you have anything else that you want to discuss ? Any other questions ? Any …" at bounding box center [520, 110] width 145 height 36
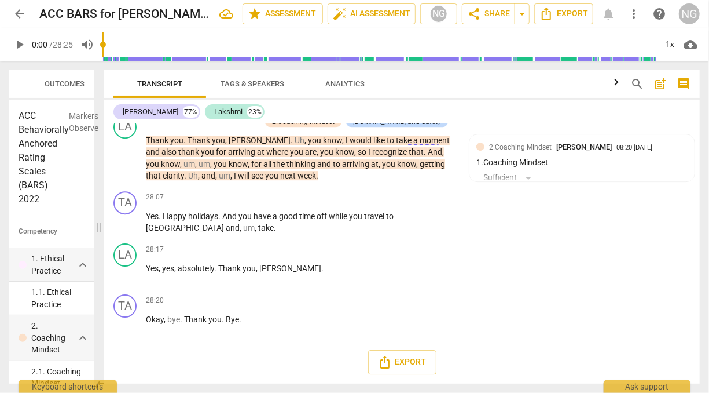
scroll to position [5906, 0]
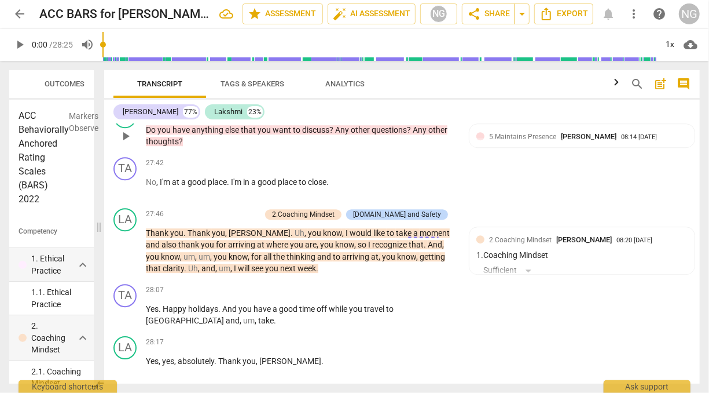
drag, startPoint x: 399, startPoint y: 225, endPoint x: 98, endPoint y: 194, distance: 303.2
click at [98, 194] on span at bounding box center [99, 227] width 7 height 332
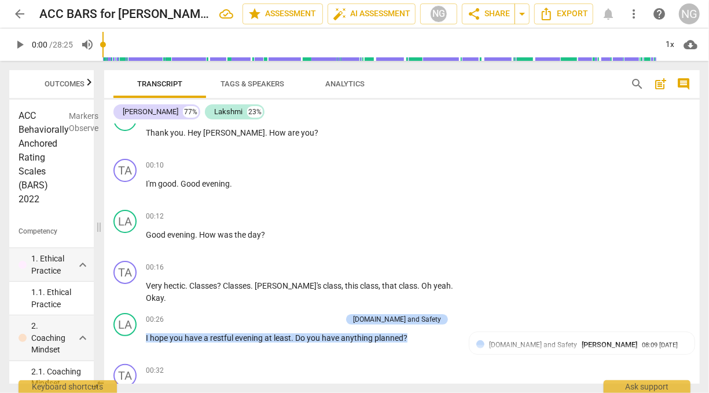
scroll to position [0, 0]
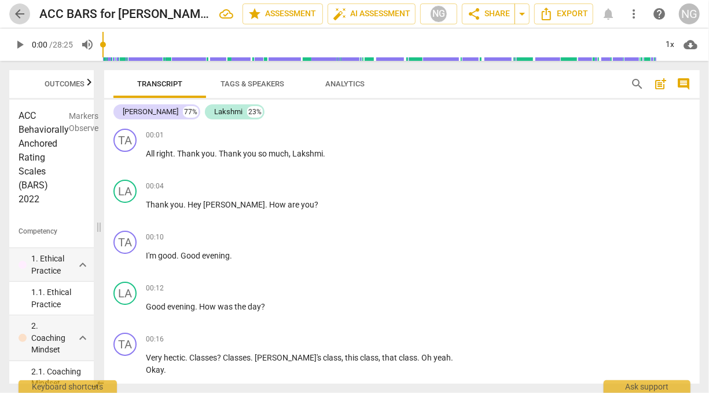
click at [20, 19] on span "arrow_back" at bounding box center [20, 14] width 14 height 14
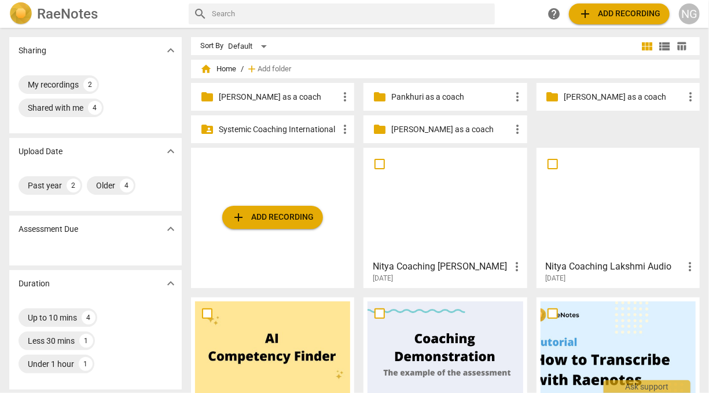
click at [254, 98] on p "[PERSON_NAME] as a coach" at bounding box center [278, 97] width 119 height 12
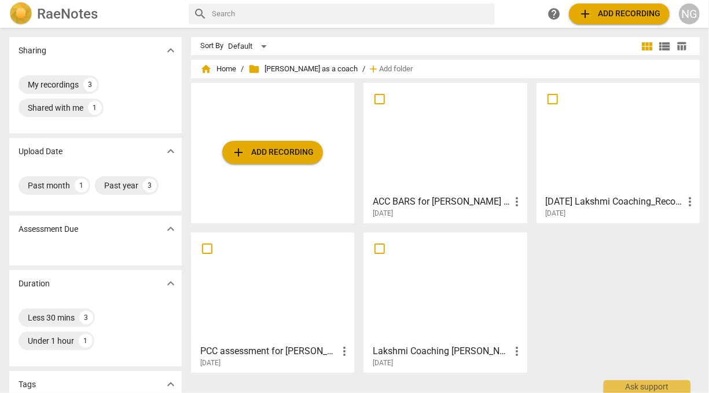
click at [576, 303] on div "add Add recording ACC BARS for Lakshmi coaching [PERSON_NAME] more_vert [DATE] …" at bounding box center [450, 232] width 518 height 299
click at [457, 203] on h3 "ACC BARS for [PERSON_NAME] coaching [PERSON_NAME]" at bounding box center [441, 202] width 137 height 14
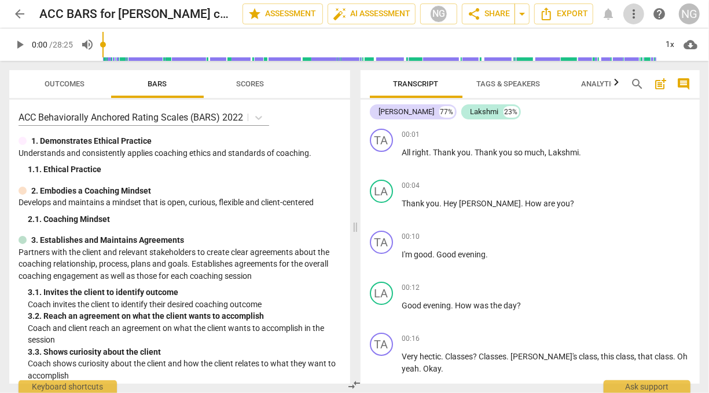
click at [636, 14] on span "more_vert" at bounding box center [634, 14] width 14 height 14
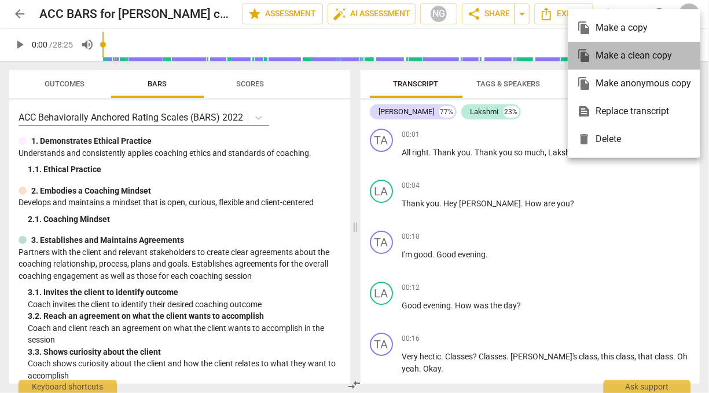
click at [627, 61] on div "file_copy Make a clean copy" at bounding box center [634, 56] width 114 height 28
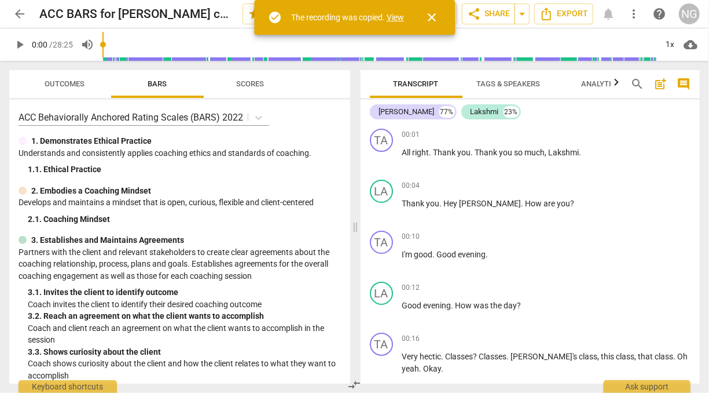
click at [398, 17] on link "View" at bounding box center [395, 17] width 17 height 9
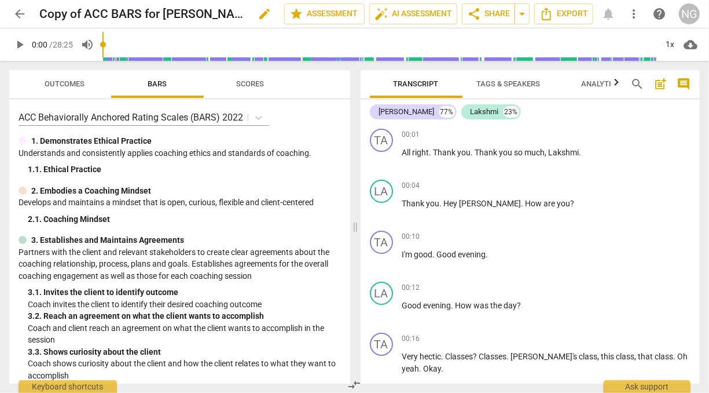
click at [185, 15] on h2 "Copy of ACC BARS for [PERSON_NAME] coaching [PERSON_NAME]" at bounding box center [142, 14] width 206 height 14
click at [263, 12] on span "edit" at bounding box center [265, 14] width 14 height 14
click at [83, 13] on input "Copy of ACC BARS for [PERSON_NAME] coaching [PERSON_NAME]" at bounding box center [136, 14] width 194 height 22
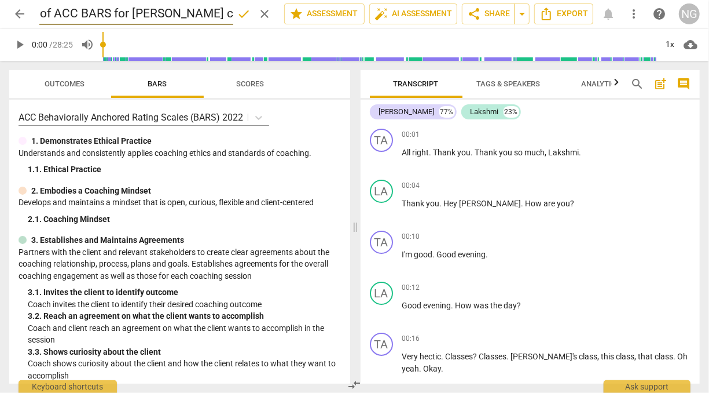
scroll to position [0, 0]
click at [246, 16] on span "done" at bounding box center [244, 14] width 14 height 14
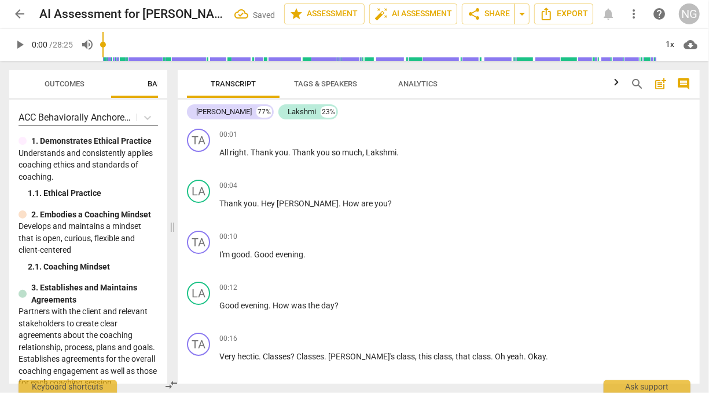
drag, startPoint x: 354, startPoint y: 226, endPoint x: 171, endPoint y: 206, distance: 184.1
click at [171, 206] on span at bounding box center [172, 227] width 7 height 332
click at [417, 19] on span "auto_fix_high AI Assessment" at bounding box center [414, 14] width 78 height 14
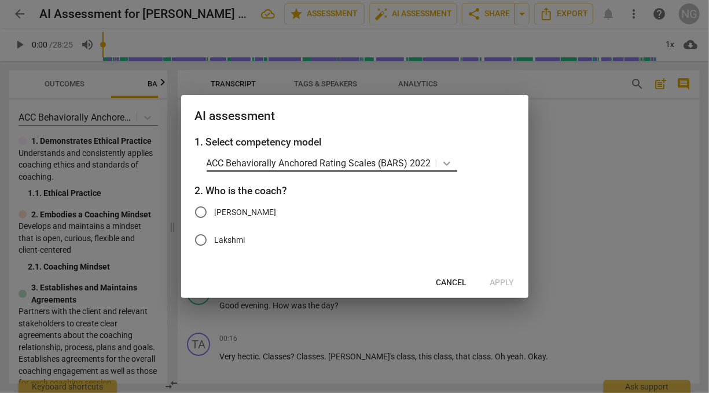
click at [447, 163] on icon at bounding box center [447, 163] width 12 height 12
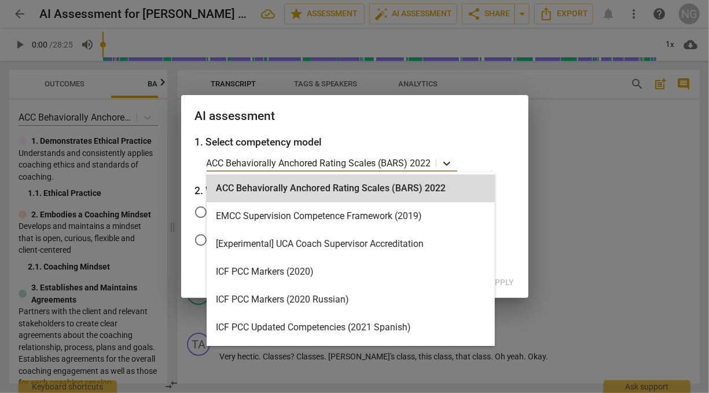
click at [447, 163] on icon at bounding box center [447, 163] width 12 height 12
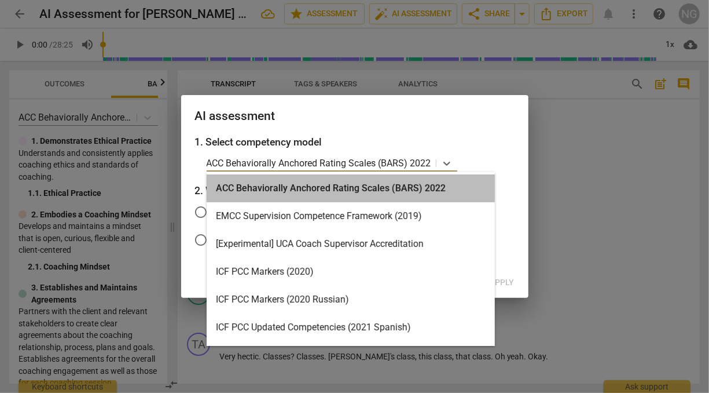
click at [338, 193] on div "ACC Behaviorally Anchored Rating Scales (BARS) 2022" at bounding box center [351, 188] width 288 height 28
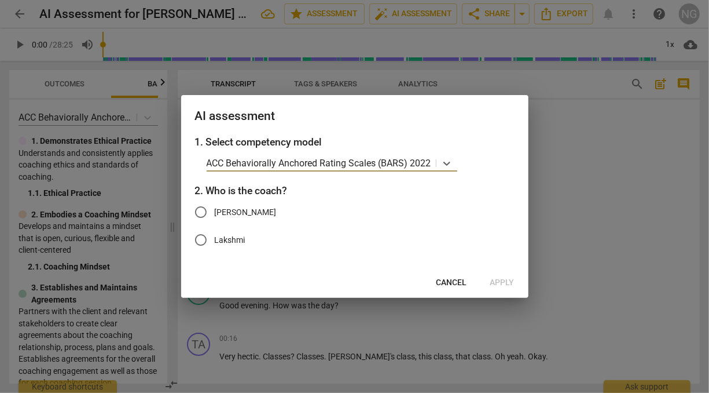
click at [201, 210] on input "[PERSON_NAME]" at bounding box center [201, 212] width 28 height 28
click at [202, 241] on input "Lakshmi" at bounding box center [201, 240] width 28 height 28
click at [501, 284] on span "Apply" at bounding box center [502, 283] width 24 height 12
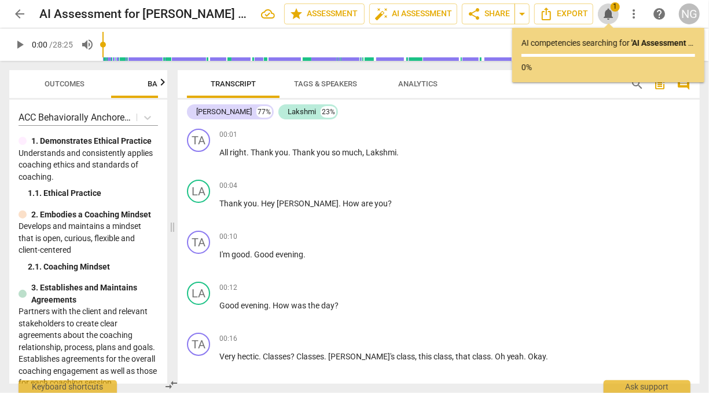
click at [615, 15] on span "notifications" at bounding box center [609, 14] width 14 height 14
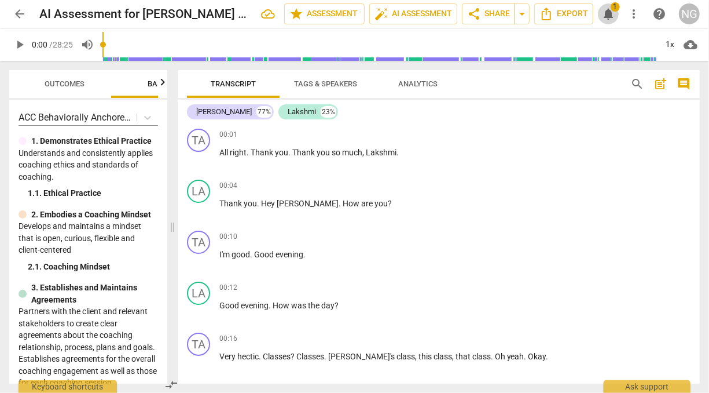
click at [615, 15] on span "notifications" at bounding box center [609, 14] width 14 height 14
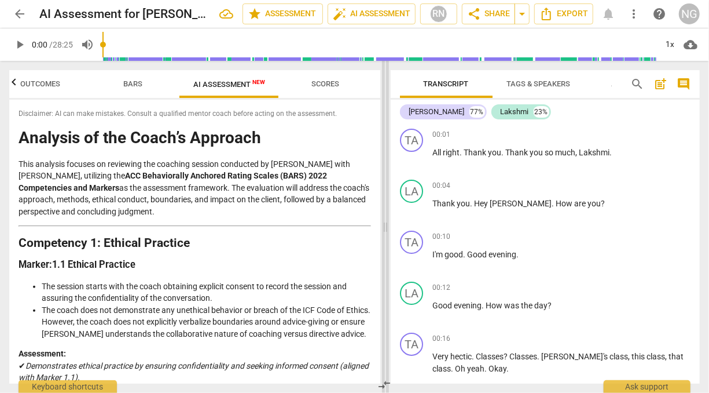
scroll to position [0, 21]
drag, startPoint x: 174, startPoint y: 228, endPoint x: 391, endPoint y: 236, distance: 216.7
click at [389, 236] on span at bounding box center [385, 227] width 7 height 332
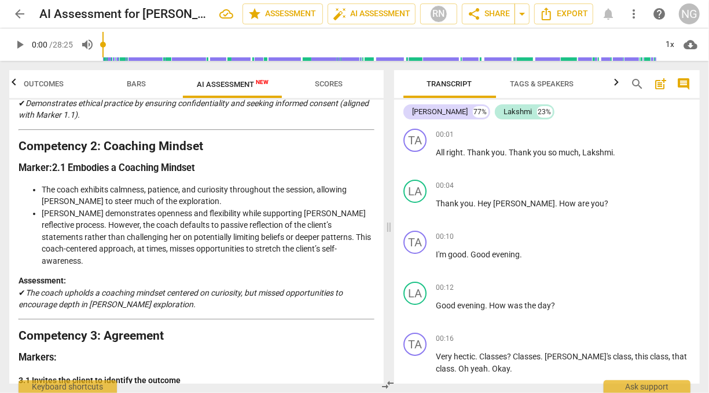
scroll to position [0, 0]
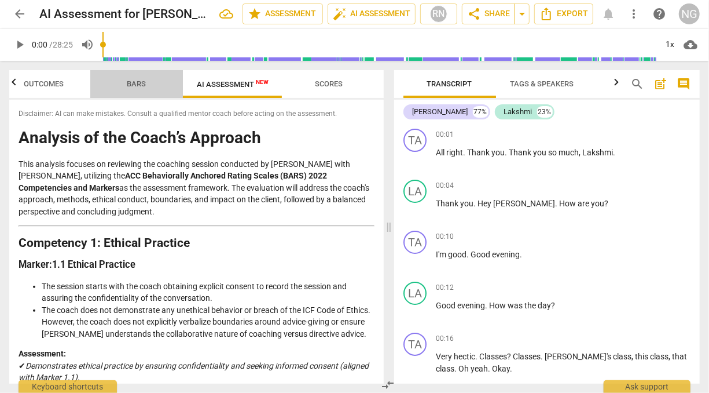
click at [143, 82] on span "Bars" at bounding box center [136, 83] width 19 height 9
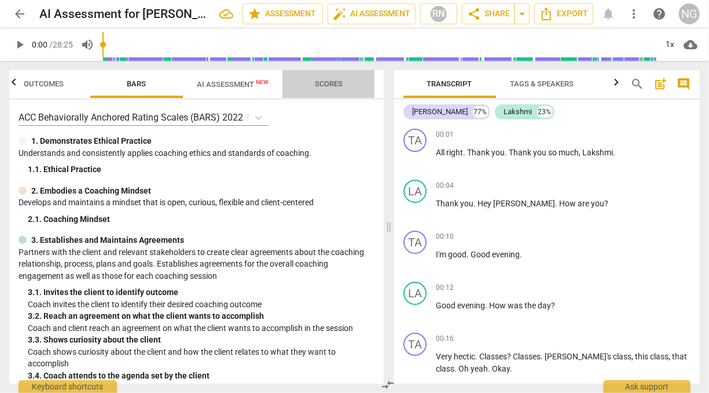
click at [334, 83] on span "Scores" at bounding box center [329, 83] width 28 height 9
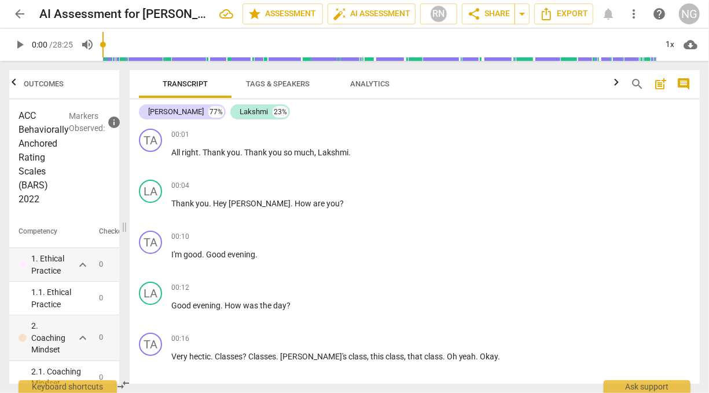
drag, startPoint x: 391, startPoint y: 226, endPoint x: 126, endPoint y: 207, distance: 265.3
click at [126, 207] on span at bounding box center [124, 227] width 7 height 332
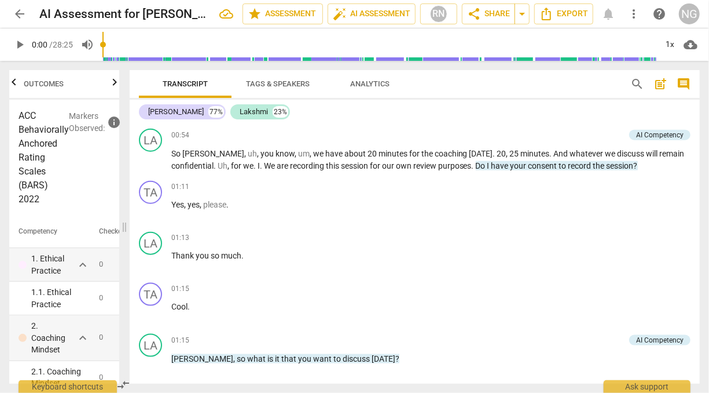
scroll to position [655, 0]
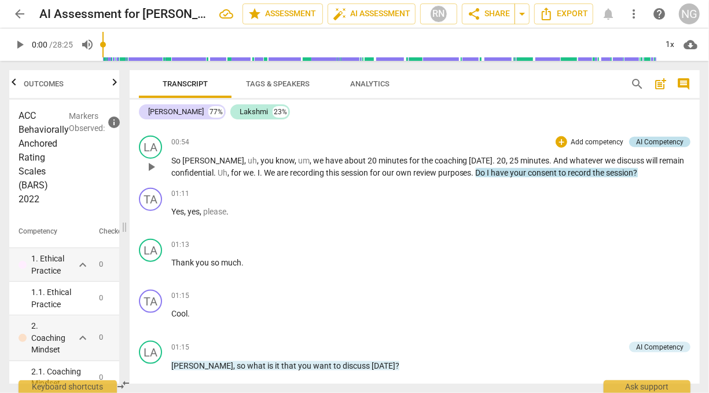
click at [672, 143] on div "AI Competency" at bounding box center [659, 142] width 47 height 10
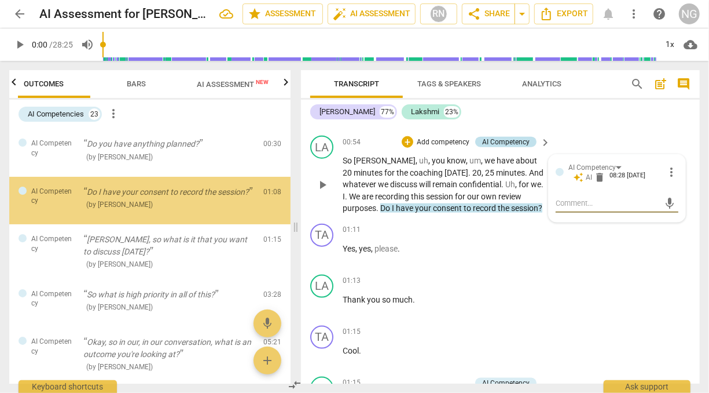
scroll to position [0, 0]
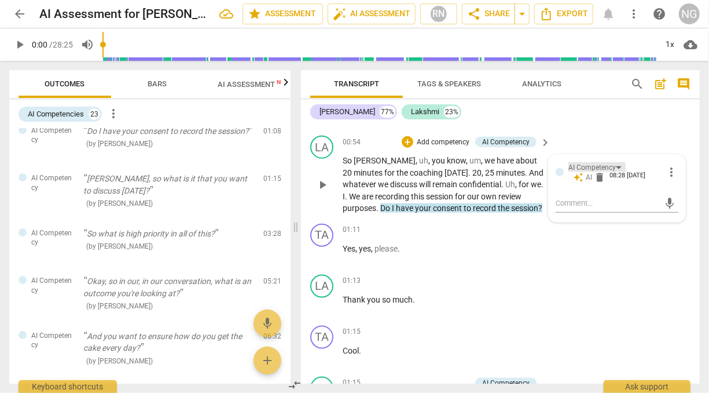
click at [618, 168] on div "AI Competency" at bounding box center [597, 167] width 57 height 10
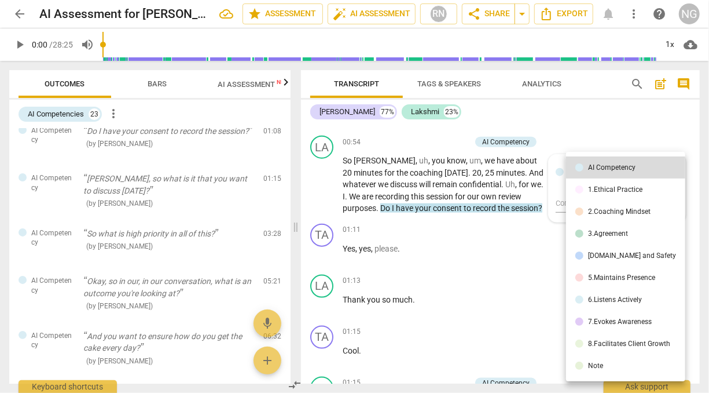
click at [599, 116] on div at bounding box center [354, 196] width 709 height 393
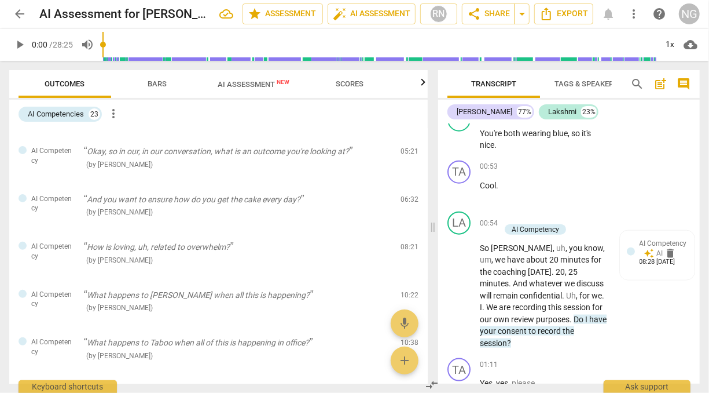
scroll to position [170, 0]
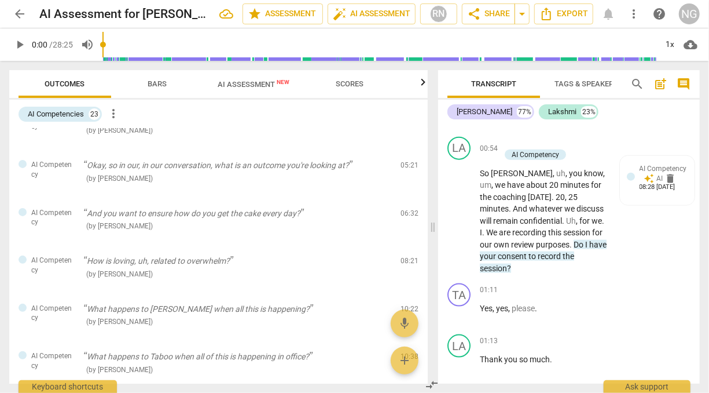
drag, startPoint x: 297, startPoint y: 222, endPoint x: 434, endPoint y: 218, distance: 137.3
click at [434, 218] on span at bounding box center [433, 227] width 7 height 332
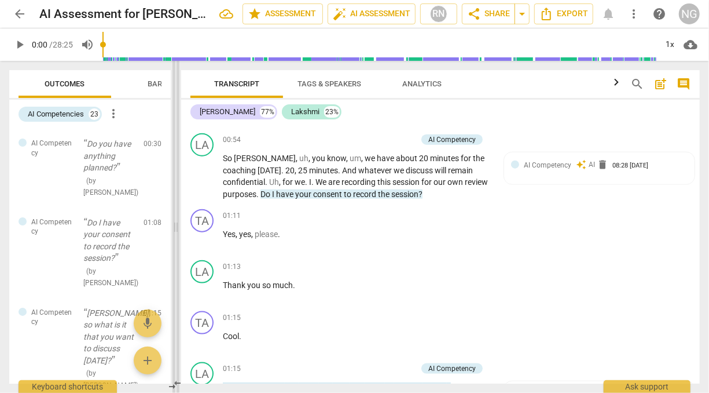
scroll to position [658, 0]
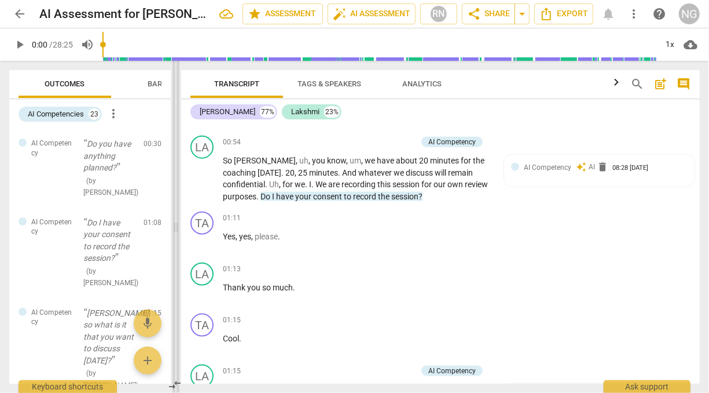
drag, startPoint x: 432, startPoint y: 226, endPoint x: 175, endPoint y: 209, distance: 257.6
click at [175, 209] on span at bounding box center [176, 227] width 7 height 332
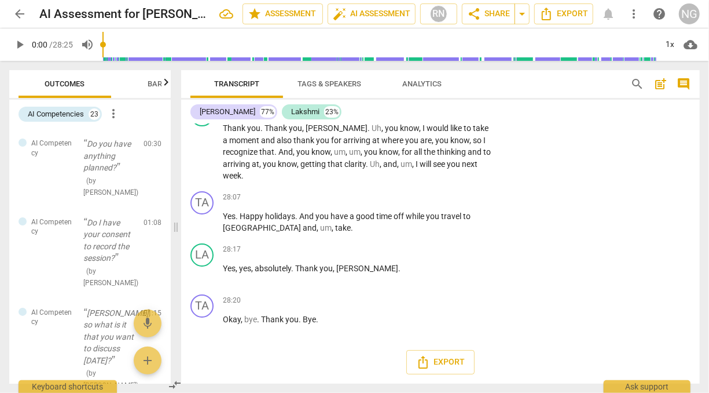
scroll to position [0, 0]
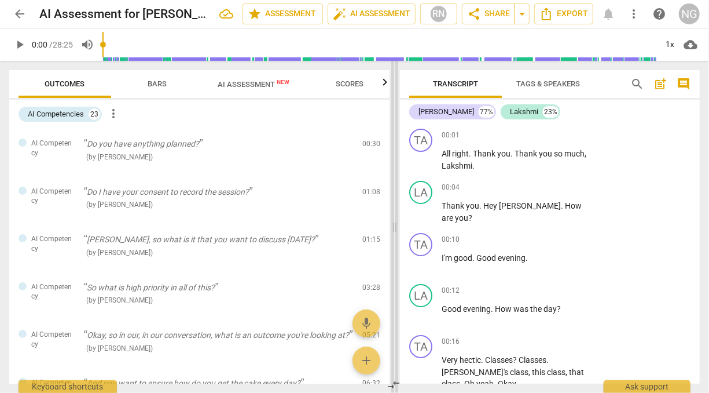
drag, startPoint x: 178, startPoint y: 226, endPoint x: 397, endPoint y: 236, distance: 219.1
click at [397, 236] on span at bounding box center [394, 227] width 7 height 332
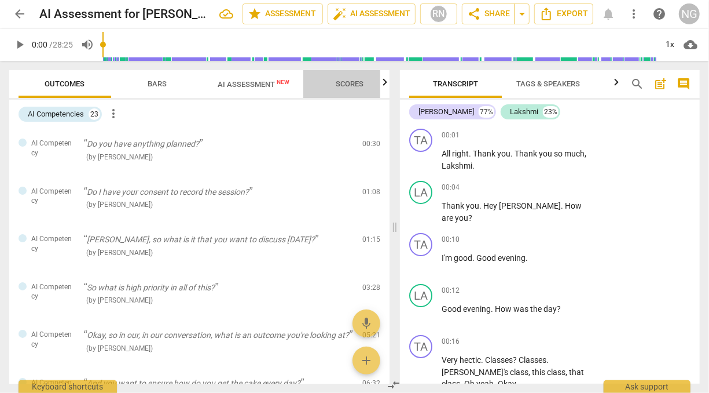
click at [353, 85] on span "Scores" at bounding box center [350, 83] width 28 height 9
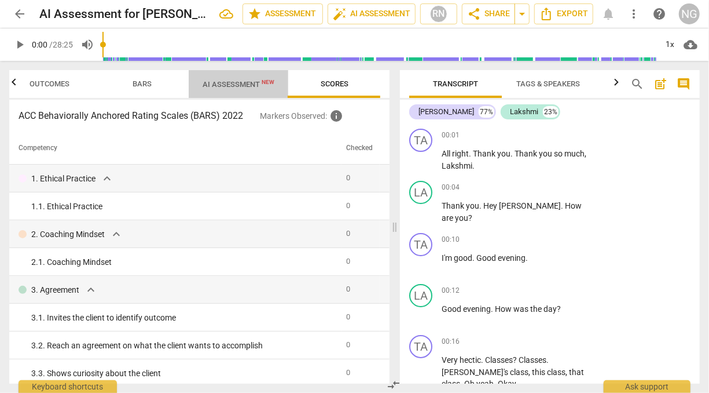
click at [218, 87] on span "AI Assessment New" at bounding box center [239, 84] width 72 height 9
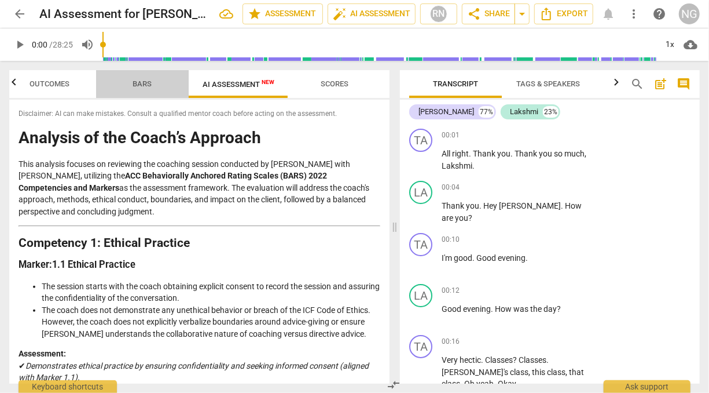
click at [145, 80] on span "Bars" at bounding box center [142, 83] width 19 height 9
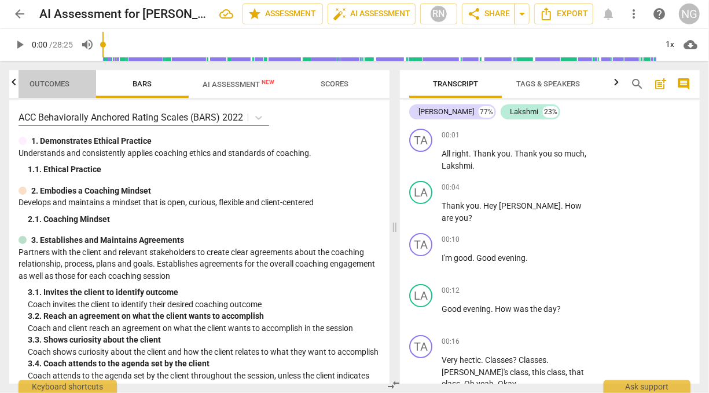
click at [43, 87] on span "Outcomes" at bounding box center [50, 83] width 40 height 9
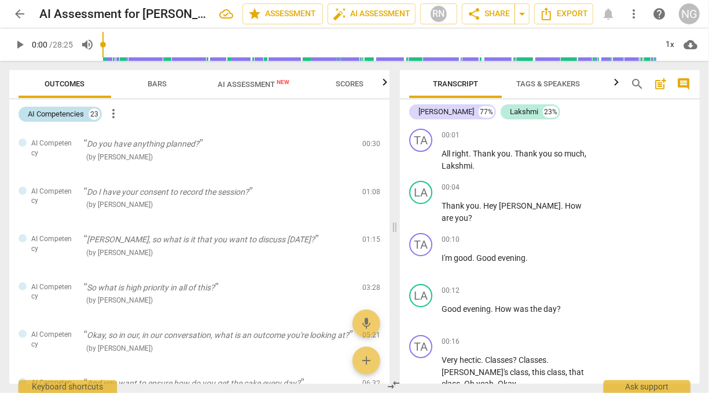
click at [96, 113] on div "23" at bounding box center [95, 114] width 12 height 12
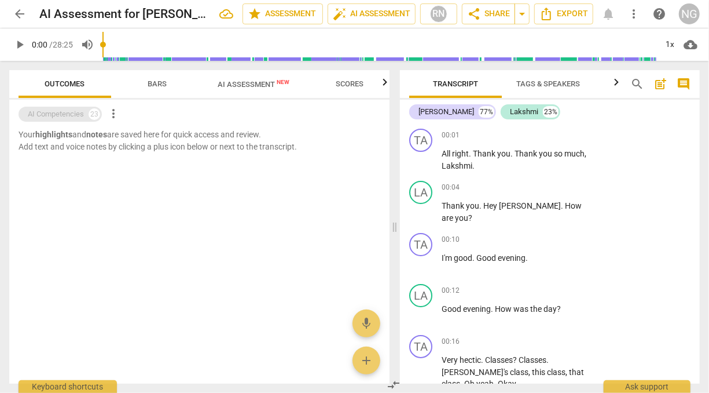
click at [96, 113] on div "23" at bounding box center [95, 114] width 12 height 12
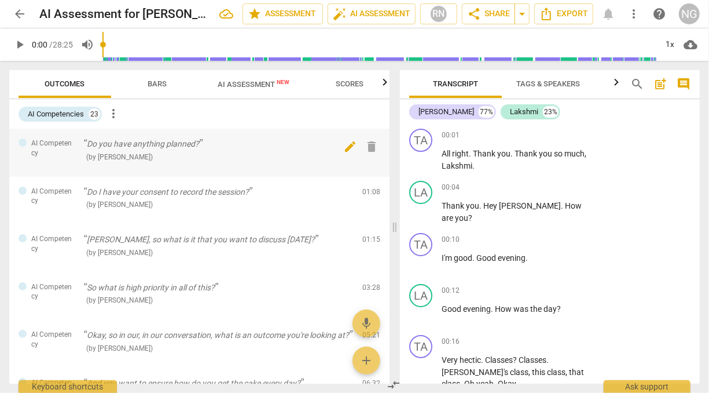
click at [349, 144] on span "edit" at bounding box center [351, 147] width 14 height 14
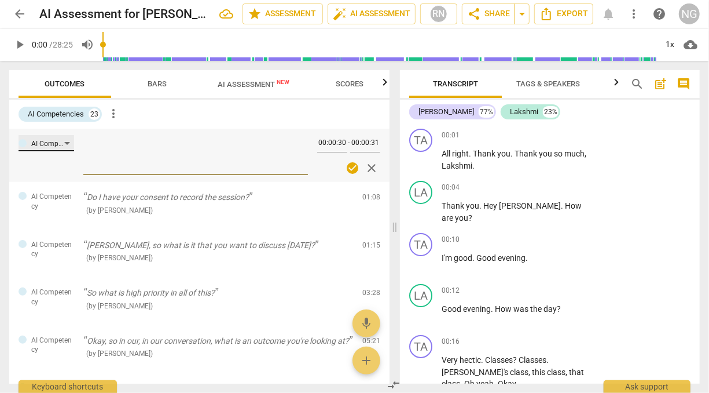
click at [67, 140] on div "AI Competency" at bounding box center [47, 143] width 56 height 16
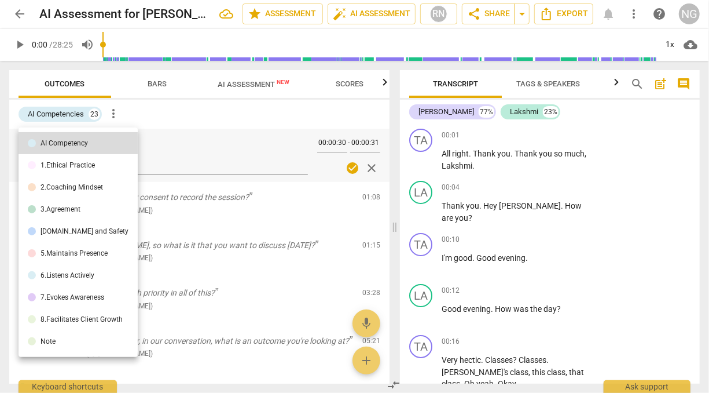
click at [233, 103] on div at bounding box center [354, 196] width 709 height 393
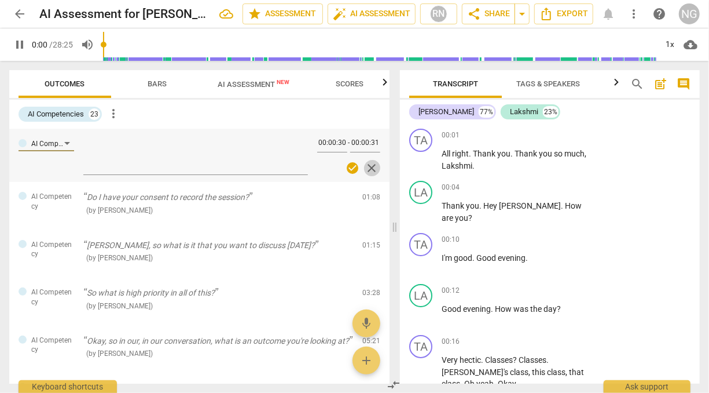
click at [365, 166] on span "close" at bounding box center [372, 168] width 14 height 14
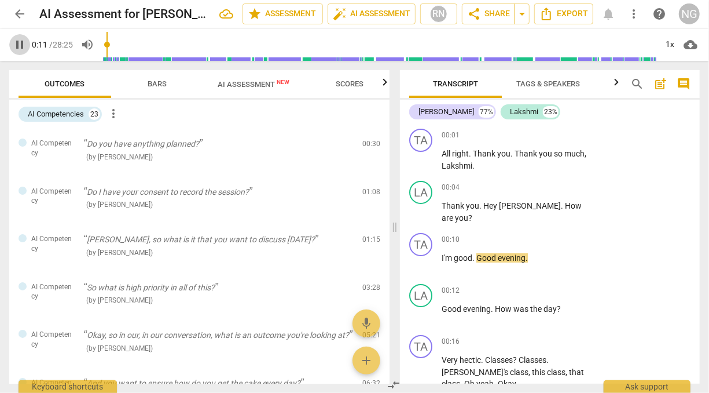
click at [18, 44] on span "pause" at bounding box center [20, 45] width 14 height 14
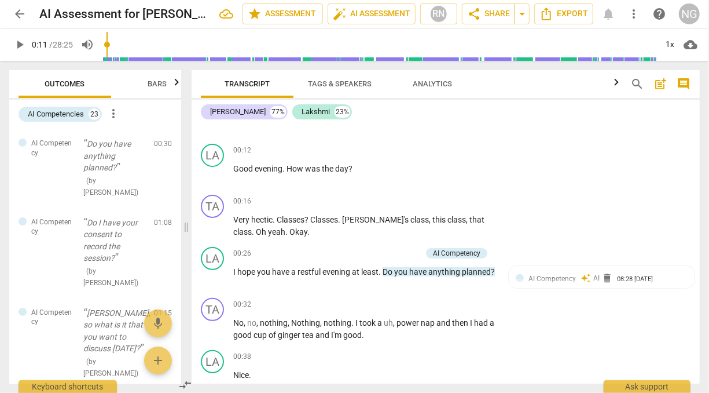
scroll to position [137, 0]
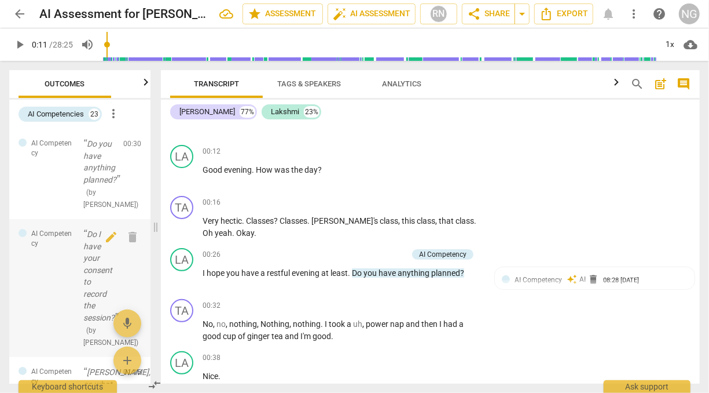
drag, startPoint x: 394, startPoint y: 223, endPoint x: 155, endPoint y: 214, distance: 239.3
click at [155, 214] on span at bounding box center [155, 227] width 7 height 332
click at [530, 279] on span "AI Competency" at bounding box center [538, 280] width 47 height 8
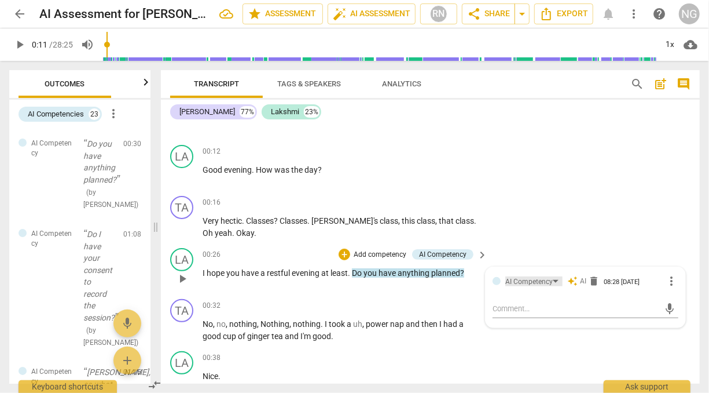
click at [554, 280] on div "AI Competency" at bounding box center [533, 281] width 57 height 10
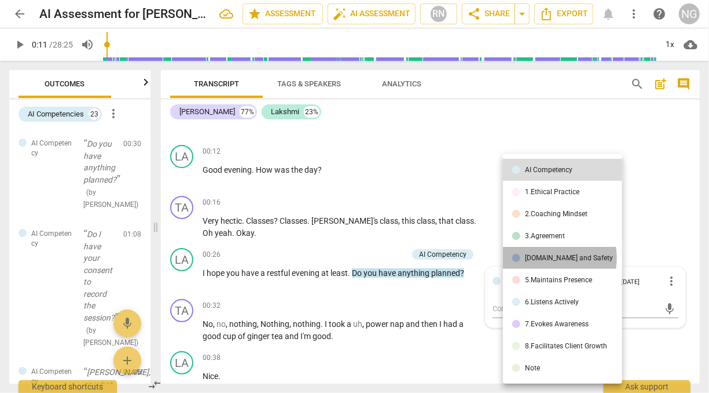
click at [548, 258] on div "[DOMAIN_NAME] and Safety" at bounding box center [569, 257] width 88 height 7
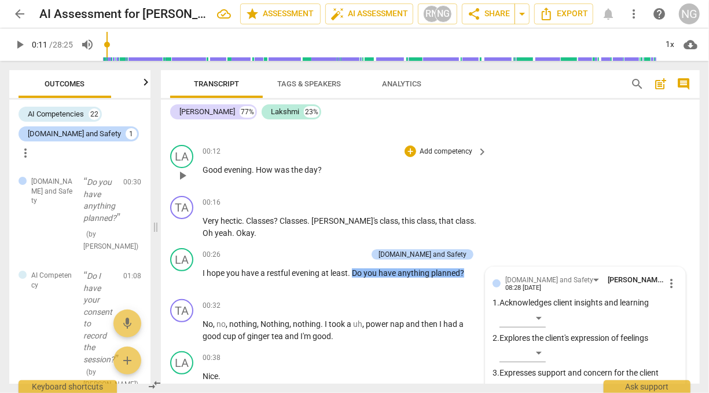
click at [351, 147] on div "00:12 + Add competency keyboard_arrow_right" at bounding box center [346, 151] width 286 height 13
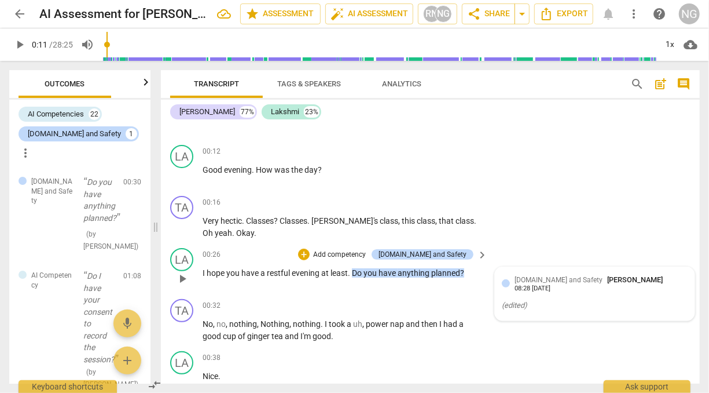
click at [529, 277] on span "[DOMAIN_NAME] and Safety" at bounding box center [559, 280] width 88 height 8
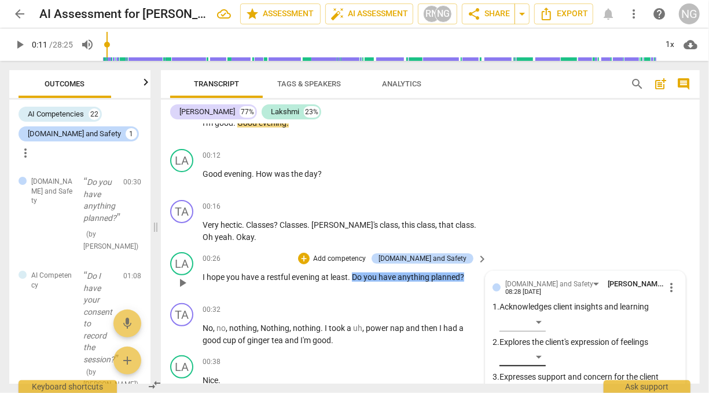
scroll to position [131, 0]
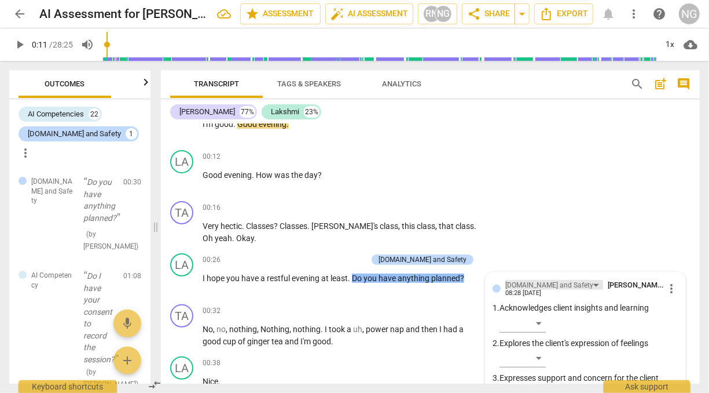
click at [562, 285] on div "[DOMAIN_NAME] and Safety" at bounding box center [554, 285] width 98 height 10
click at [474, 192] on div "LA play_arrow pause 00:12 + Add competency keyboard_arrow_right Good evening . …" at bounding box center [430, 170] width 539 height 51
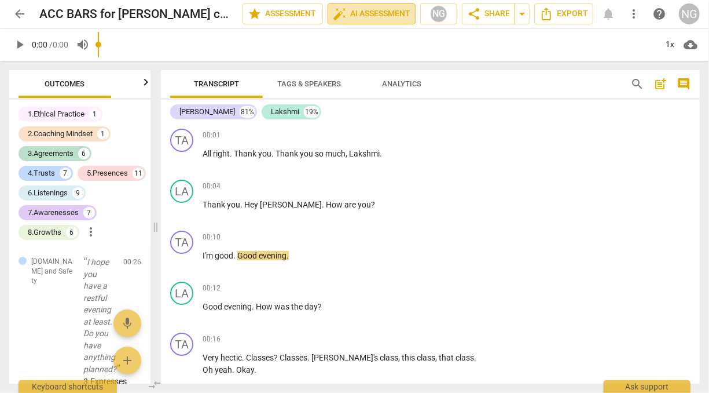
click at [376, 7] on span "auto_fix_high AI Assessment" at bounding box center [372, 14] width 78 height 14
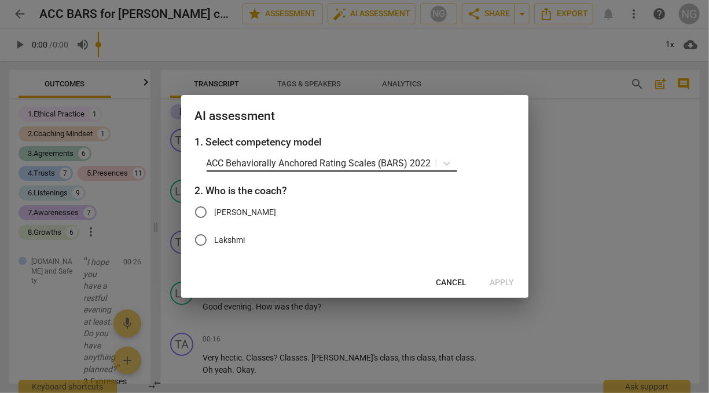
click at [280, 157] on p "ACC Behaviorally Anchored Rating Scales (BARS) 2022" at bounding box center [319, 162] width 225 height 13
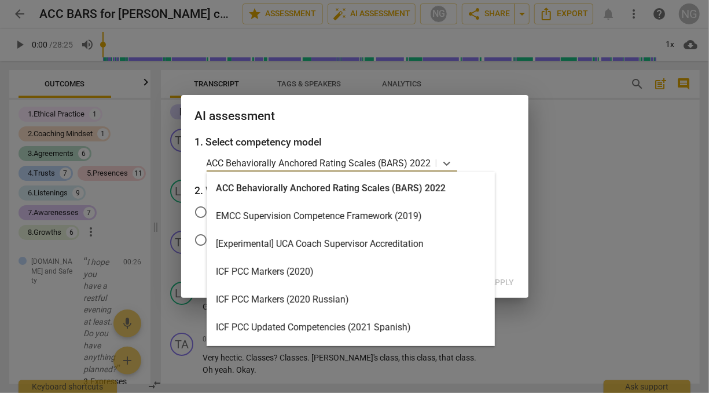
click at [269, 266] on div "ICF PCC Markers (2020)" at bounding box center [351, 272] width 288 height 28
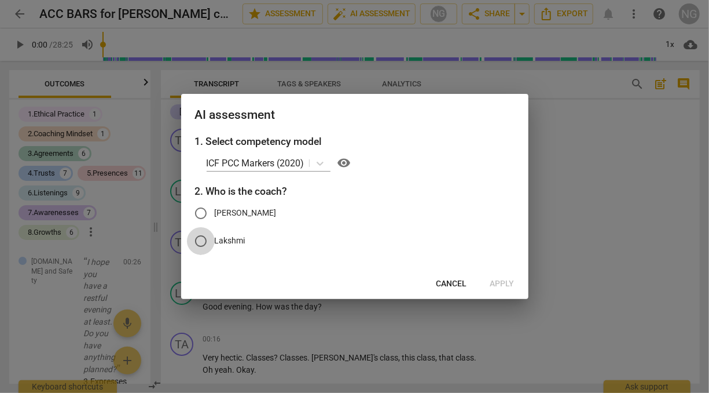
click at [203, 244] on input "Lakshmi" at bounding box center [201, 241] width 28 height 28
click at [512, 286] on span "Apply" at bounding box center [502, 284] width 24 height 12
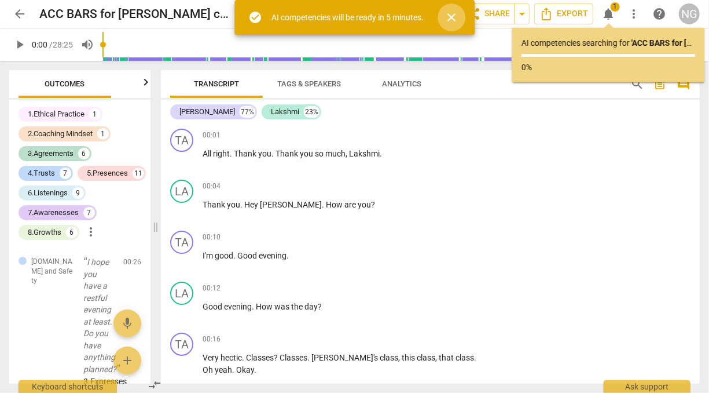
click at [456, 19] on span "close" at bounding box center [452, 17] width 14 height 14
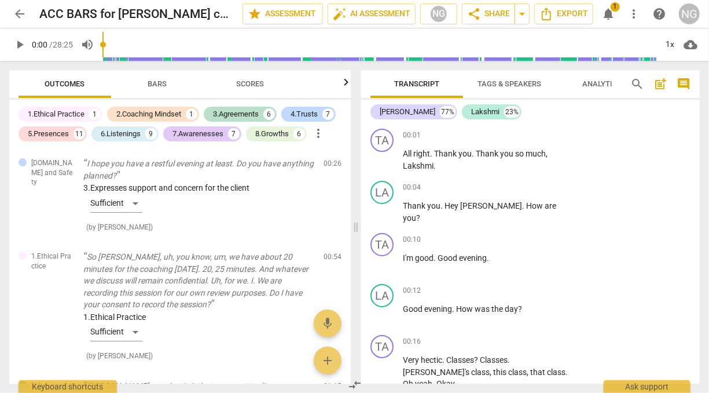
drag, startPoint x: 156, startPoint y: 230, endPoint x: 356, endPoint y: 232, distance: 200.3
click at [356, 232] on span at bounding box center [356, 227] width 7 height 332
click at [610, 12] on span "notifications" at bounding box center [609, 14] width 14 height 14
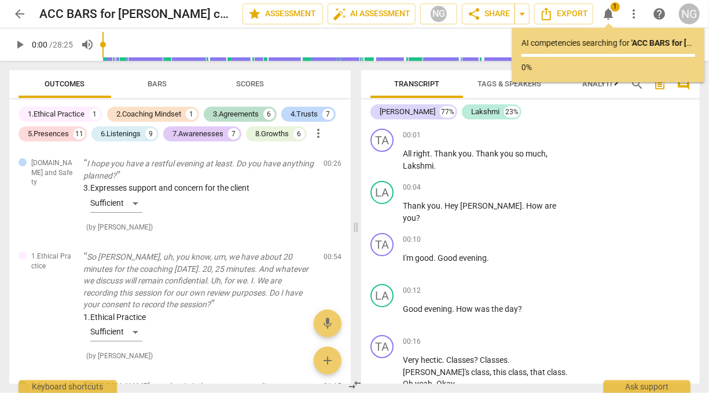
click at [599, 57] on div "AI competencies searching for ' ACC BARS for [PERSON_NAME] coaching [PERSON_NAM…" at bounding box center [609, 55] width 174 height 36
click at [597, 157] on div "TA play_arrow pause 00:01 + Add competency keyboard_arrow_right All right . Tha…" at bounding box center [530, 150] width 339 height 52
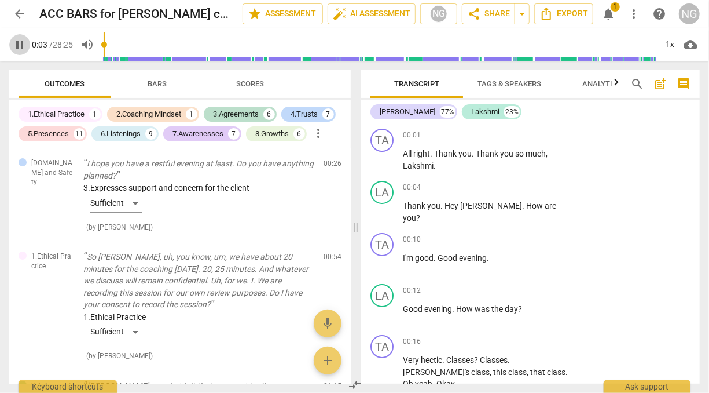
click at [16, 39] on span "pause" at bounding box center [20, 45] width 14 height 14
click at [19, 11] on span "arrow_back" at bounding box center [20, 14] width 14 height 14
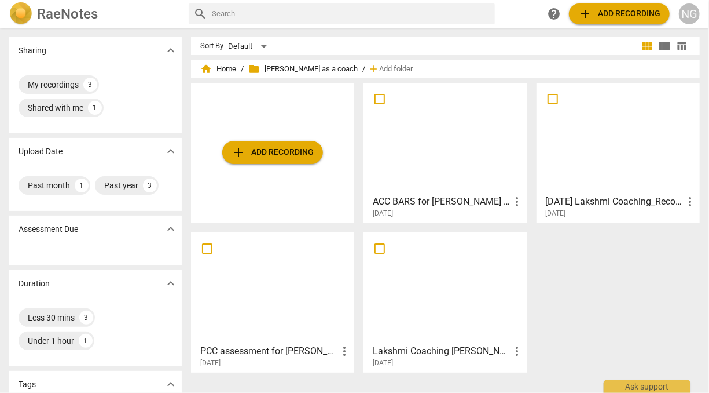
click at [228, 65] on span "home Home" at bounding box center [218, 69] width 36 height 12
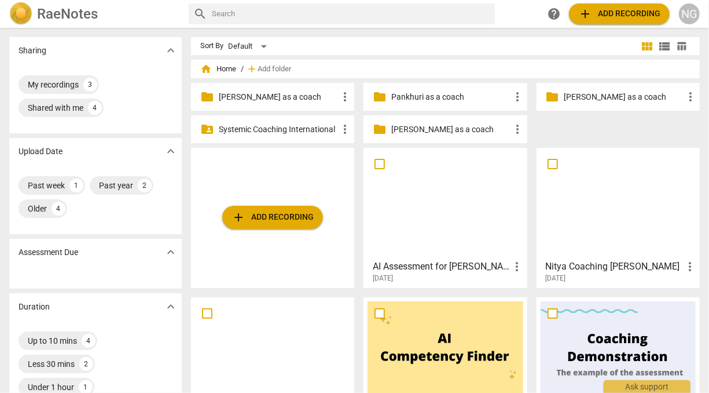
click at [457, 217] on div at bounding box center [445, 203] width 155 height 102
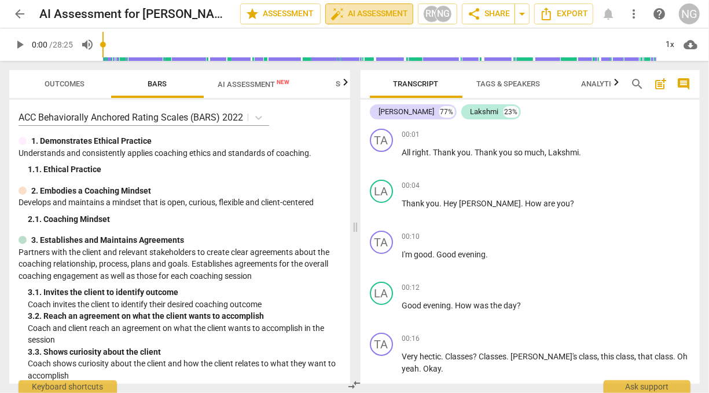
click at [394, 10] on span "auto_fix_high AI Assessment" at bounding box center [370, 14] width 78 height 14
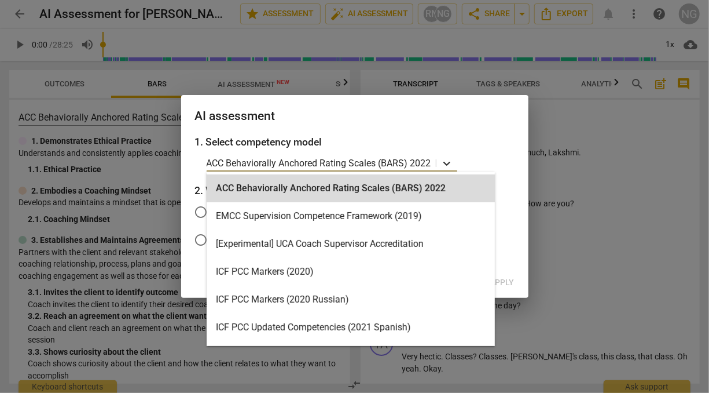
click at [446, 163] on icon at bounding box center [446, 164] width 7 height 4
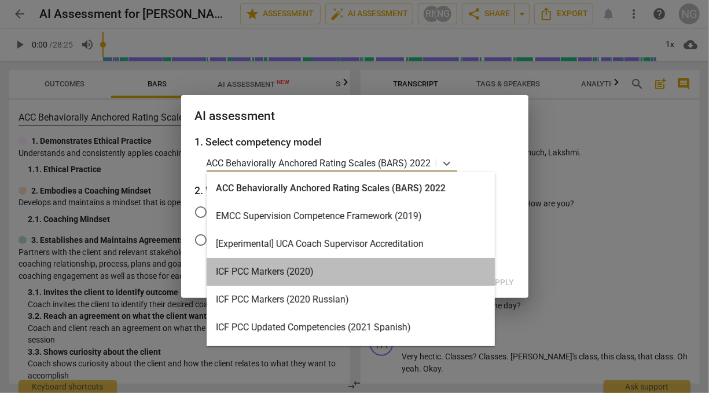
click at [306, 267] on div "ICF PCC Markers (2020)" at bounding box center [351, 272] width 288 height 28
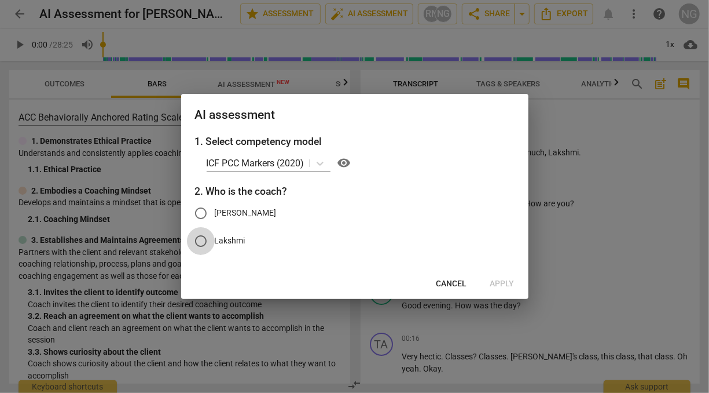
click at [203, 243] on input "Lakshmi" at bounding box center [201, 241] width 28 height 28
click at [498, 282] on span "Apply" at bounding box center [502, 284] width 24 height 12
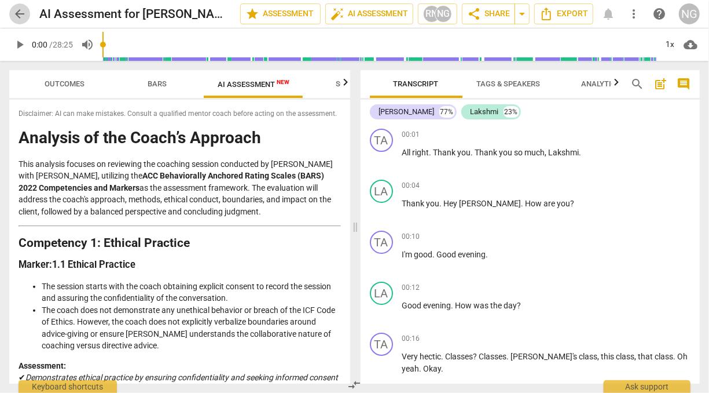
click at [23, 8] on span "arrow_back" at bounding box center [20, 14] width 14 height 14
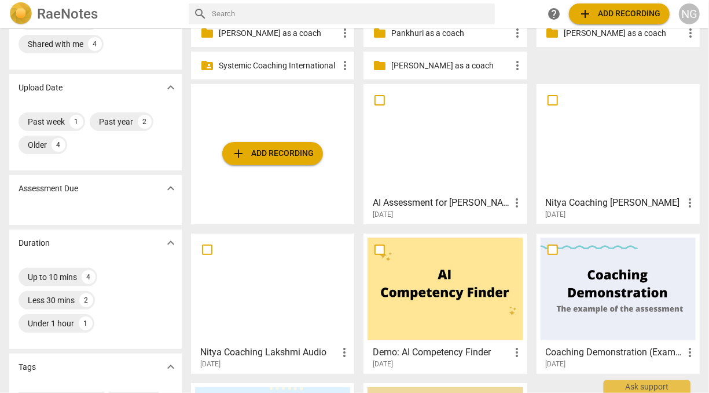
scroll to position [45, 0]
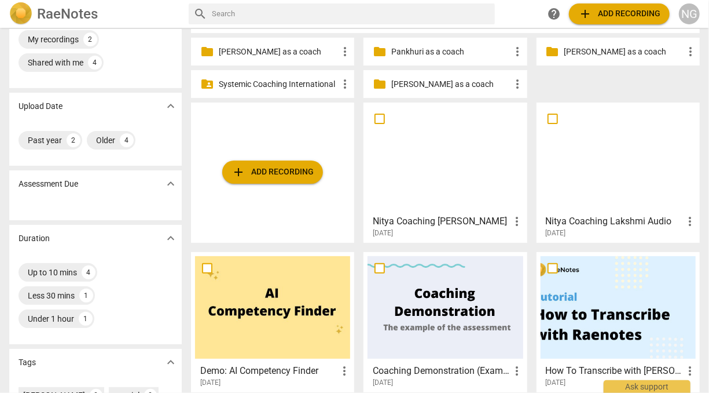
click at [256, 53] on p "[PERSON_NAME] as a coach" at bounding box center [278, 52] width 119 height 12
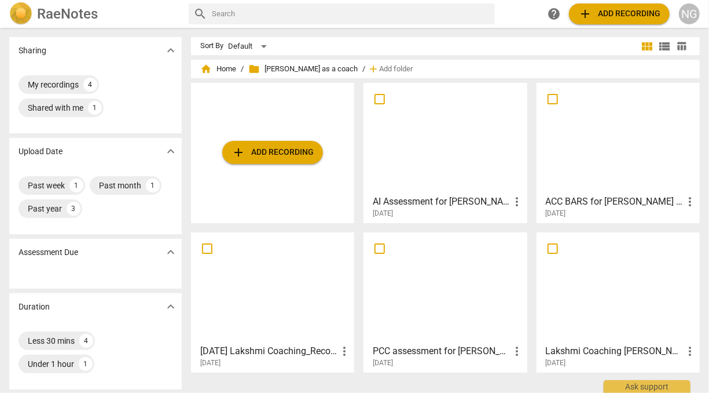
click at [574, 188] on div at bounding box center [618, 138] width 155 height 102
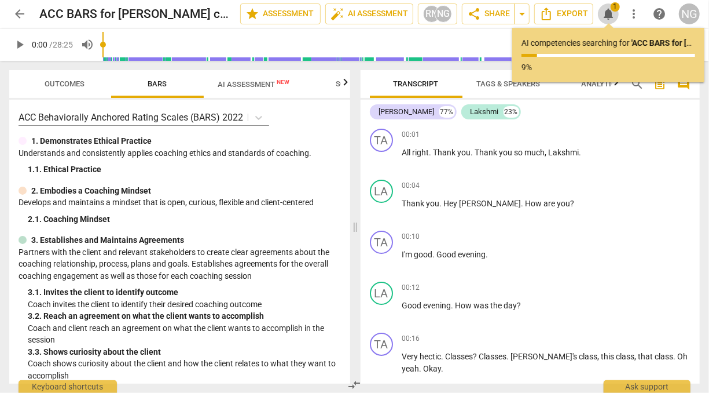
click at [609, 12] on span "notifications" at bounding box center [609, 14] width 14 height 14
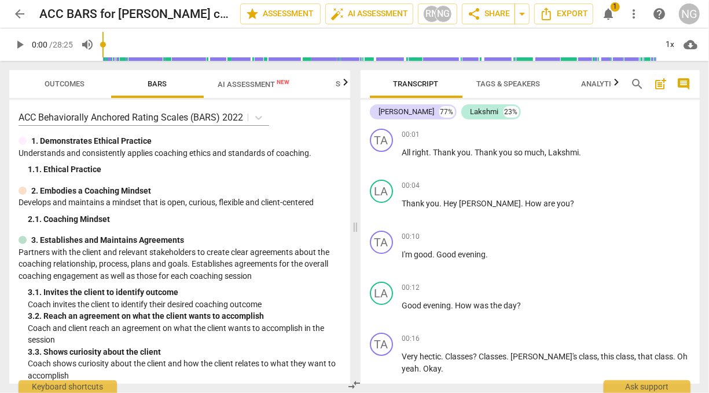
click at [609, 12] on span "notifications" at bounding box center [609, 14] width 14 height 14
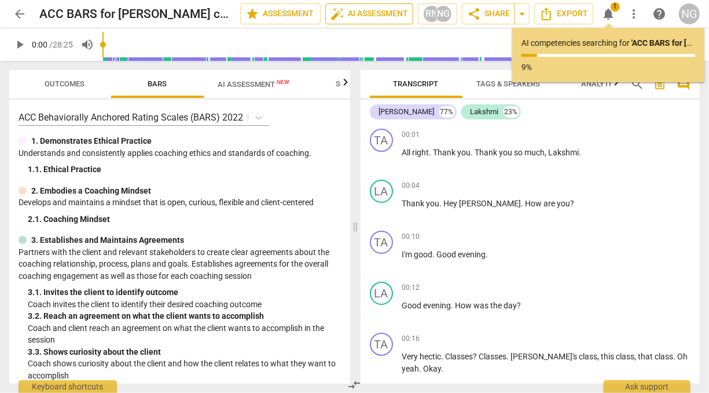
click at [353, 3] on button "auto_fix_high AI Assessment" at bounding box center [369, 13] width 88 height 21
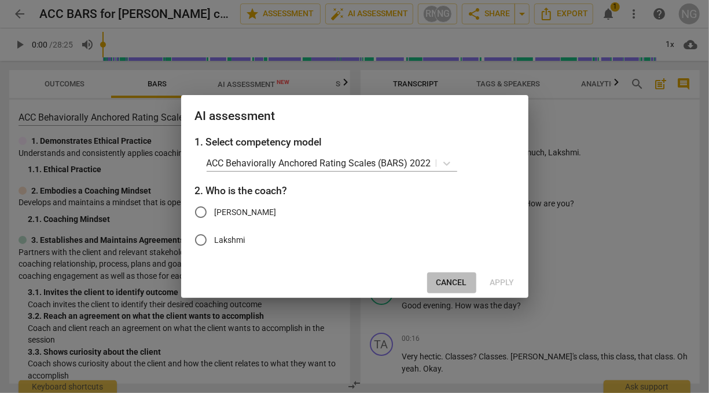
click at [451, 278] on span "Cancel" at bounding box center [452, 283] width 31 height 12
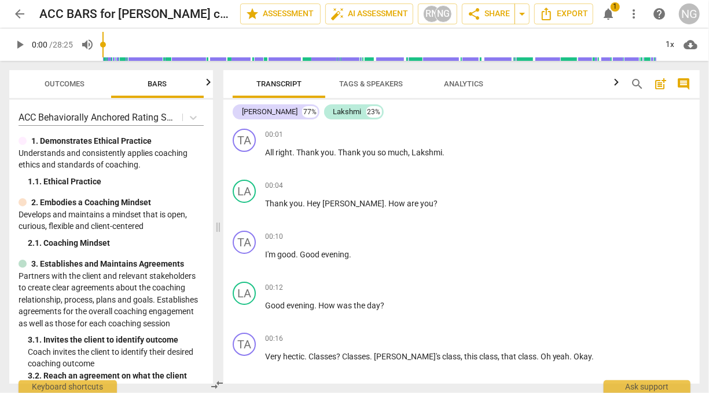
drag, startPoint x: 357, startPoint y: 232, endPoint x: 219, endPoint y: 214, distance: 138.4
click at [219, 214] on span at bounding box center [218, 227] width 7 height 332
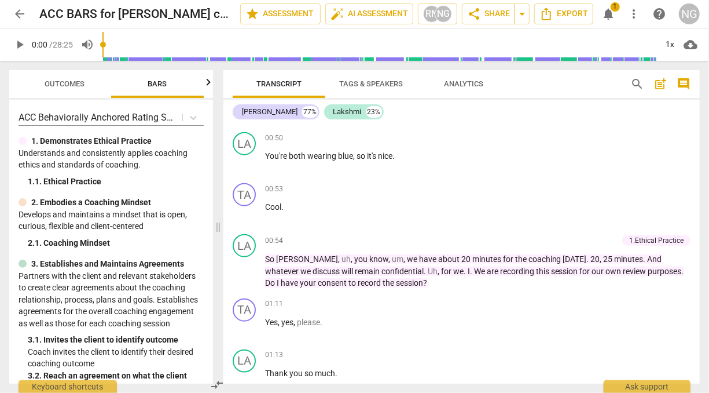
scroll to position [559, 0]
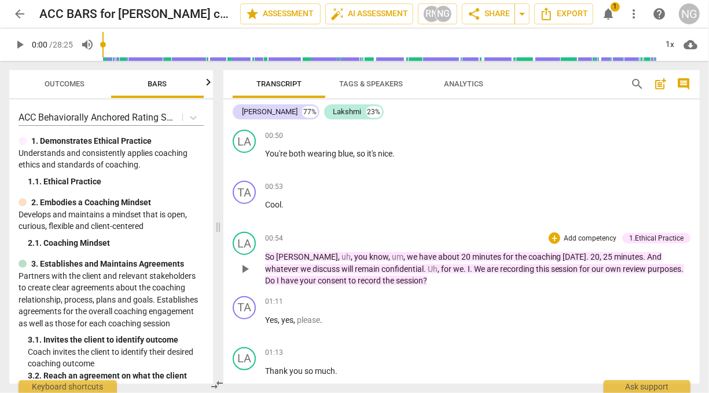
click at [657, 239] on div "1.Ethical Practice" at bounding box center [656, 238] width 54 height 10
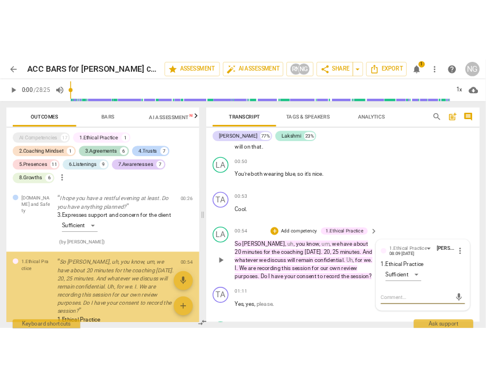
scroll to position [159, 0]
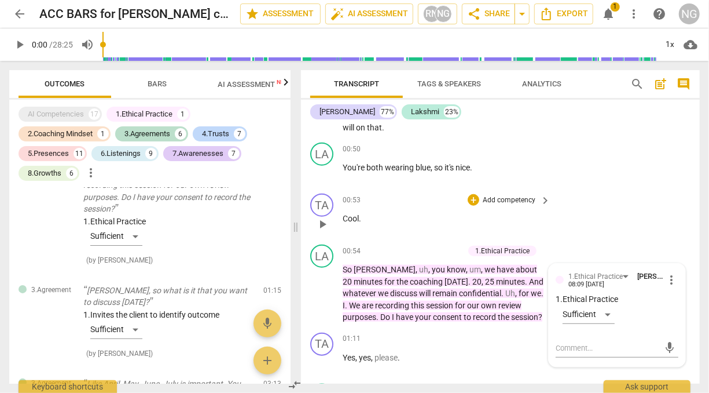
click at [491, 195] on p "Add competency" at bounding box center [509, 200] width 55 height 10
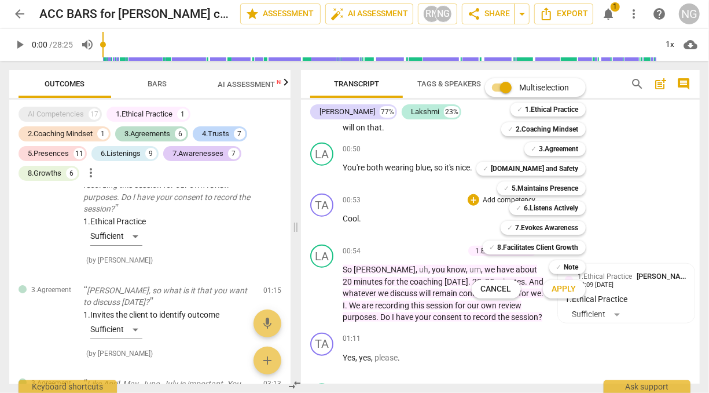
click at [399, 193] on div at bounding box center [354, 196] width 709 height 393
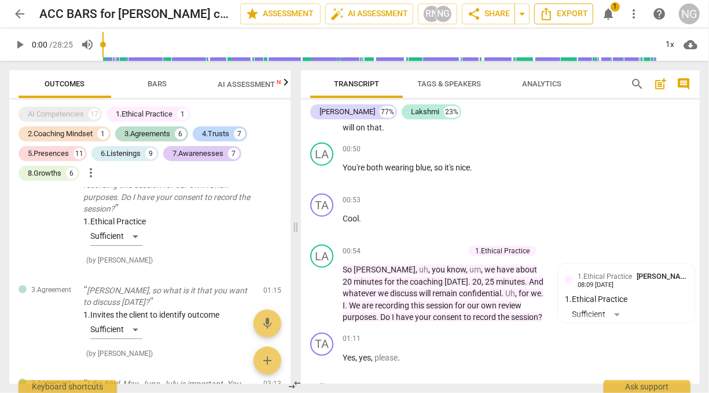
click at [568, 10] on span "Export" at bounding box center [564, 14] width 49 height 14
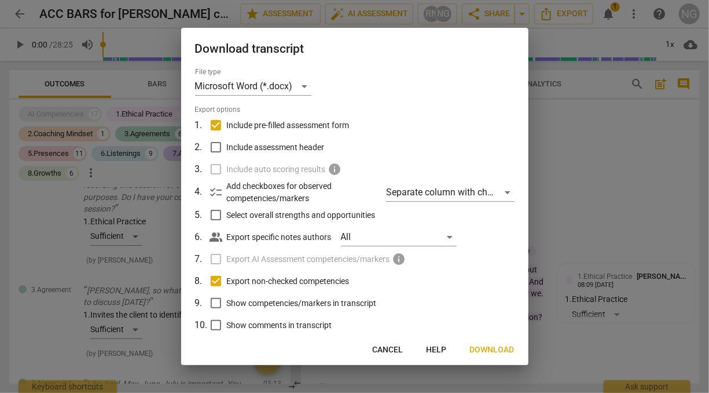
click at [215, 152] on input "Include assessment header" at bounding box center [216, 147] width 22 height 22
click at [217, 220] on input "Select overall strengths and opportunities" at bounding box center [216, 215] width 22 height 22
click at [218, 302] on input "Show competencies/markers in transcript" at bounding box center [216, 303] width 22 height 22
click at [218, 322] on input "Show comments in transcript" at bounding box center [216, 325] width 22 height 22
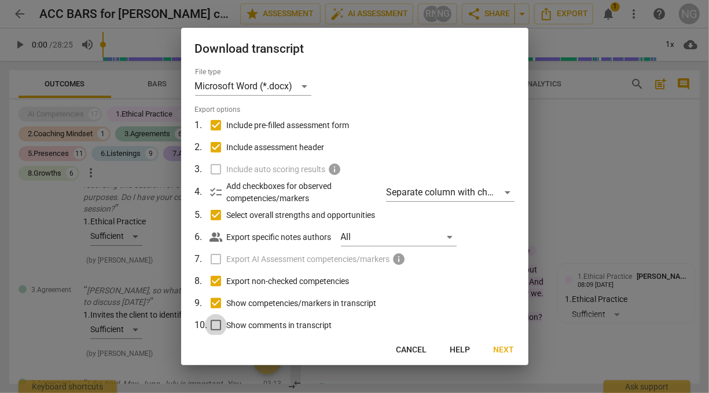
click at [215, 327] on input "Show comments in transcript" at bounding box center [216, 325] width 22 height 22
click at [501, 345] on span "Next" at bounding box center [504, 350] width 21 height 12
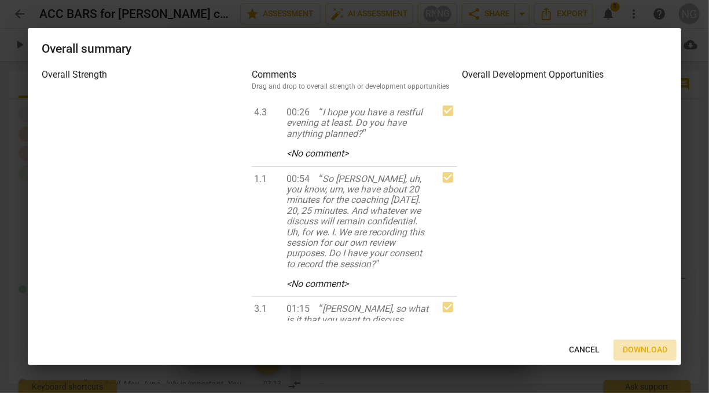
click at [646, 345] on span "Download" at bounding box center [645, 350] width 45 height 12
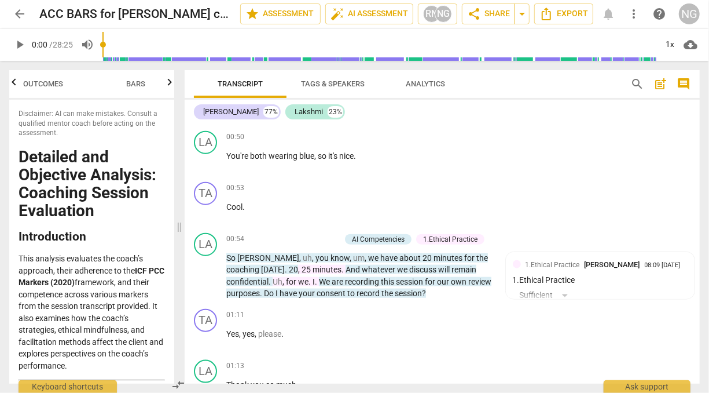
scroll to position [562, 0]
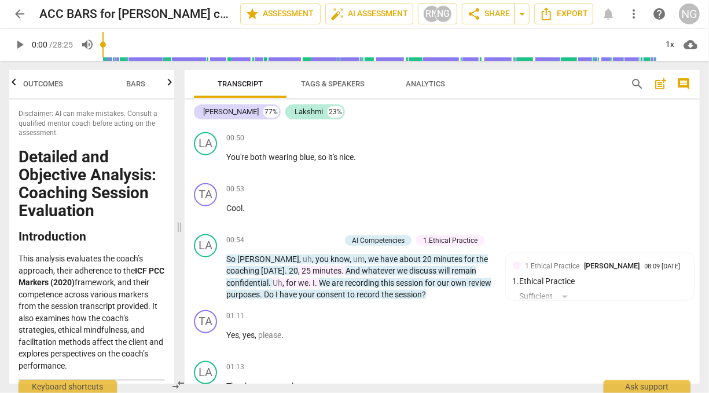
drag, startPoint x: 296, startPoint y: 227, endPoint x: 179, endPoint y: 218, distance: 116.7
click at [179, 218] on span at bounding box center [179, 227] width 7 height 332
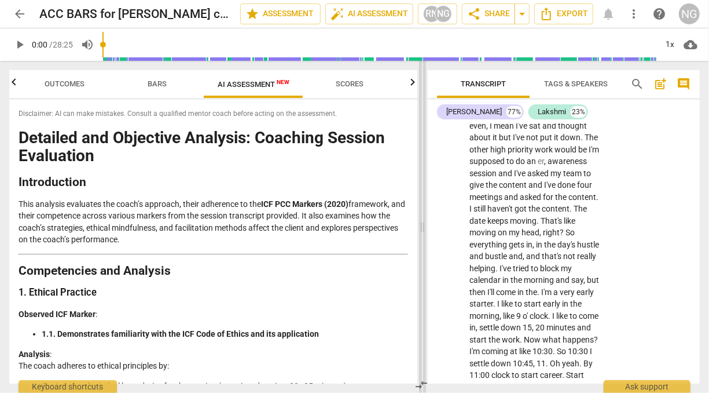
scroll to position [0, 0]
drag, startPoint x: 181, startPoint y: 223, endPoint x: 424, endPoint y: 254, distance: 245.1
click at [424, 254] on span at bounding box center [422, 227] width 7 height 332
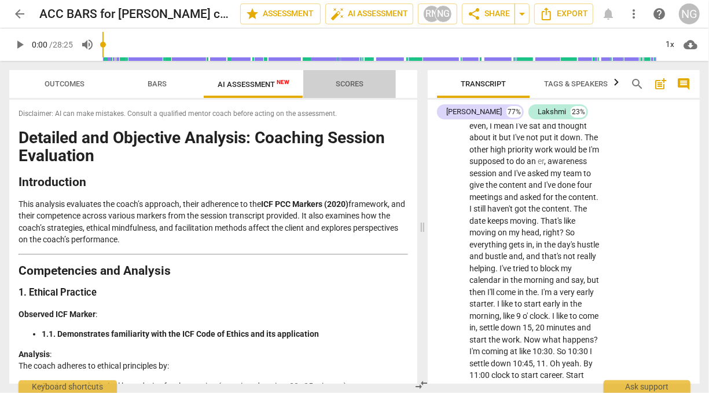
click at [355, 83] on span "Scores" at bounding box center [350, 83] width 28 height 9
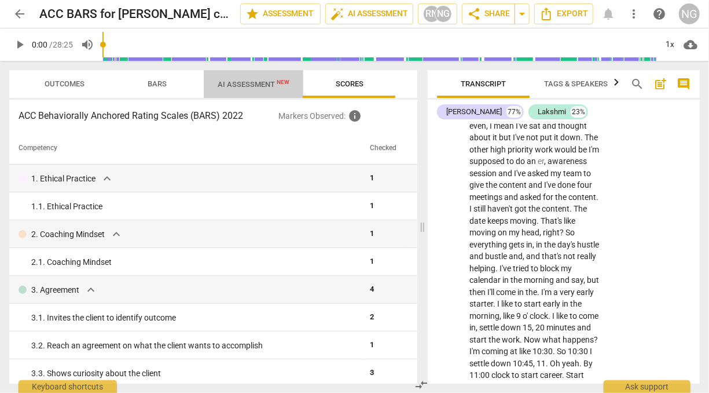
click at [243, 83] on span "AI Assessment New" at bounding box center [254, 84] width 72 height 9
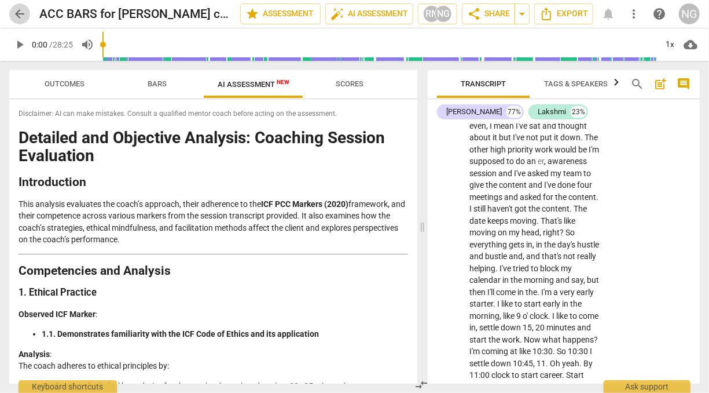
click at [20, 15] on span "arrow_back" at bounding box center [20, 14] width 14 height 14
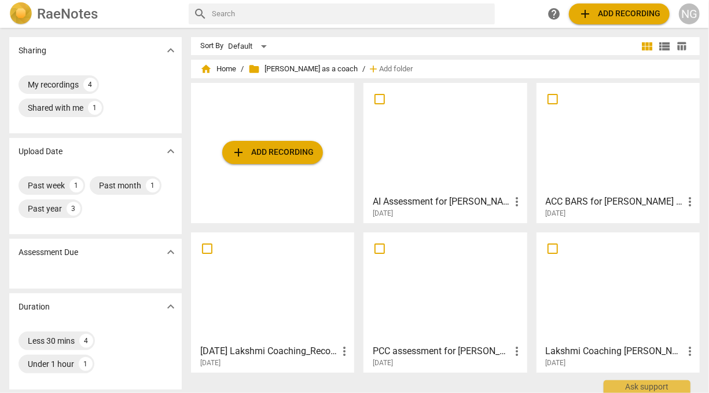
click at [605, 162] on div at bounding box center [618, 138] width 155 height 102
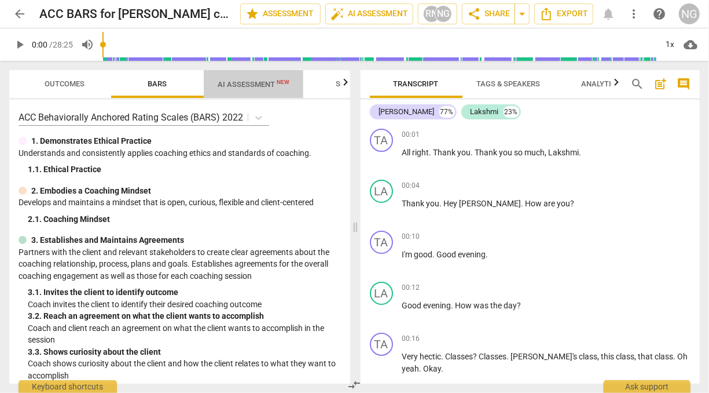
click at [247, 87] on span "AI Assessment New" at bounding box center [254, 84] width 72 height 9
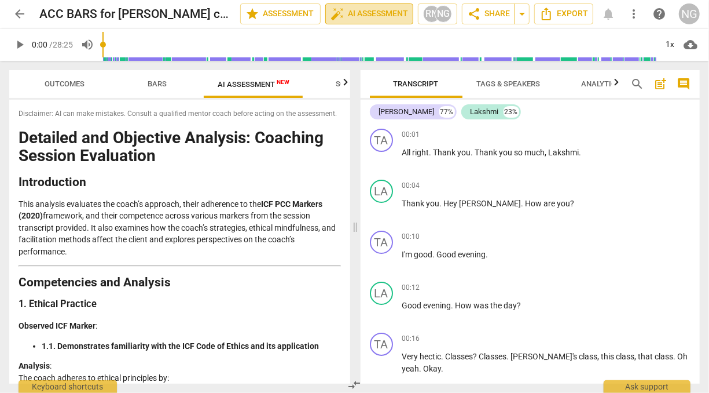
click at [391, 14] on span "auto_fix_high AI Assessment" at bounding box center [370, 14] width 78 height 14
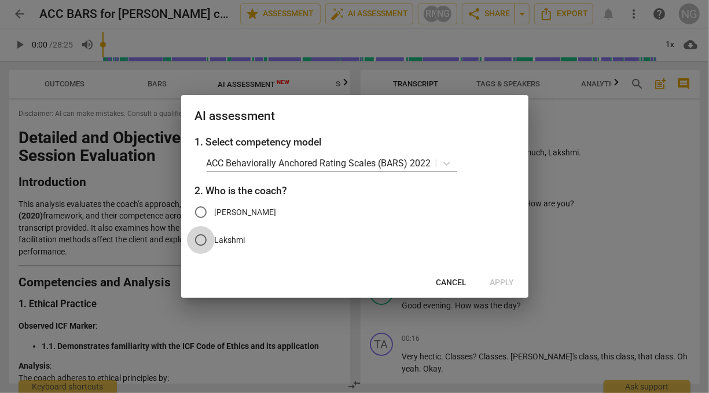
click at [196, 239] on input "Lakshmi" at bounding box center [201, 240] width 28 height 28
click at [511, 289] on button "Apply" at bounding box center [502, 282] width 43 height 21
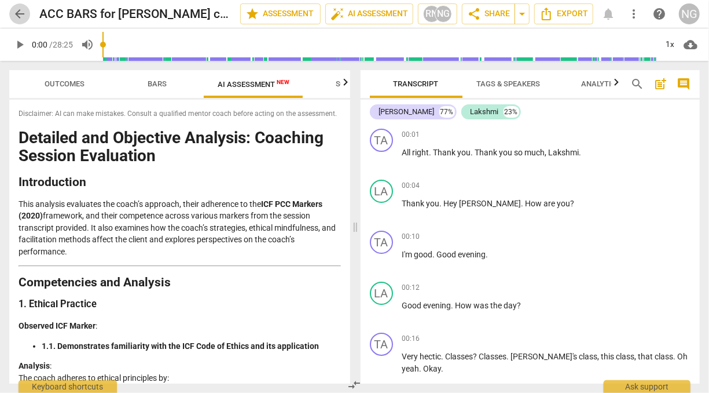
click at [22, 12] on span "arrow_back" at bounding box center [20, 14] width 14 height 14
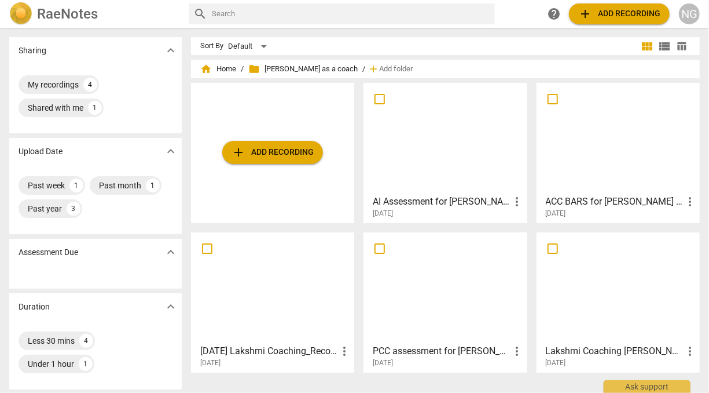
click at [434, 141] on div at bounding box center [445, 138] width 155 height 102
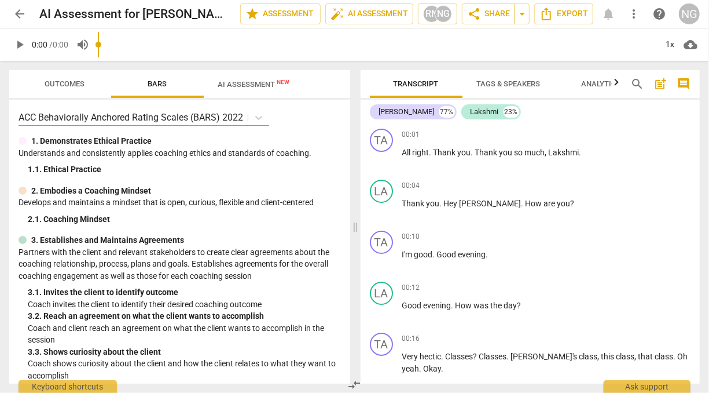
click at [268, 45] on div "arrow_back AI Assessment for [PERSON_NAME] coaching [PERSON_NAME] edit star Ass…" at bounding box center [354, 196] width 709 height 393
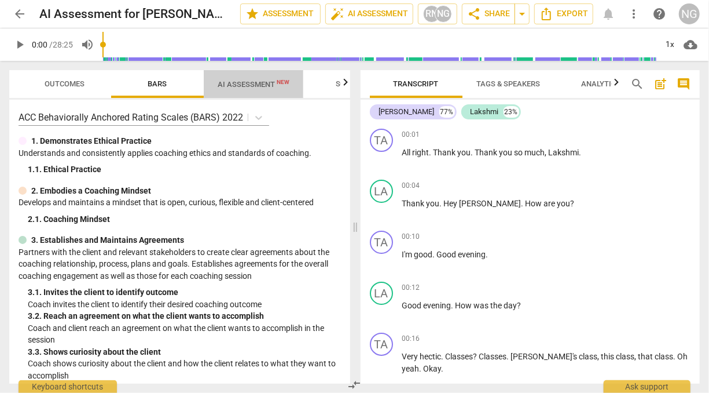
click at [265, 91] on span "AI Assessment New" at bounding box center [254, 83] width 100 height 17
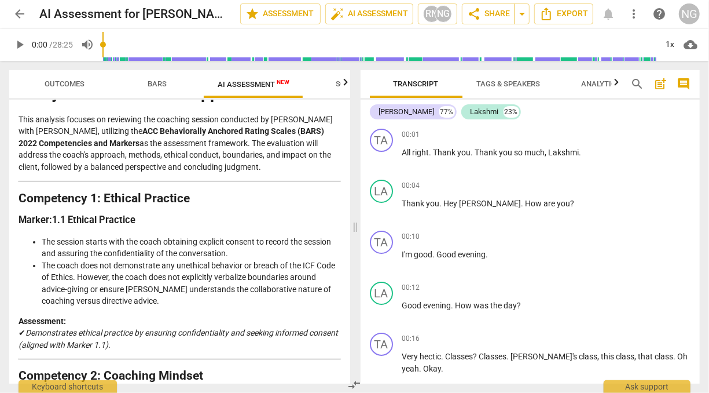
scroll to position [45, 0]
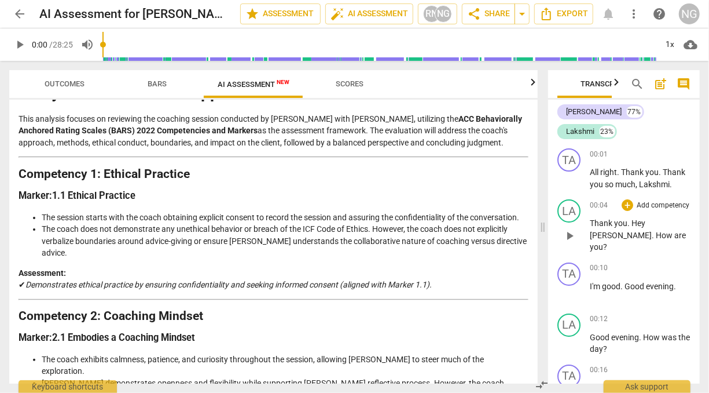
drag, startPoint x: 354, startPoint y: 226, endPoint x: 541, endPoint y: 223, distance: 187.6
click at [541, 223] on span at bounding box center [543, 227] width 7 height 332
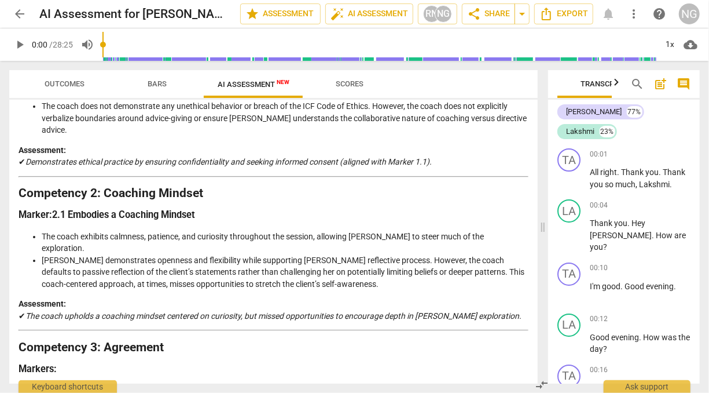
scroll to position [0, 0]
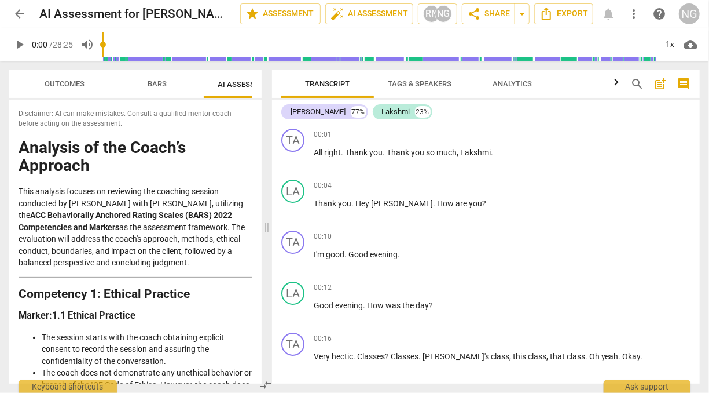
drag, startPoint x: 542, startPoint y: 225, endPoint x: 266, endPoint y: 199, distance: 277.4
click at [266, 199] on span at bounding box center [266, 227] width 7 height 332
